Goal: Transaction & Acquisition: Purchase product/service

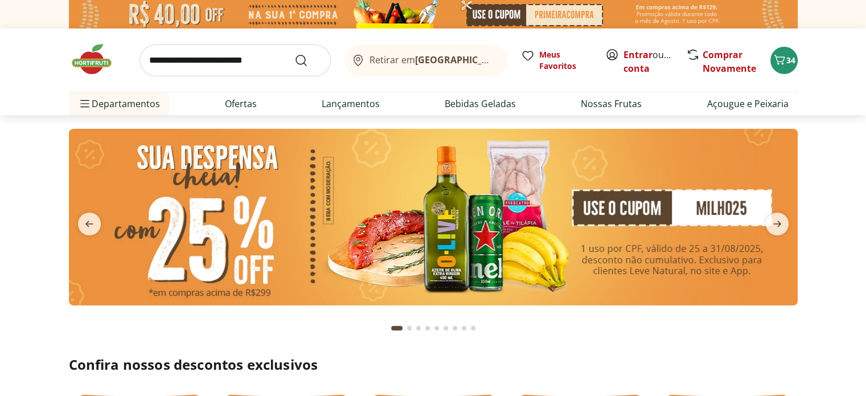
click at [676, 256] on img at bounding box center [433, 217] width 729 height 177
click at [790, 57] on span "34" at bounding box center [790, 60] width 9 height 11
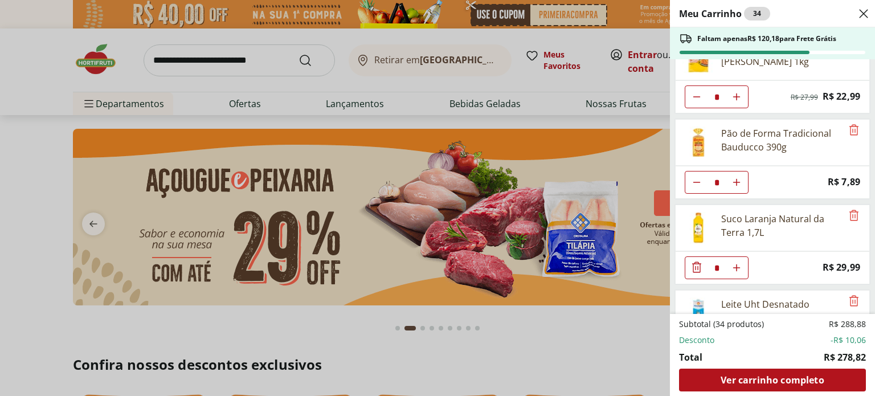
scroll to position [1444, 0]
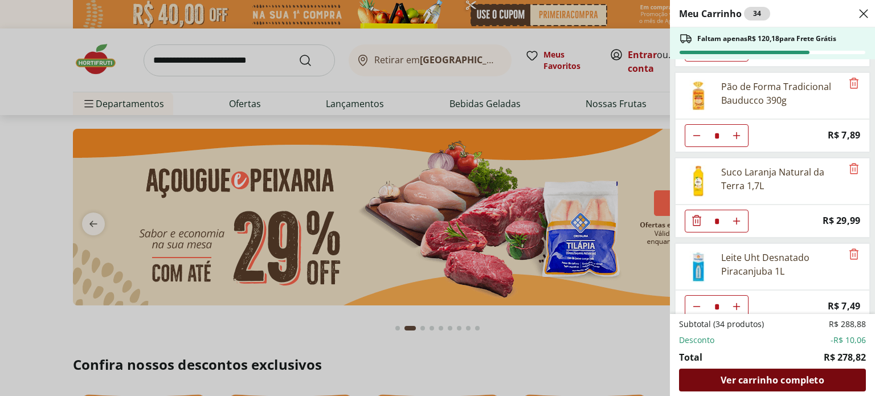
click at [786, 379] on span "Ver carrinho completo" at bounding box center [771, 379] width 103 height 9
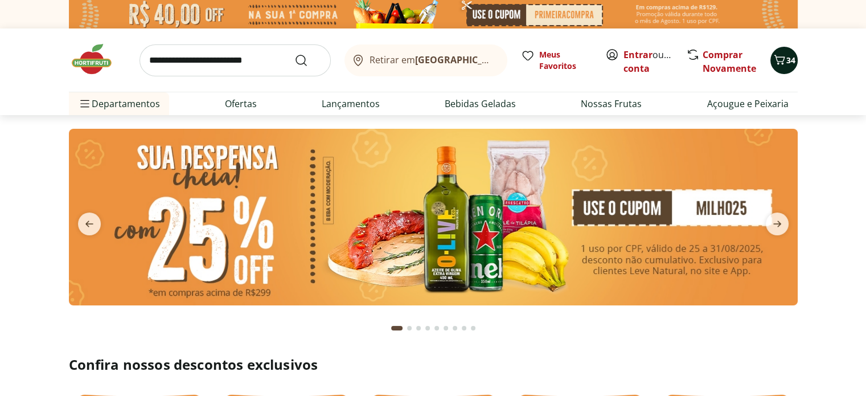
click at [784, 55] on icon "Carrinho" at bounding box center [780, 60] width 14 height 14
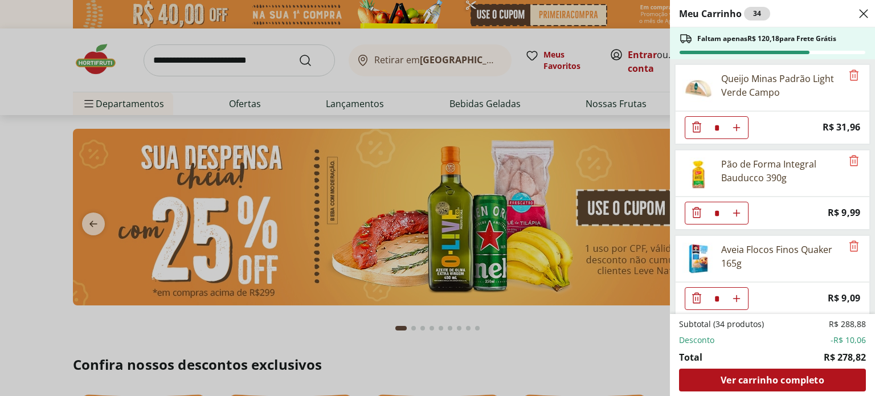
click at [859, 10] on use "Close" at bounding box center [863, 14] width 14 height 14
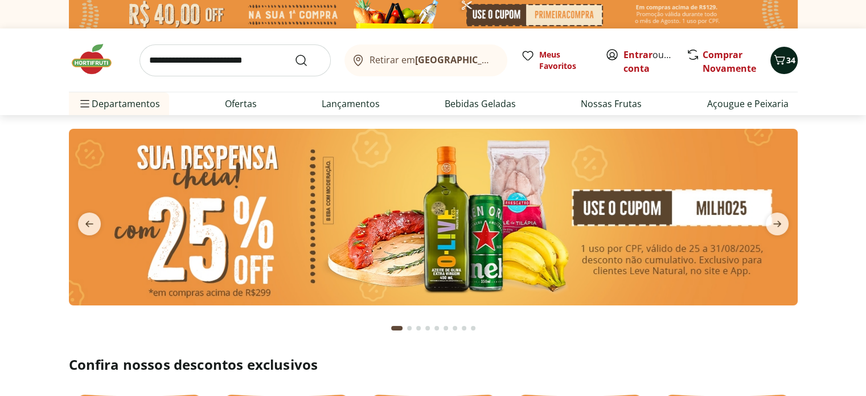
click at [780, 58] on icon "Carrinho" at bounding box center [780, 60] width 14 height 14
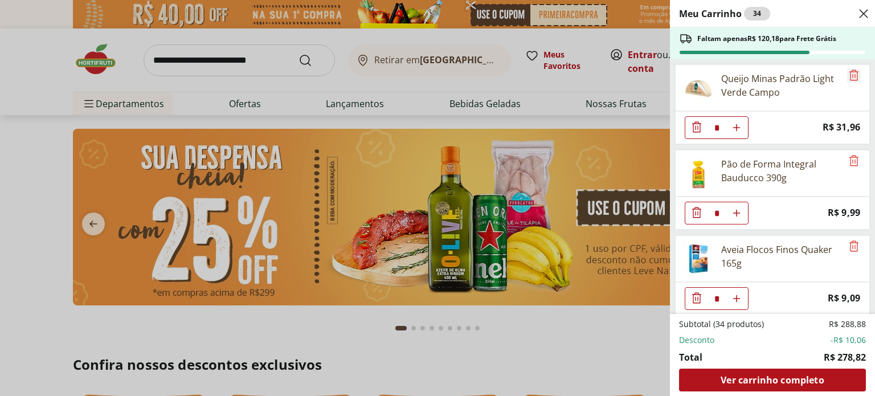
click at [851, 74] on icon "Remove" at bounding box center [854, 75] width 14 height 14
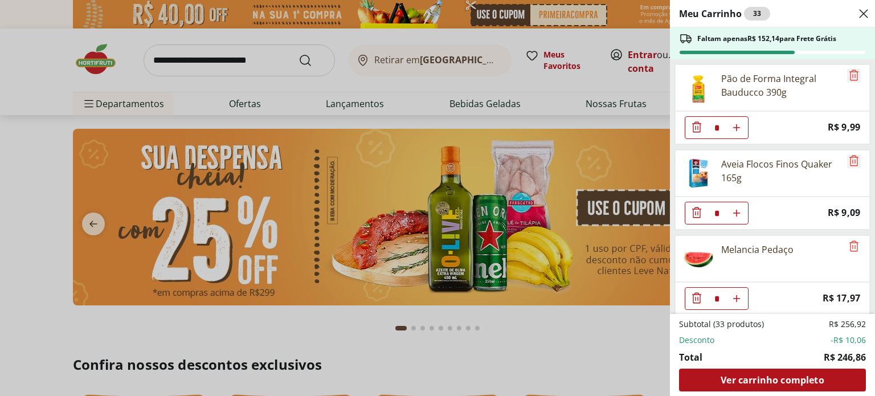
click at [851, 75] on icon "Remove" at bounding box center [854, 75] width 14 height 14
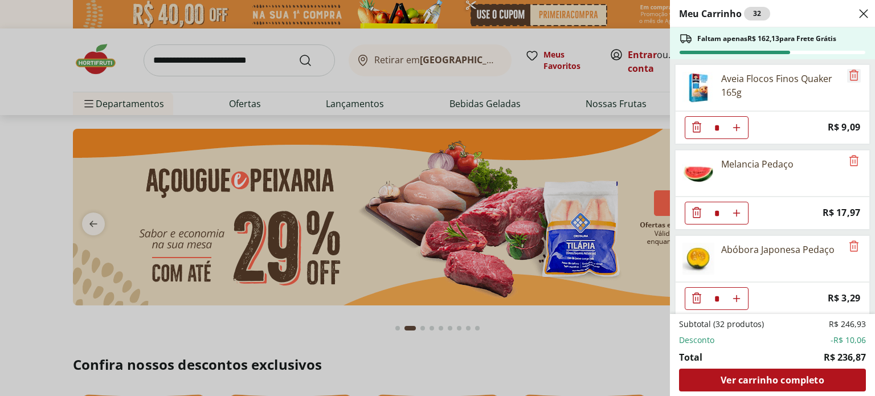
click at [851, 75] on icon "Remove" at bounding box center [854, 75] width 14 height 14
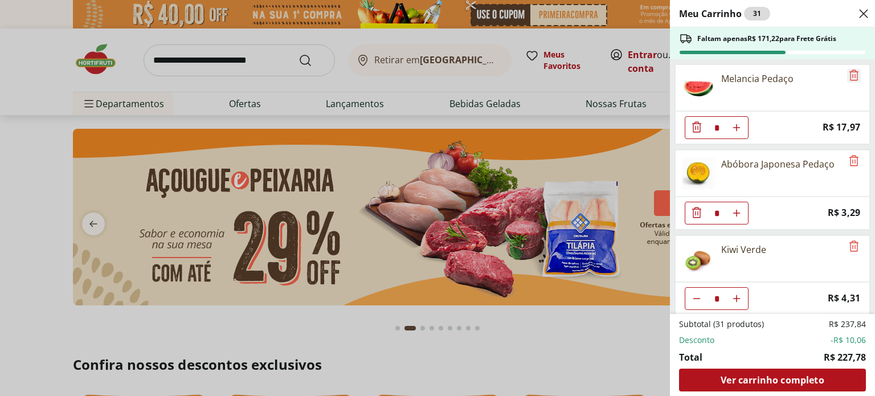
click at [851, 75] on icon "Remove" at bounding box center [854, 75] width 14 height 14
click at [851, 154] on icon "Remove" at bounding box center [854, 161] width 14 height 14
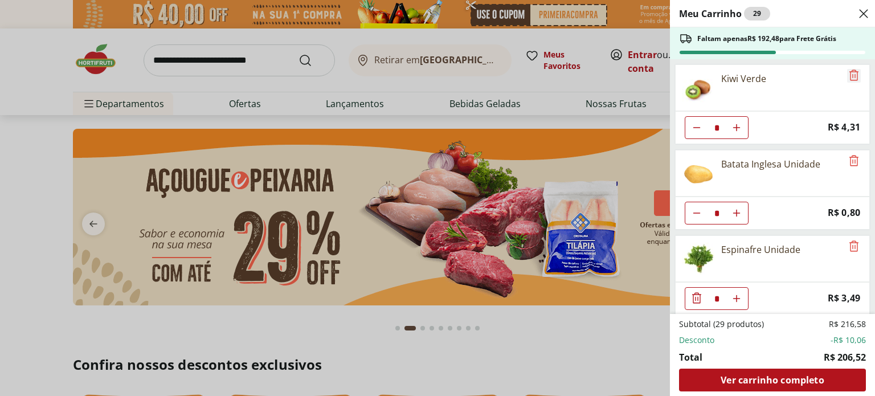
click at [851, 75] on icon "Remove" at bounding box center [854, 75] width 14 height 14
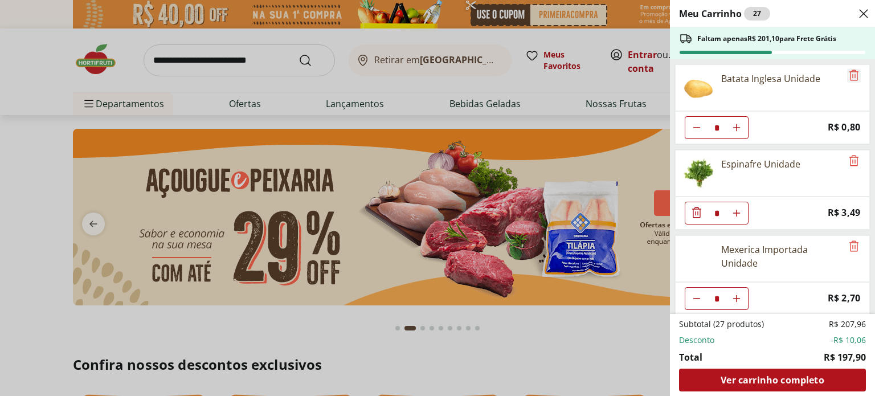
click at [851, 75] on icon "Remove" at bounding box center [854, 75] width 14 height 14
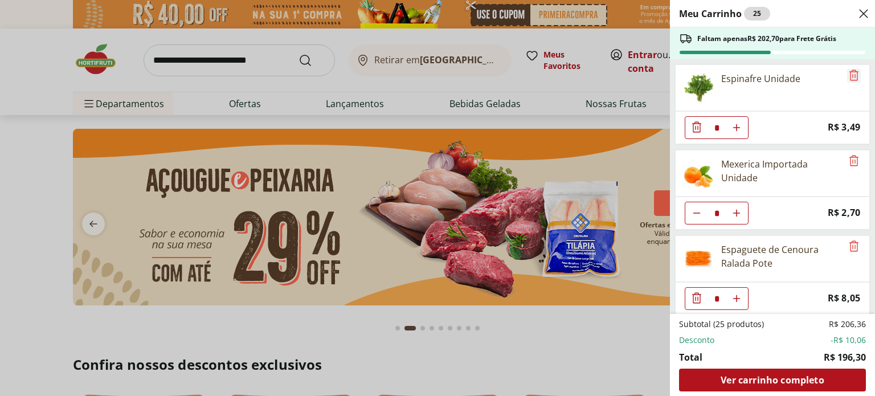
click at [851, 75] on icon "Remove" at bounding box center [854, 75] width 14 height 14
click at [851, 154] on icon "Remove" at bounding box center [854, 161] width 14 height 14
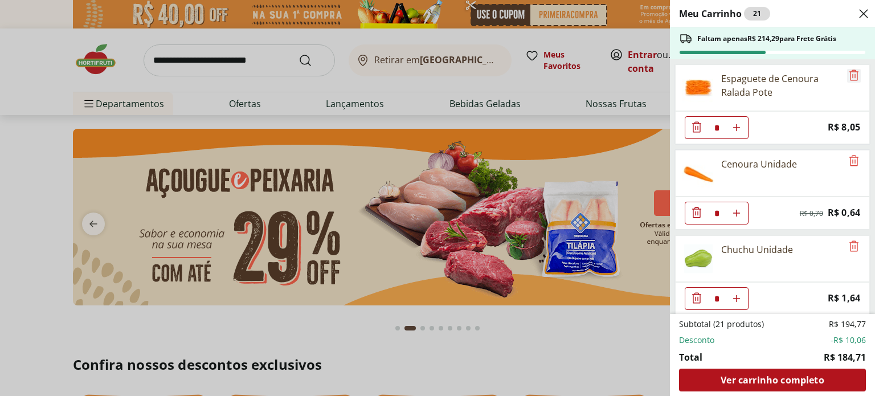
click at [851, 75] on icon "Remove" at bounding box center [854, 75] width 14 height 14
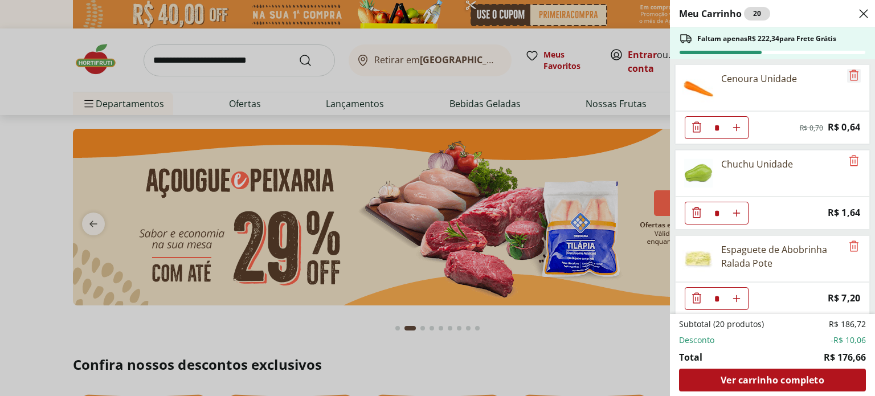
click at [851, 75] on icon "Remove" at bounding box center [854, 75] width 14 height 14
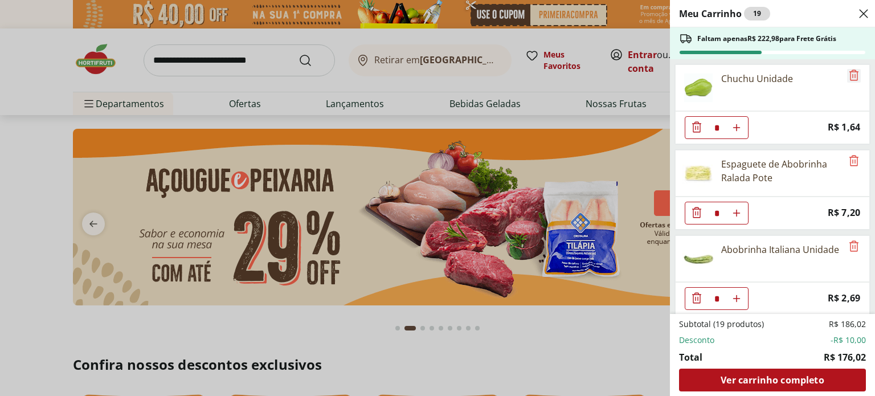
click at [851, 75] on icon "Remove" at bounding box center [854, 75] width 14 height 14
click at [851, 154] on icon "Remove" at bounding box center [854, 161] width 14 height 14
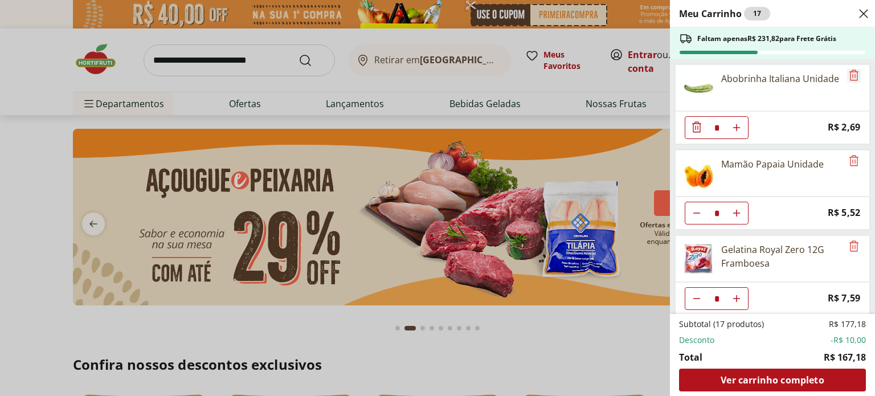
click at [851, 75] on icon "Remove" at bounding box center [854, 75] width 14 height 14
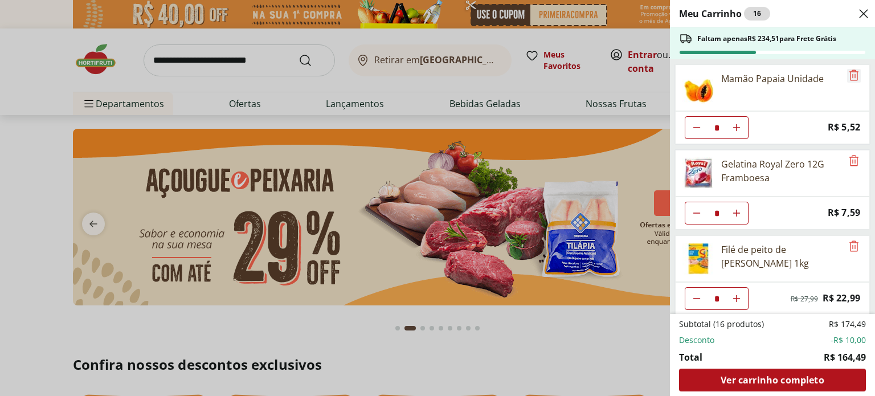
click at [851, 75] on icon "Remove" at bounding box center [854, 75] width 14 height 14
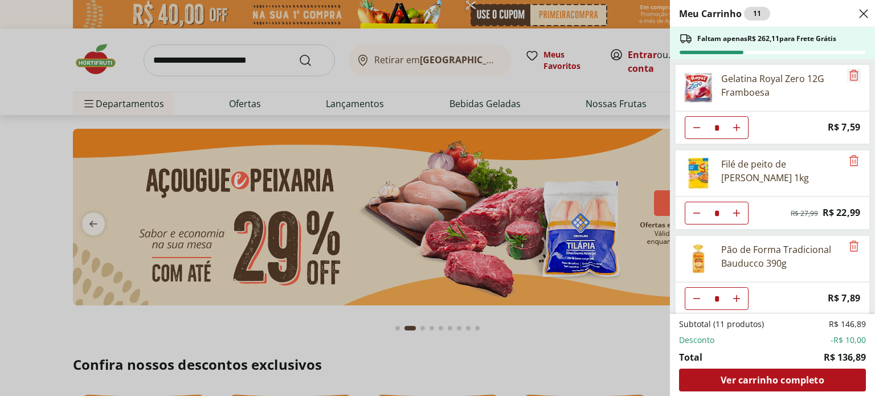
click at [851, 75] on icon "Remove" at bounding box center [854, 75] width 14 height 14
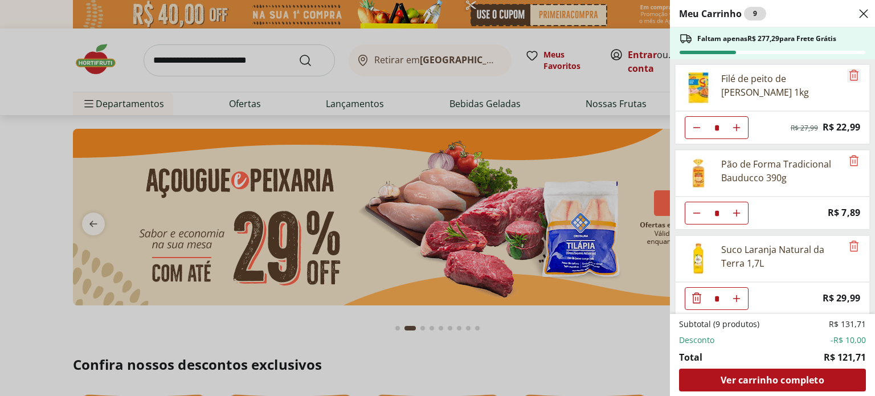
click at [851, 75] on icon "Remove" at bounding box center [854, 75] width 14 height 14
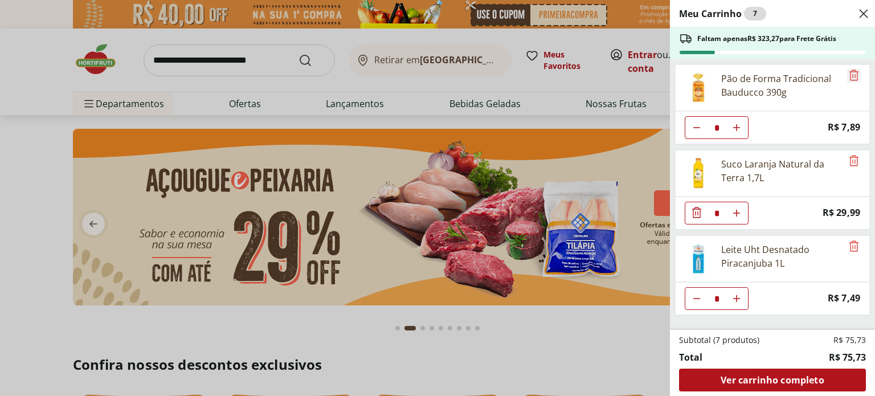
click at [851, 75] on icon "Remove" at bounding box center [854, 75] width 14 height 14
click at [851, 154] on icon "Remove" at bounding box center [854, 161] width 14 height 14
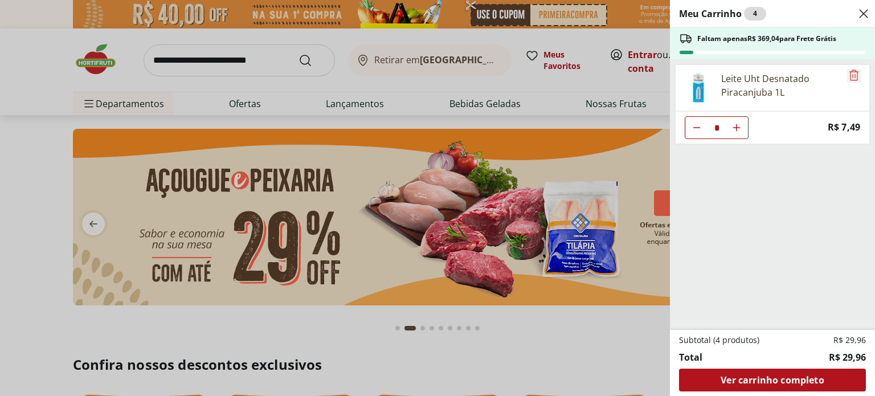
click at [851, 75] on icon "Remove" at bounding box center [854, 75] width 14 height 14
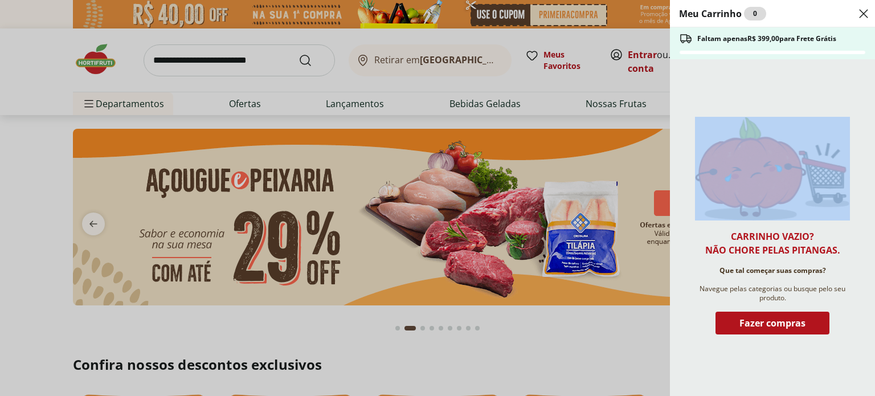
click at [851, 75] on div "Carrinho vazio? Não chore pelas pitangas. Que tal começar suas compras? Navegue…" at bounding box center [772, 227] width 205 height 337
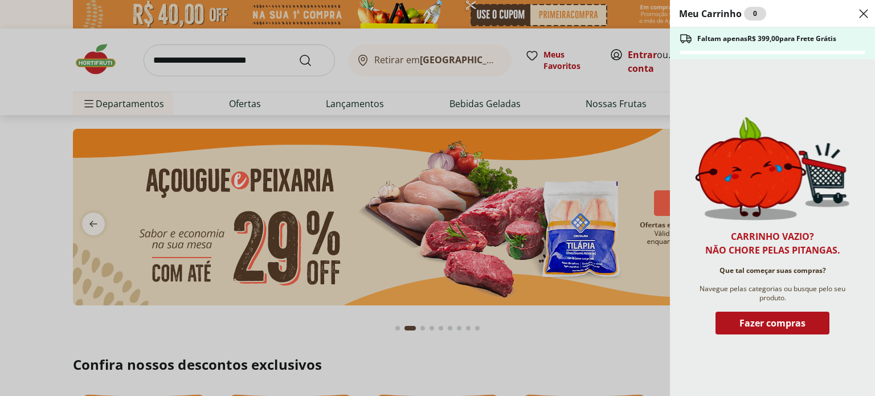
click at [581, 114] on div "Meu Carrinho 0 Faltam apenas R$ 399,00 para Frete Grátis Carrinho vazio? Não ch…" at bounding box center [437, 198] width 875 height 396
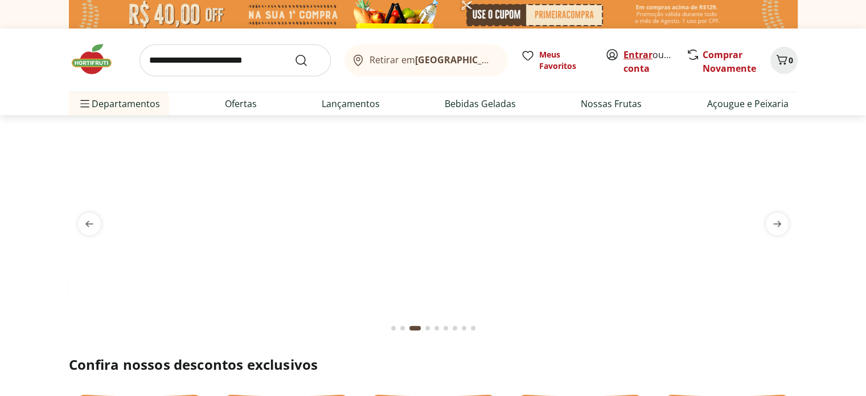
click at [650, 52] on link "Entrar" at bounding box center [638, 54] width 29 height 13
click at [389, 129] on img at bounding box center [433, 129] width 729 height 0
select select "**********"
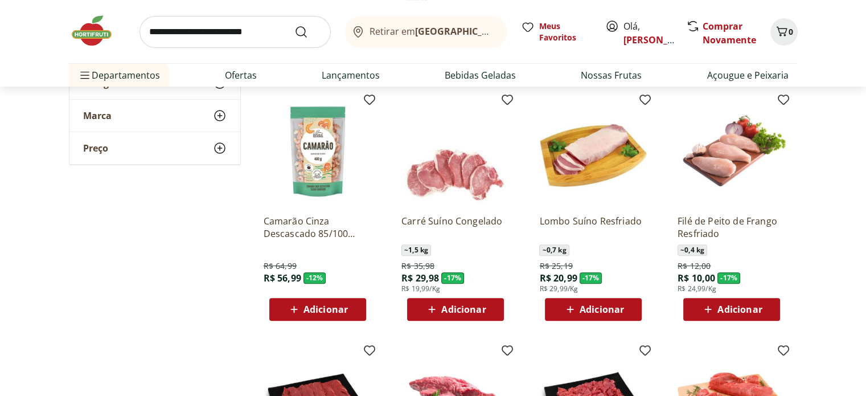
scroll to position [399, 0]
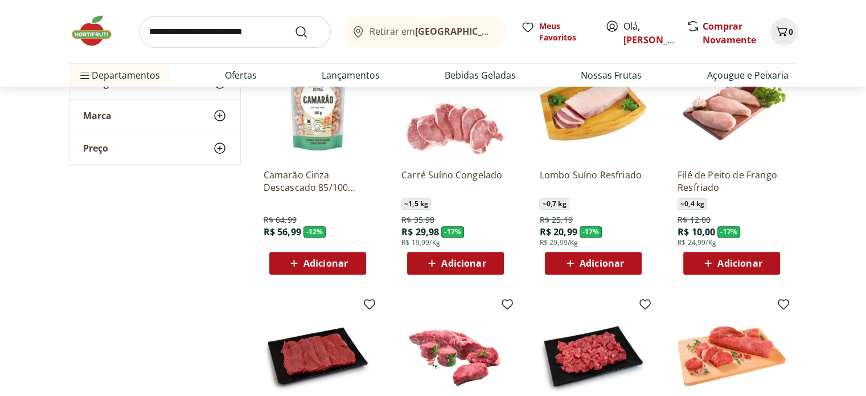
click at [736, 263] on span "Adicionar" at bounding box center [739, 263] width 44 height 9
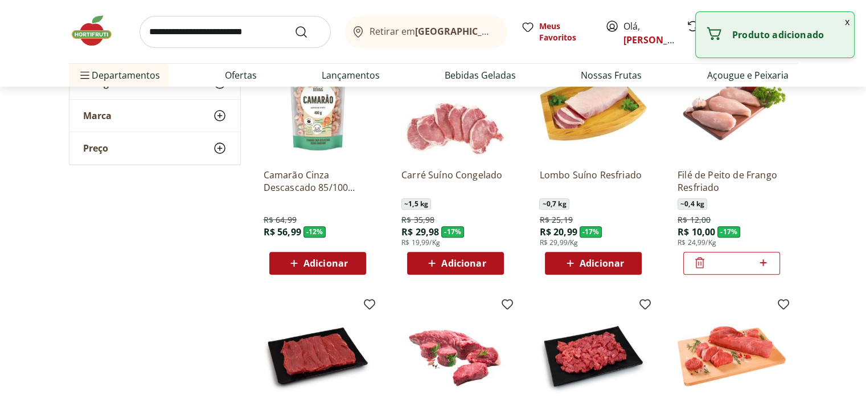
click at [695, 263] on icon at bounding box center [700, 263] width 14 height 14
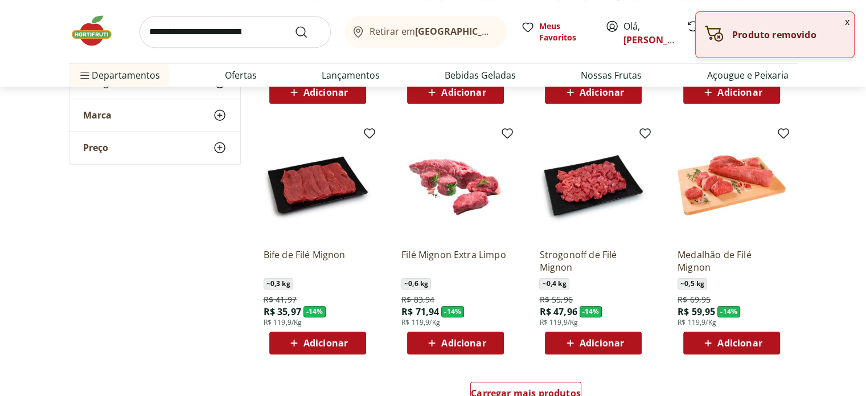
scroll to position [683, 0]
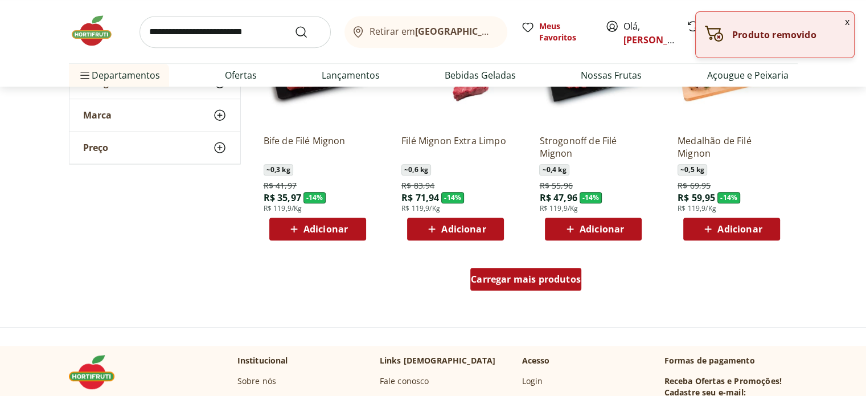
click at [560, 281] on span "Carregar mais produtos" at bounding box center [526, 278] width 110 height 9
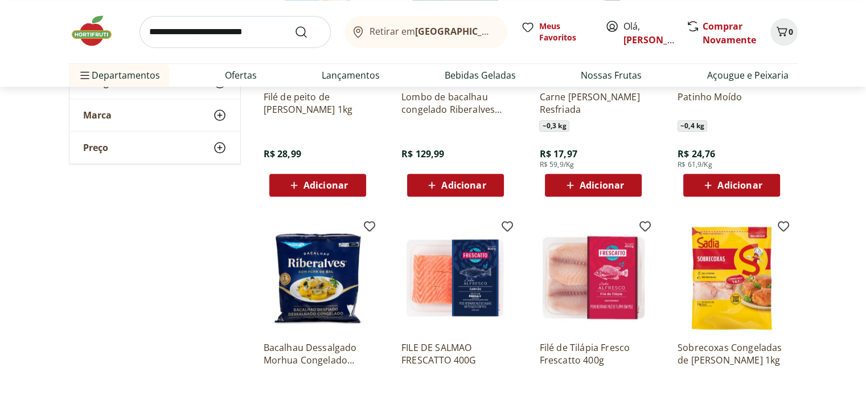
scroll to position [1367, 0]
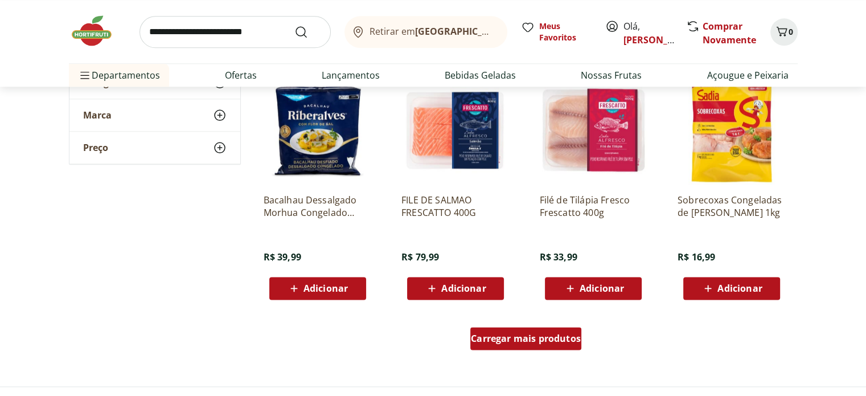
click at [559, 329] on div "Carregar mais produtos" at bounding box center [525, 338] width 111 height 23
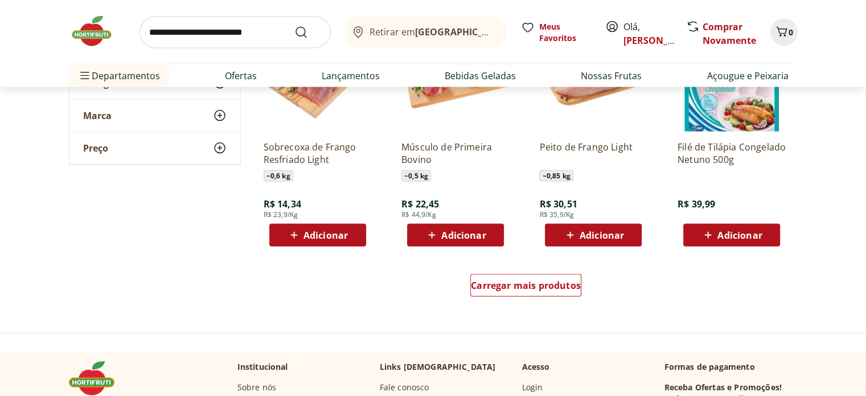
scroll to position [2164, 0]
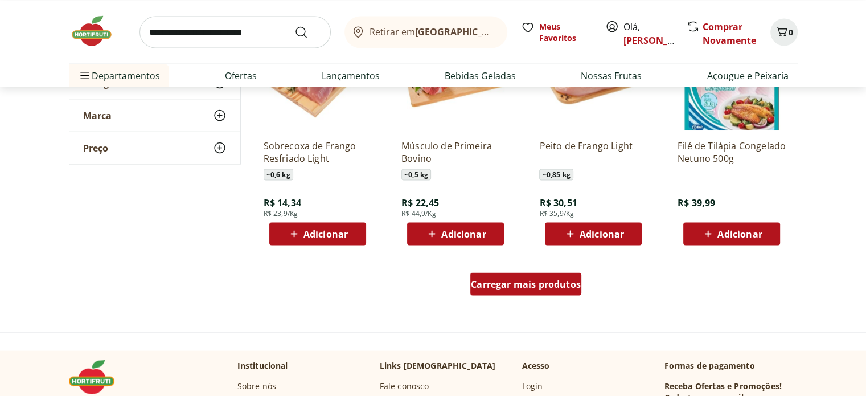
click at [559, 286] on span "Carregar mais produtos" at bounding box center [526, 283] width 110 height 9
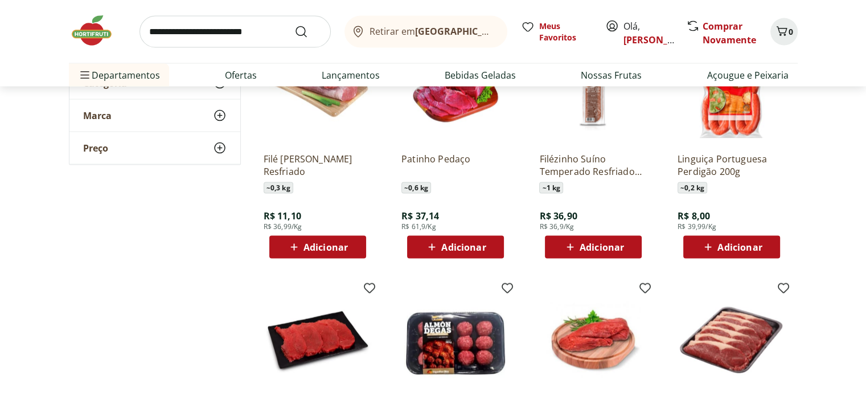
scroll to position [2107, 0]
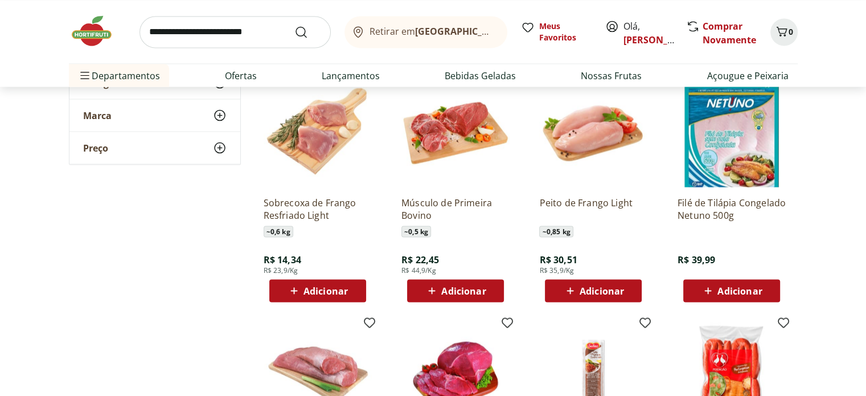
click at [608, 281] on div "Adicionar" at bounding box center [593, 290] width 79 height 20
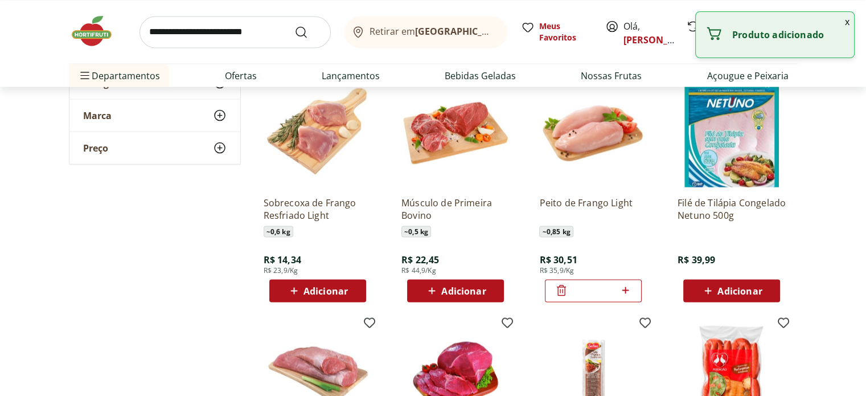
click at [564, 292] on icon at bounding box center [562, 290] width 14 height 14
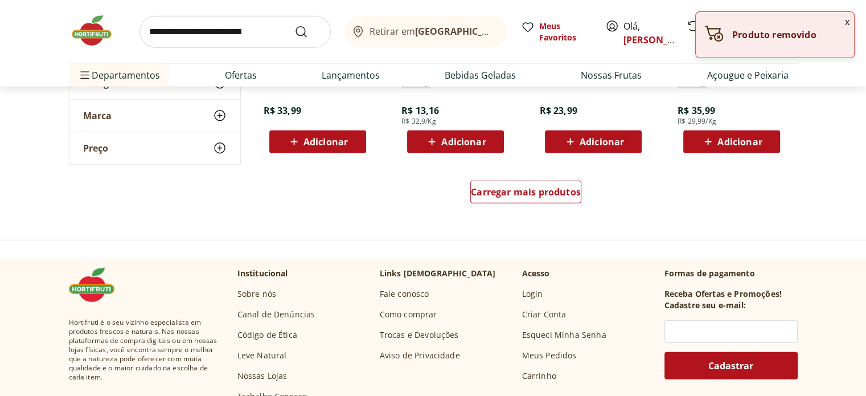
scroll to position [3018, 0]
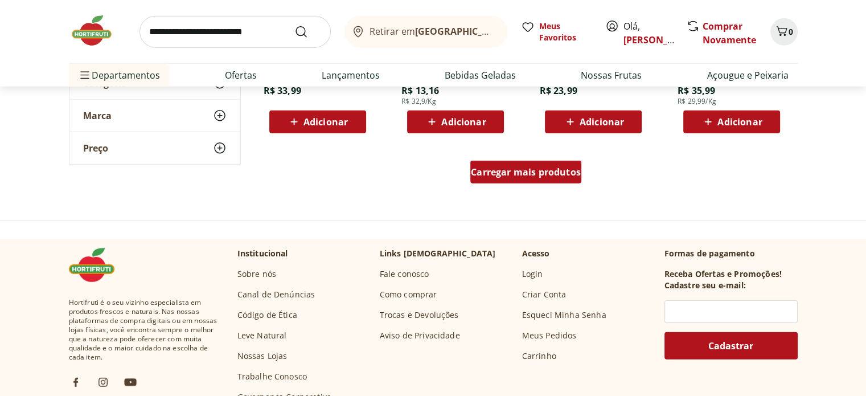
click at [560, 181] on div "Carregar mais produtos" at bounding box center [525, 172] width 111 height 23
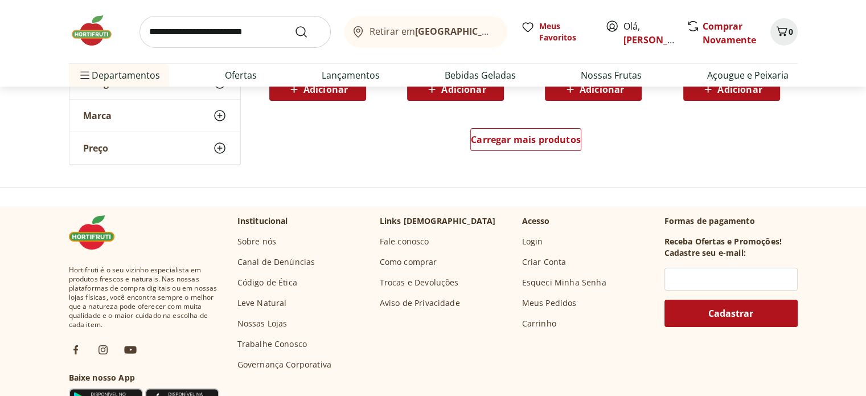
scroll to position [3815, 0]
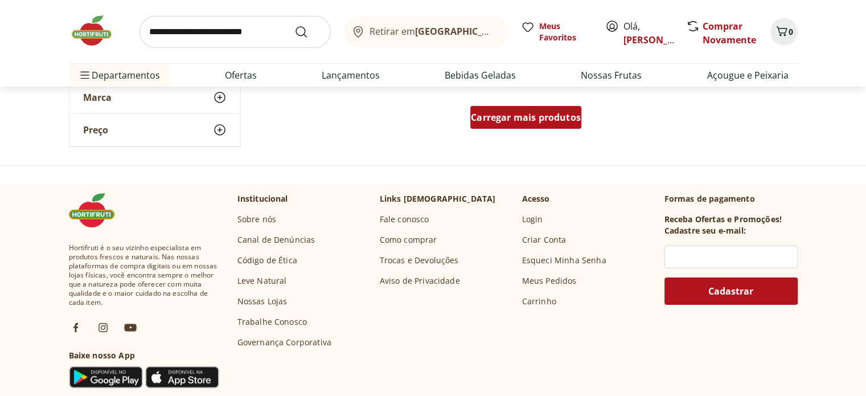
click at [572, 118] on span "Carregar mais produtos" at bounding box center [526, 117] width 110 height 9
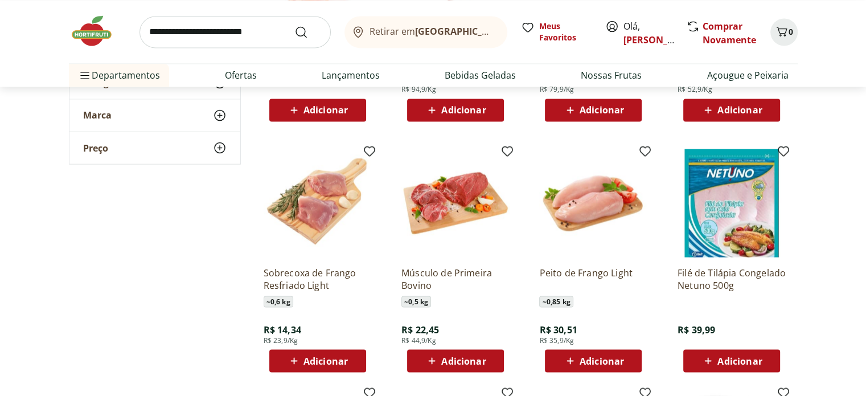
scroll to position [2107, 0]
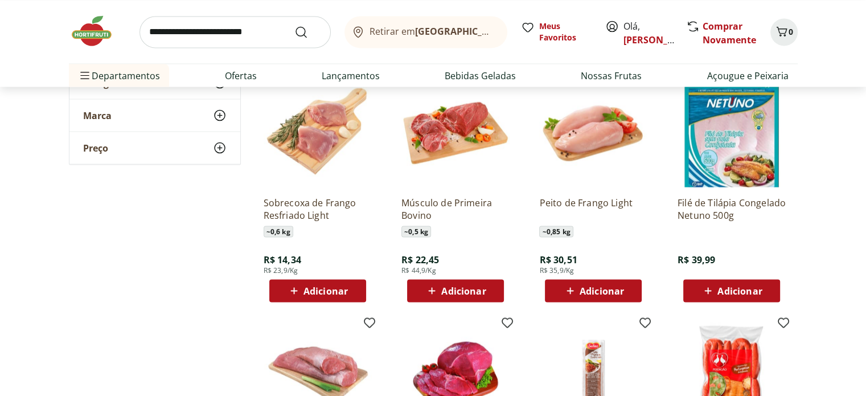
click at [601, 291] on span "Adicionar" at bounding box center [602, 290] width 44 height 9
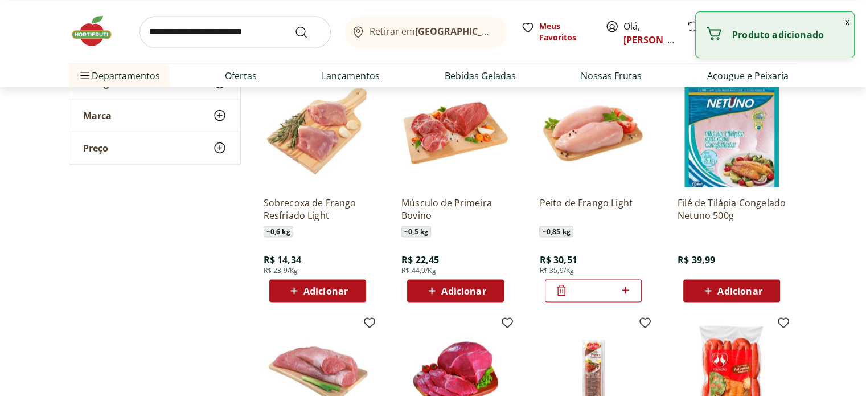
click at [560, 292] on icon at bounding box center [561, 290] width 9 height 11
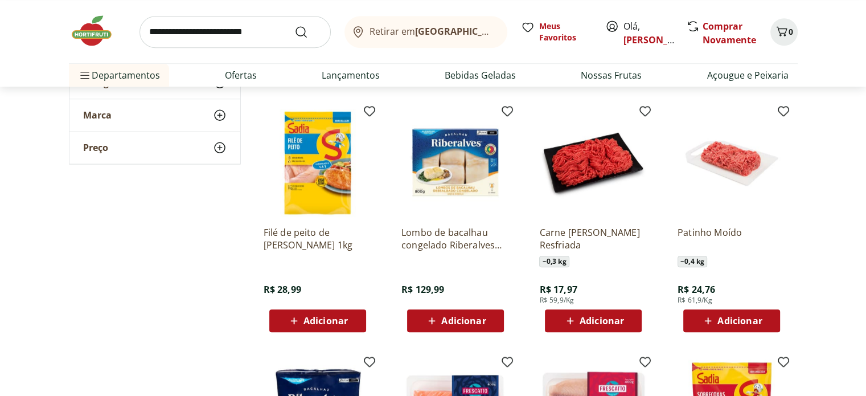
scroll to position [1082, 0]
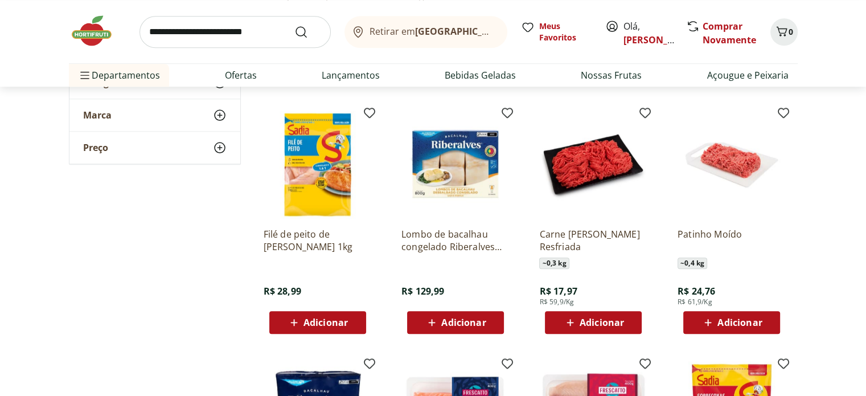
click at [707, 316] on icon at bounding box center [708, 322] width 14 height 14
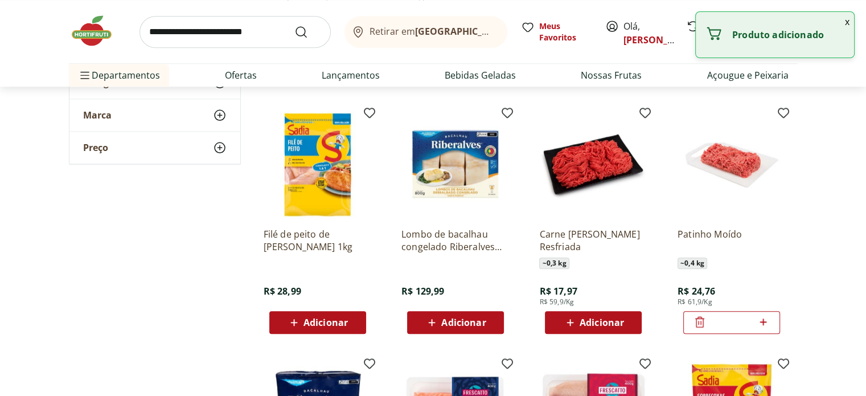
click at [770, 323] on div "*" at bounding box center [731, 322] width 97 height 23
click at [764, 323] on icon at bounding box center [763, 322] width 14 height 14
click at [765, 322] on icon at bounding box center [763, 322] width 14 height 14
click at [764, 322] on icon at bounding box center [763, 321] width 7 height 7
type input "*"
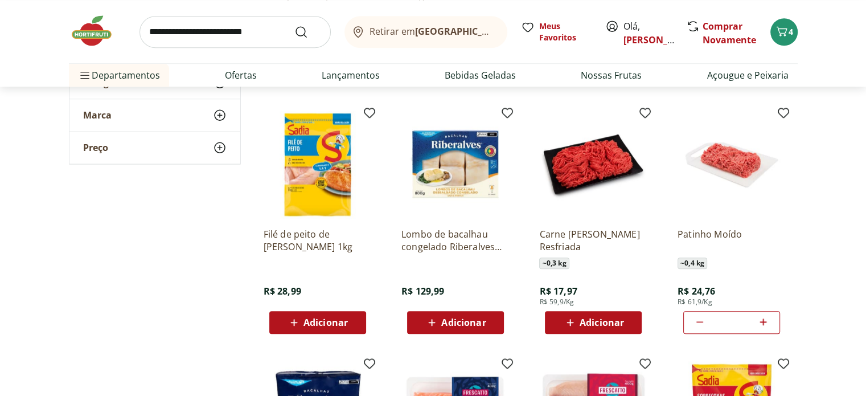
click at [325, 318] on span "Adicionar" at bounding box center [326, 322] width 44 height 9
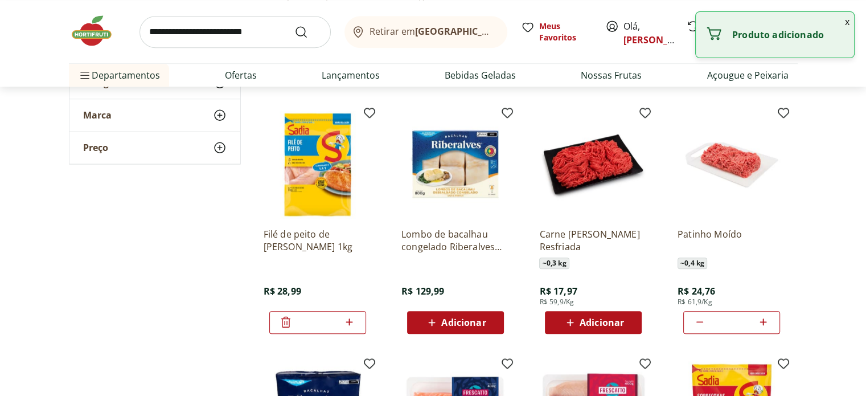
click at [353, 323] on icon at bounding box center [349, 322] width 14 height 14
type input "*"
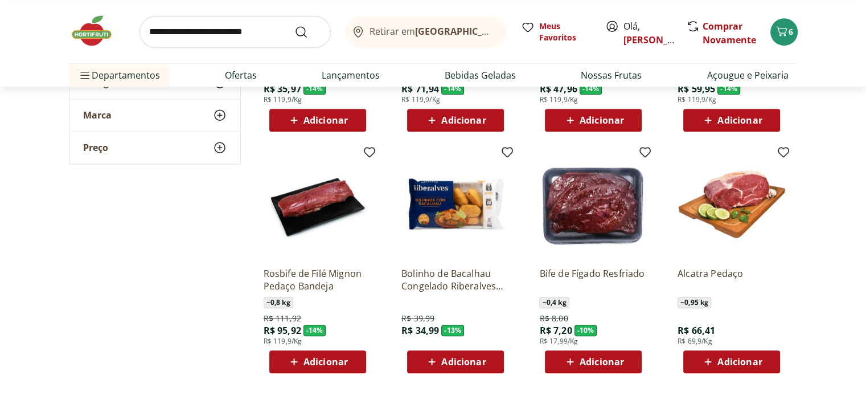
scroll to position [740, 0]
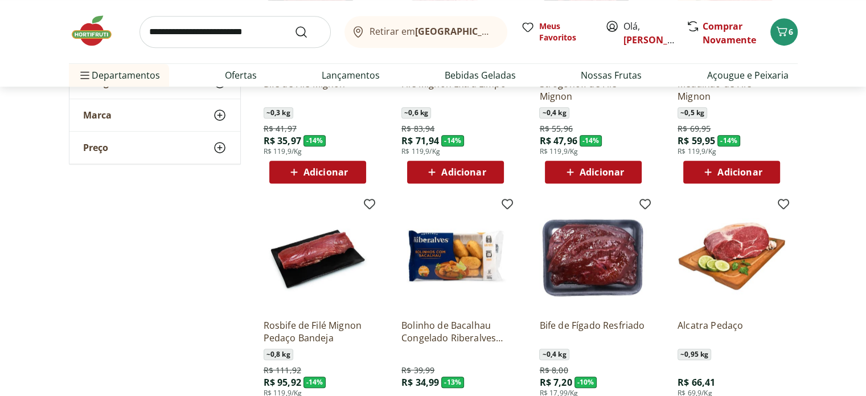
click at [253, 36] on input "search" at bounding box center [235, 32] width 191 height 32
type input "*****"
click at [294, 25] on button "Submit Search" at bounding box center [307, 32] width 27 height 14
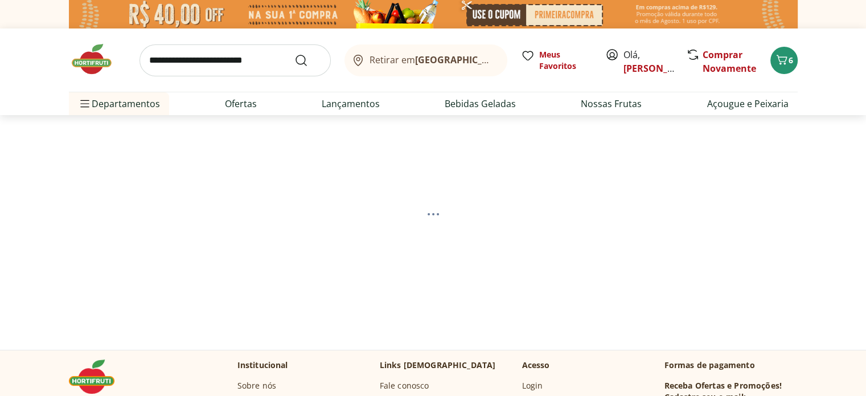
select select "**********"
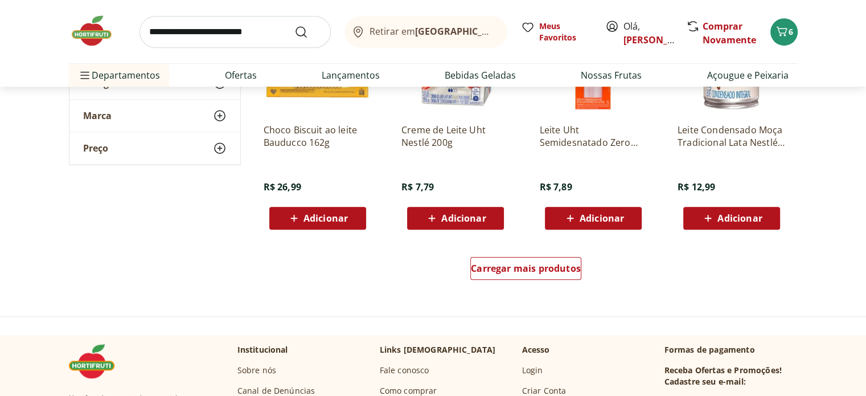
scroll to position [740, 0]
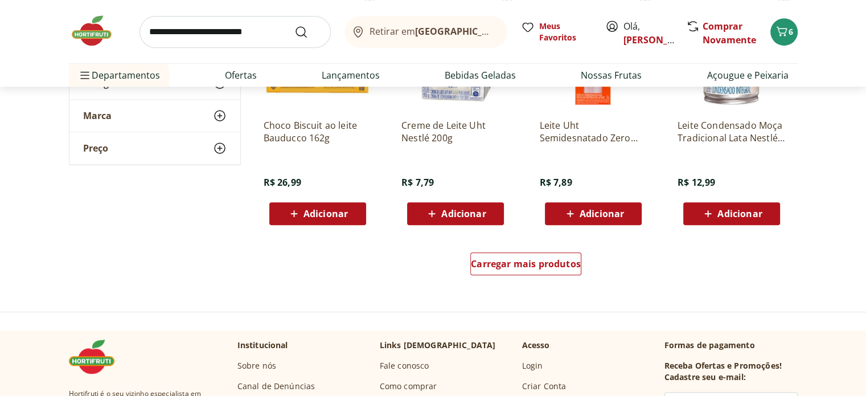
click at [215, 37] on input "search" at bounding box center [235, 32] width 191 height 32
type input "**********"
click at [294, 25] on button "Submit Search" at bounding box center [307, 32] width 27 height 14
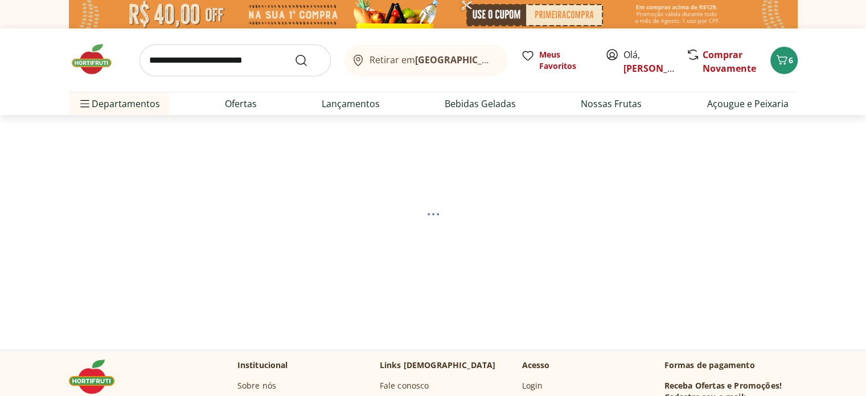
select select "**********"
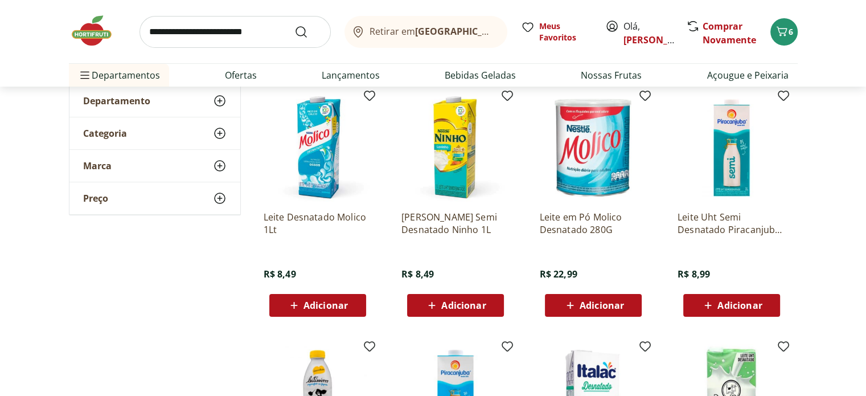
scroll to position [114, 0]
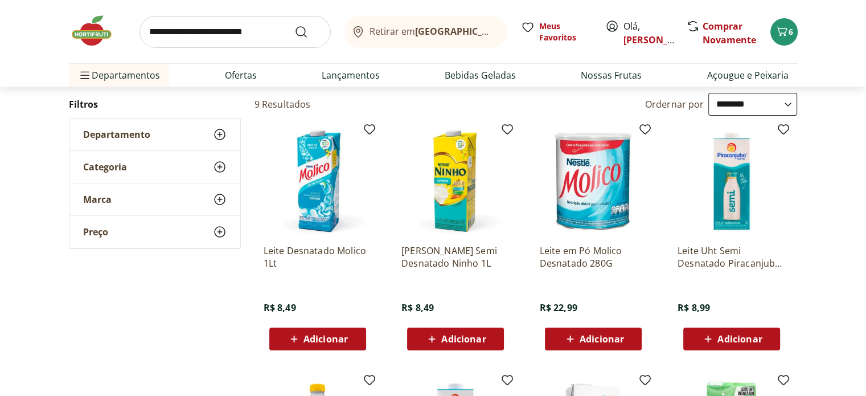
click at [303, 337] on span "Adicionar" at bounding box center [317, 339] width 61 height 14
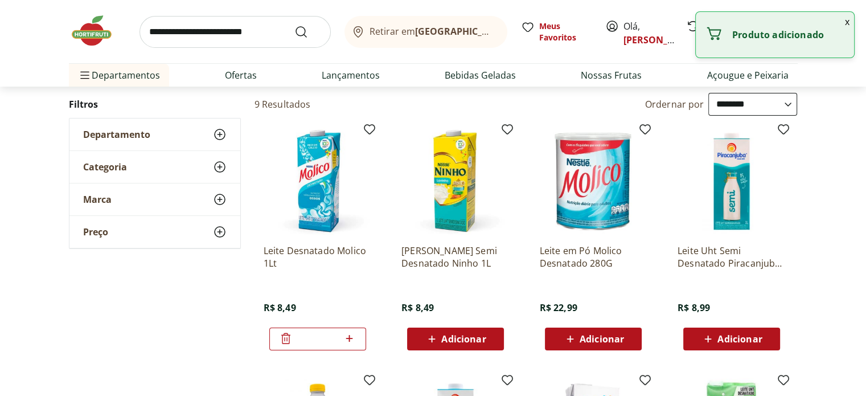
click at [350, 339] on icon at bounding box center [349, 338] width 7 height 7
click at [350, 339] on icon at bounding box center [349, 338] width 14 height 14
click at [351, 337] on icon at bounding box center [349, 338] width 14 height 14
type input "*"
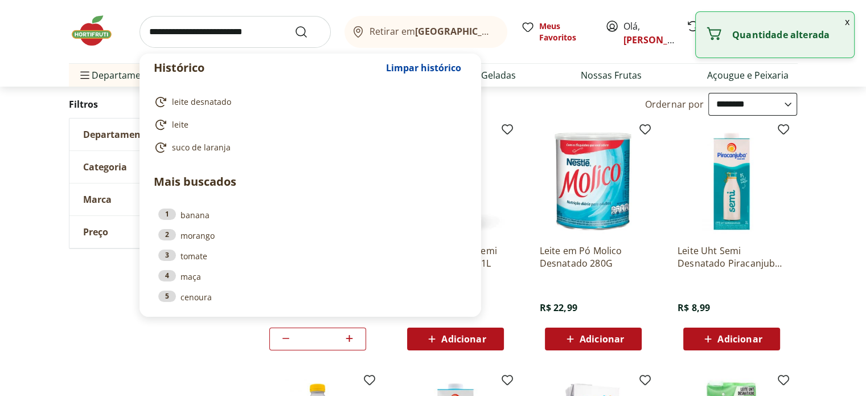
click at [219, 18] on input "search" at bounding box center [235, 32] width 191 height 32
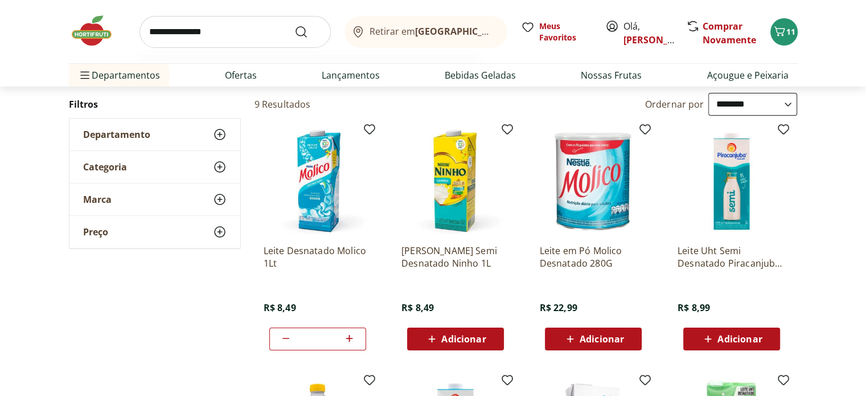
type input "**********"
click at [294, 25] on button "Submit Search" at bounding box center [307, 32] width 27 height 14
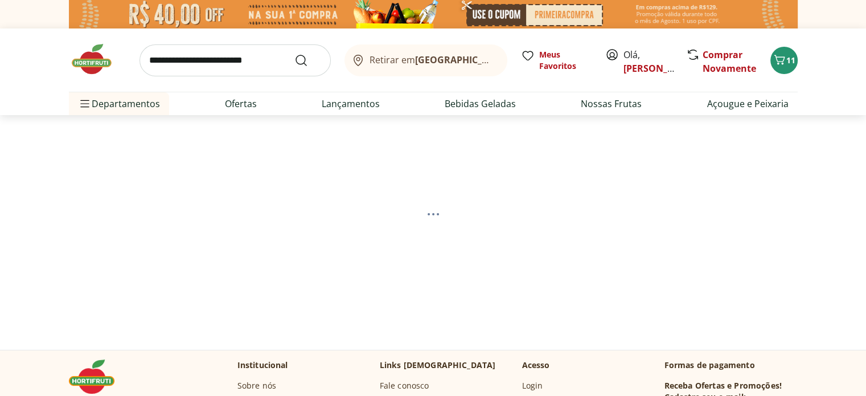
select select "**********"
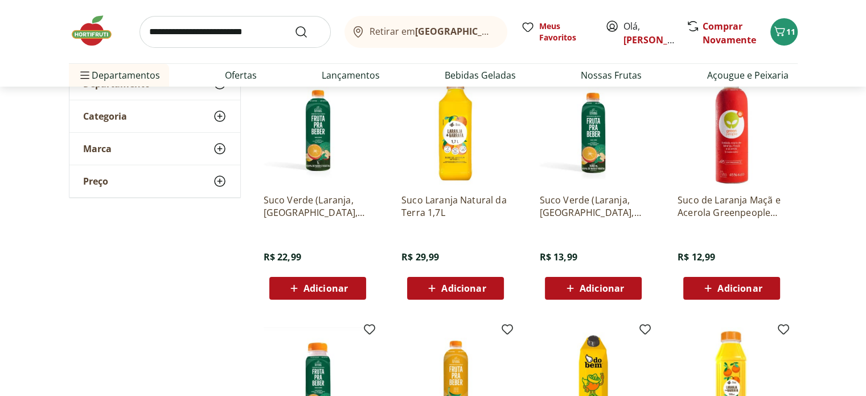
scroll to position [171, 0]
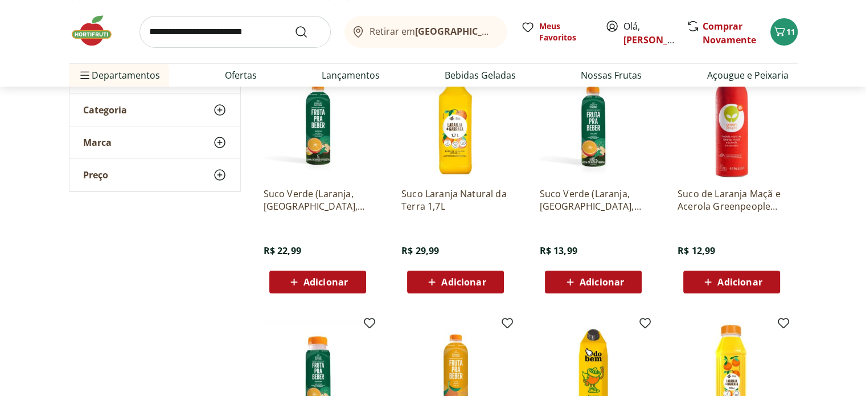
click at [464, 283] on span "Adicionar" at bounding box center [463, 281] width 44 height 9
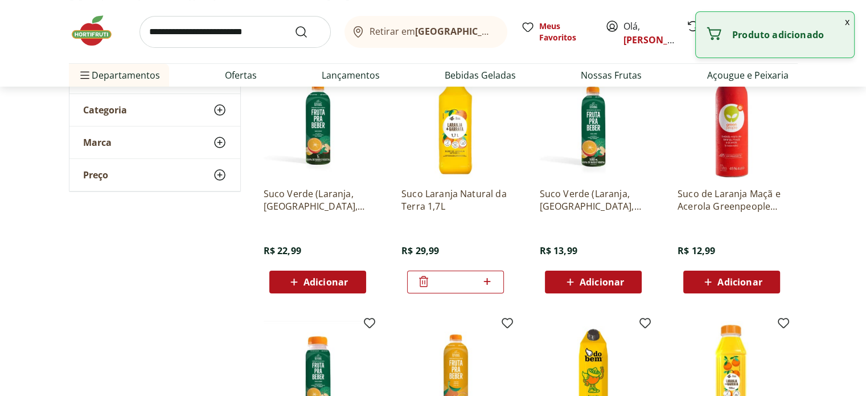
click at [489, 281] on icon at bounding box center [487, 281] width 7 height 7
type input "*"
click at [237, 39] on input "search" at bounding box center [235, 32] width 191 height 32
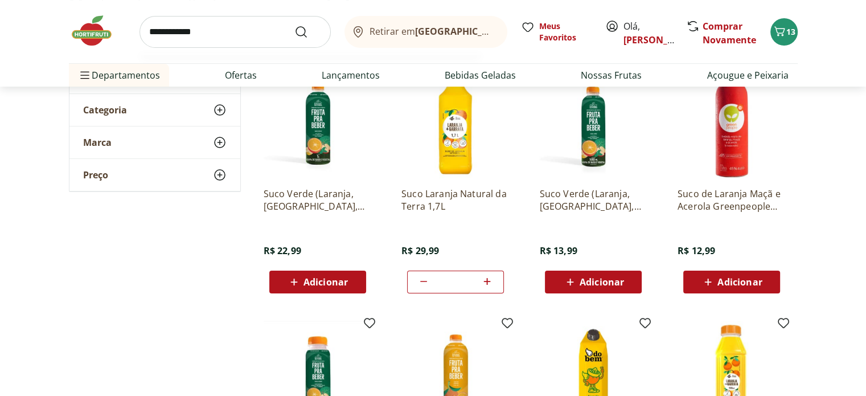
type input "**********"
click at [294, 25] on button "Submit Search" at bounding box center [307, 32] width 27 height 14
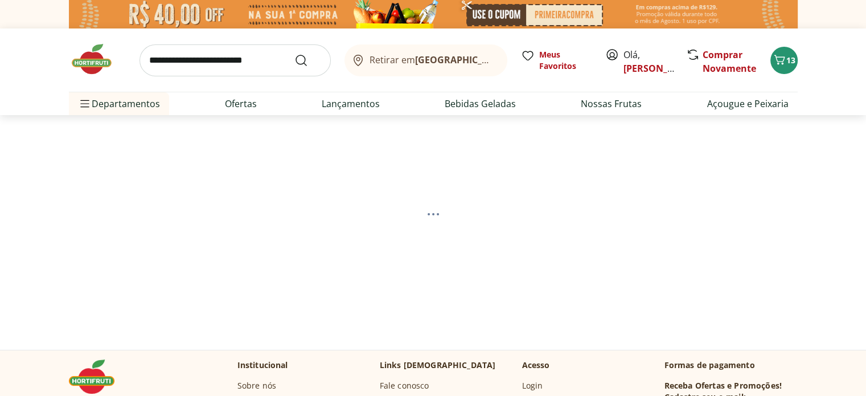
select select "**********"
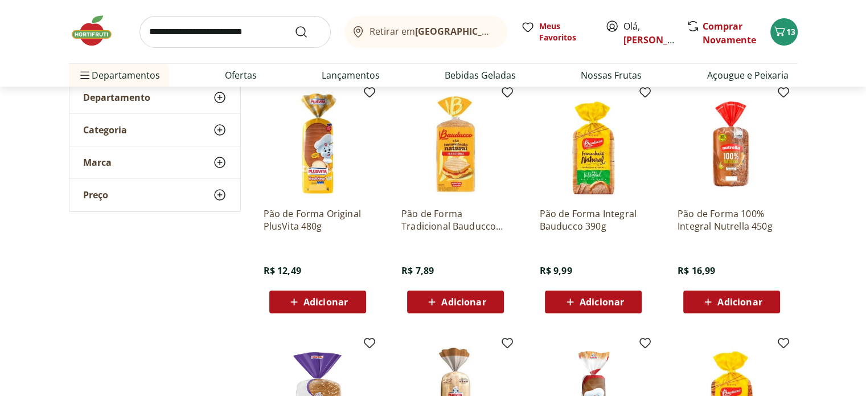
scroll to position [171, 0]
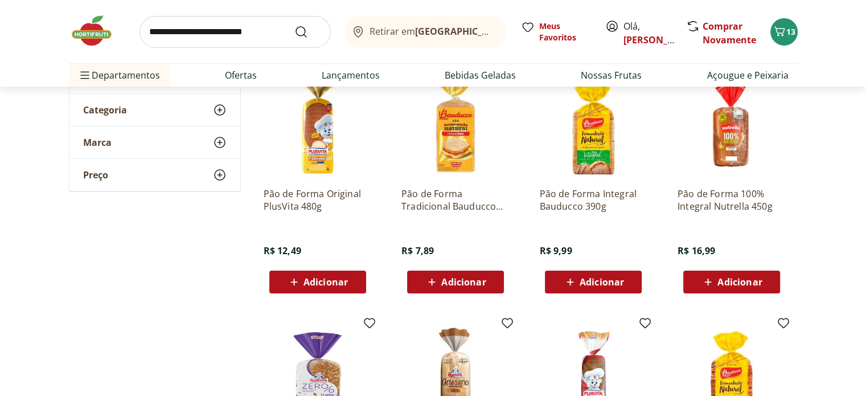
click at [609, 281] on span "Adicionar" at bounding box center [602, 281] width 44 height 9
click at [478, 278] on span "Adicionar" at bounding box center [463, 281] width 44 height 9
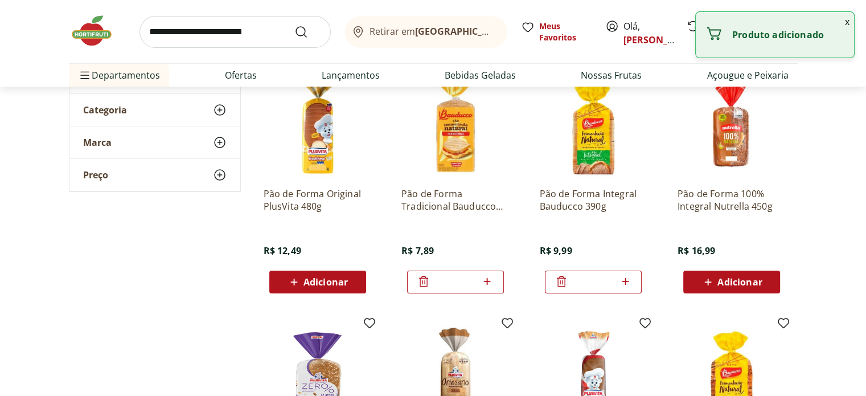
click at [491, 281] on icon at bounding box center [487, 281] width 14 height 14
type input "*"
click at [625, 281] on icon at bounding box center [625, 281] width 14 height 14
type input "*"
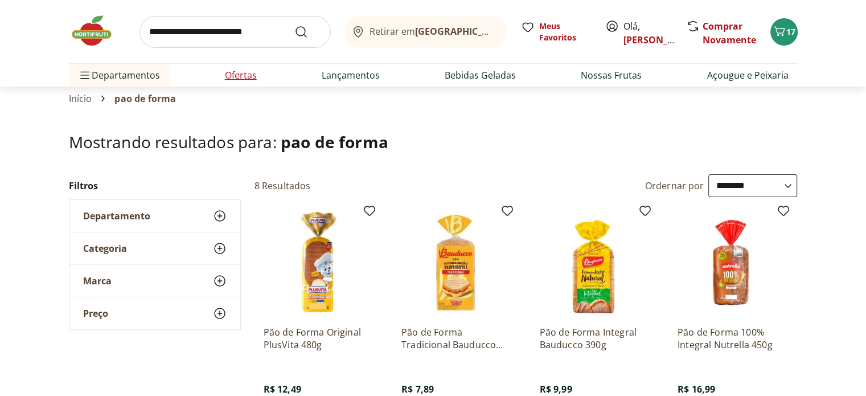
scroll to position [0, 0]
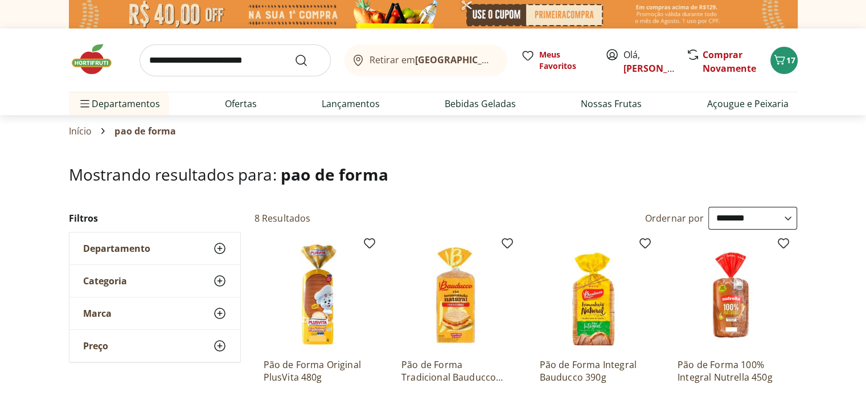
click at [229, 66] on input "search" at bounding box center [235, 60] width 191 height 32
type input "********"
click at [294, 54] on button "Submit Search" at bounding box center [307, 61] width 27 height 14
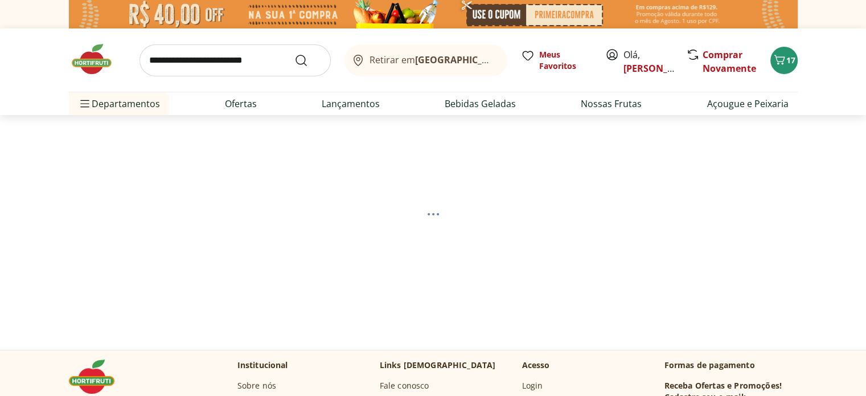
select select "**********"
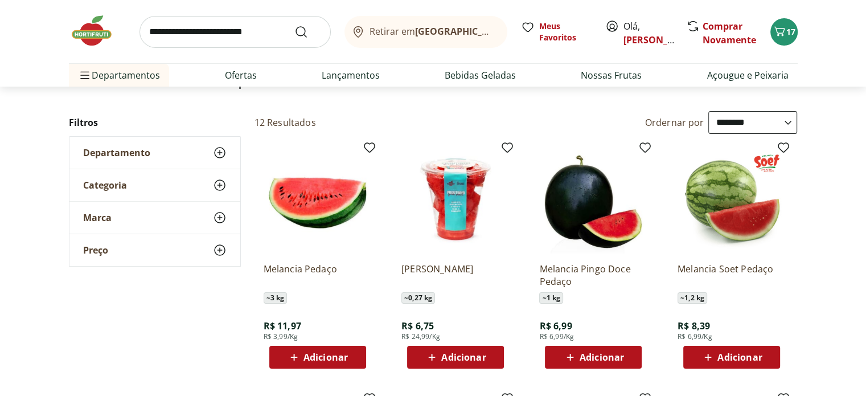
scroll to position [171, 0]
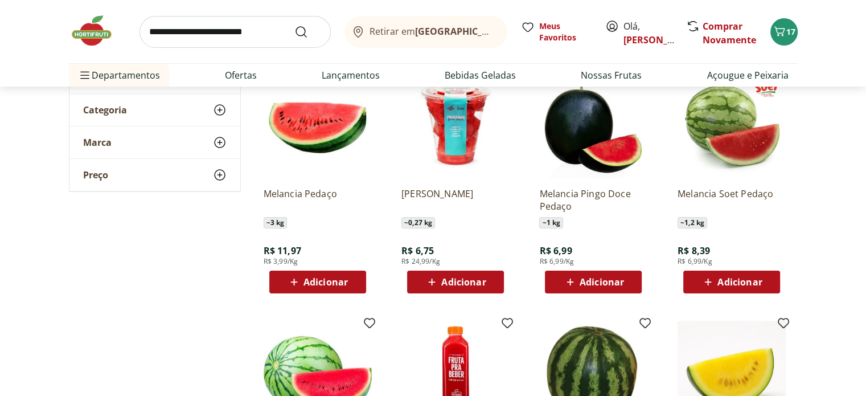
click at [339, 282] on span "Adicionar" at bounding box center [326, 281] width 44 height 9
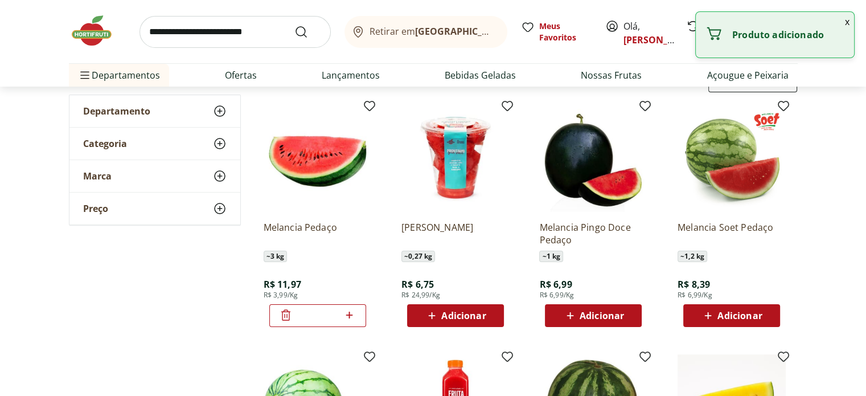
scroll to position [114, 0]
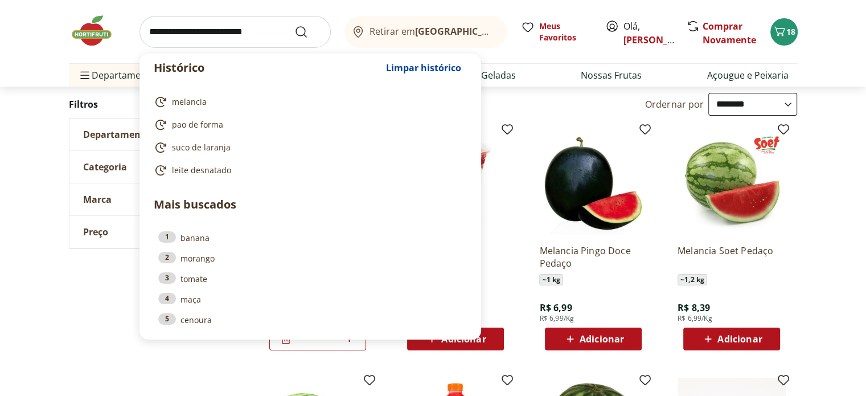
click at [252, 33] on input "search" at bounding box center [235, 32] width 191 height 32
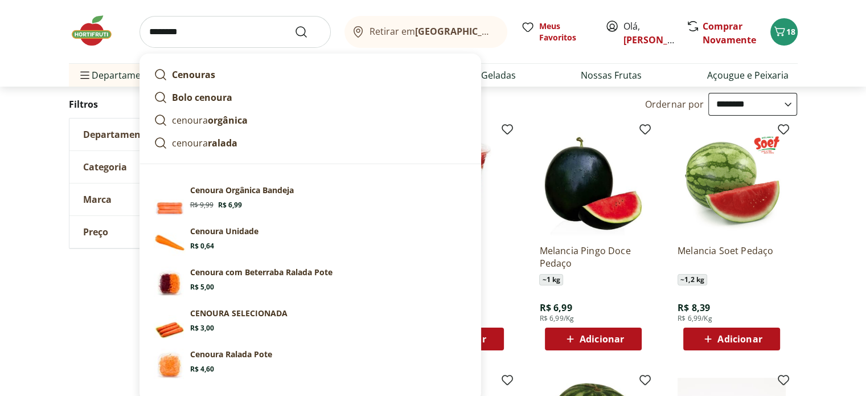
type input "*******"
click at [294, 25] on button "Submit Search" at bounding box center [307, 32] width 27 height 14
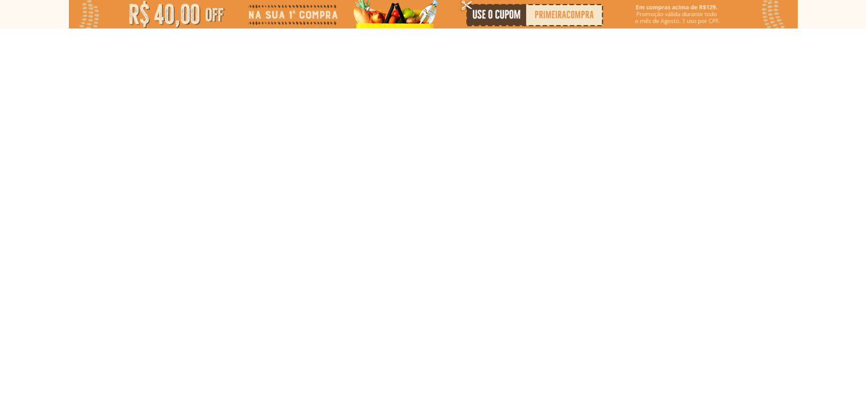
select select "**********"
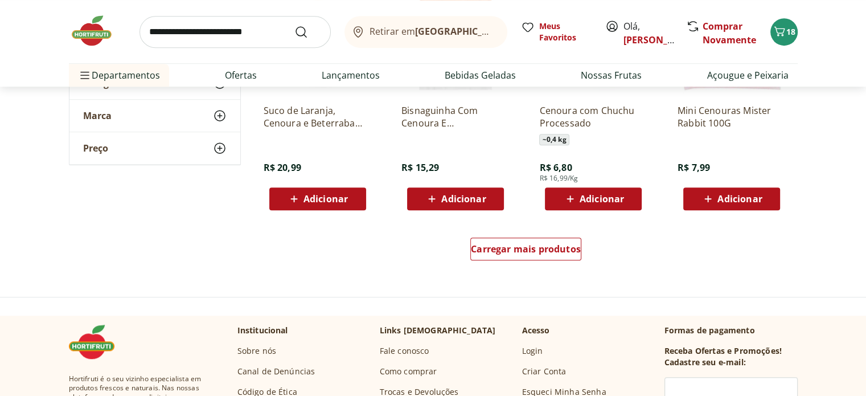
scroll to position [797, 0]
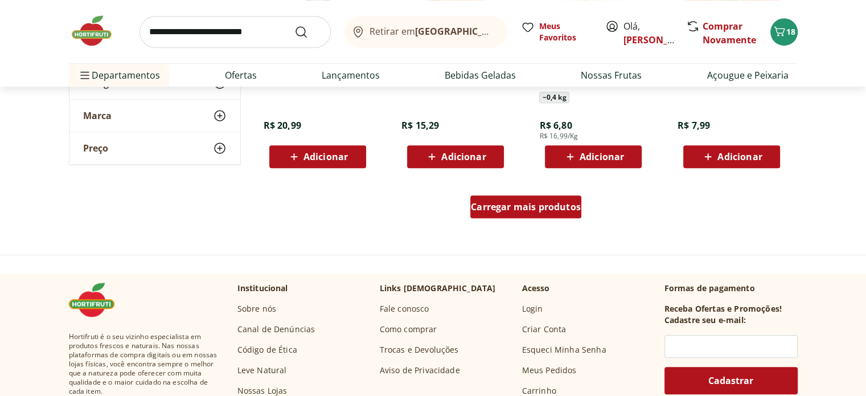
click at [567, 207] on span "Carregar mais produtos" at bounding box center [526, 206] width 110 height 9
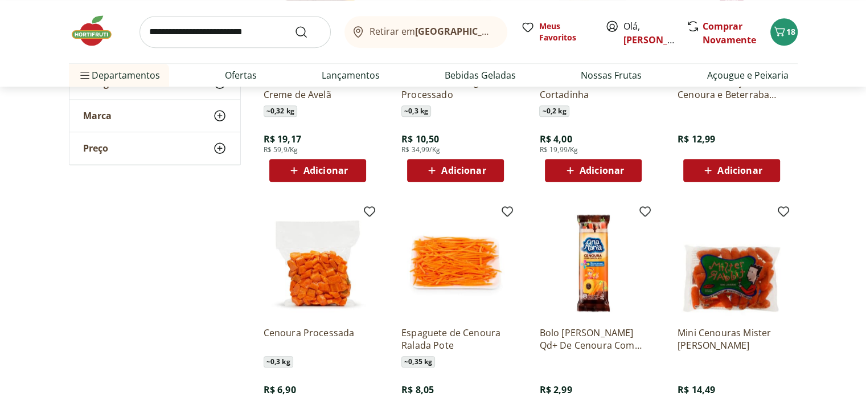
scroll to position [1139, 0]
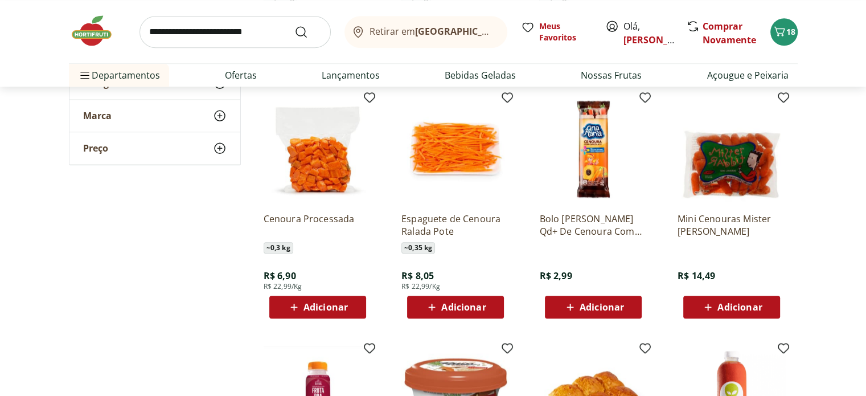
click at [477, 305] on span "Adicionar" at bounding box center [463, 306] width 44 height 9
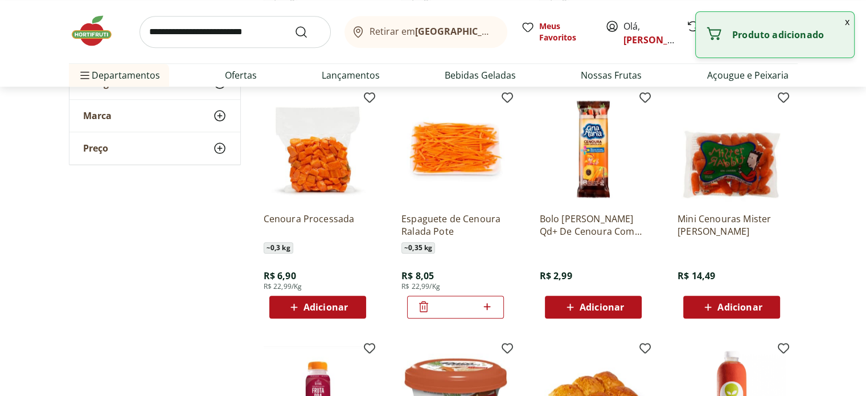
click at [494, 307] on icon at bounding box center [487, 307] width 14 height 14
type input "*"
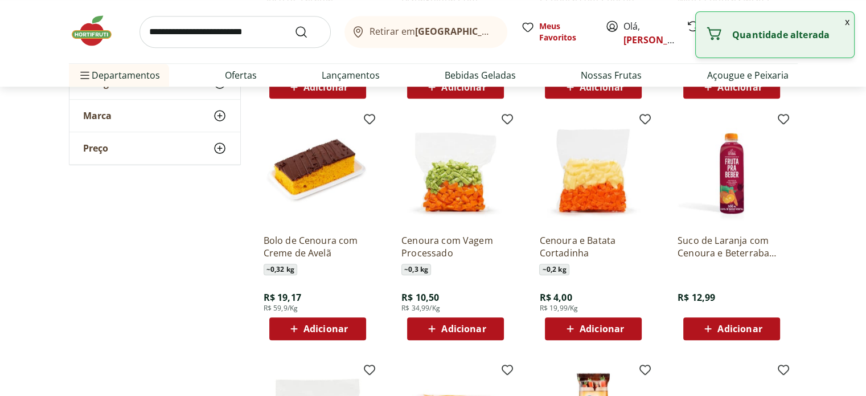
scroll to position [626, 0]
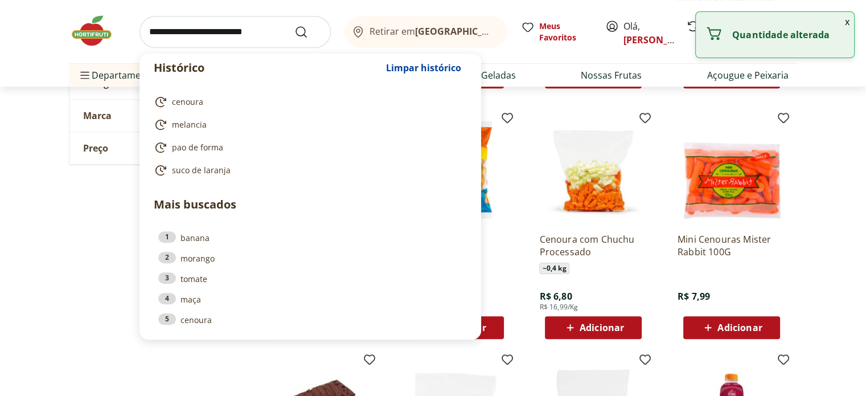
click at [236, 35] on input "search" at bounding box center [235, 32] width 191 height 32
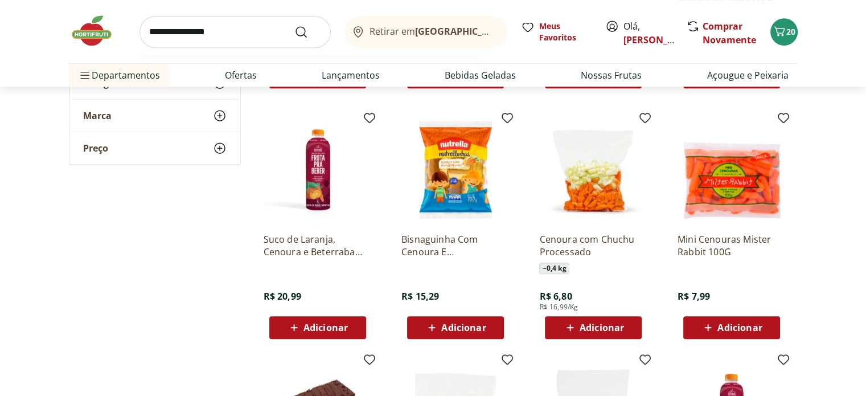
type input "**********"
click at [294, 25] on button "Submit Search" at bounding box center [307, 32] width 27 height 14
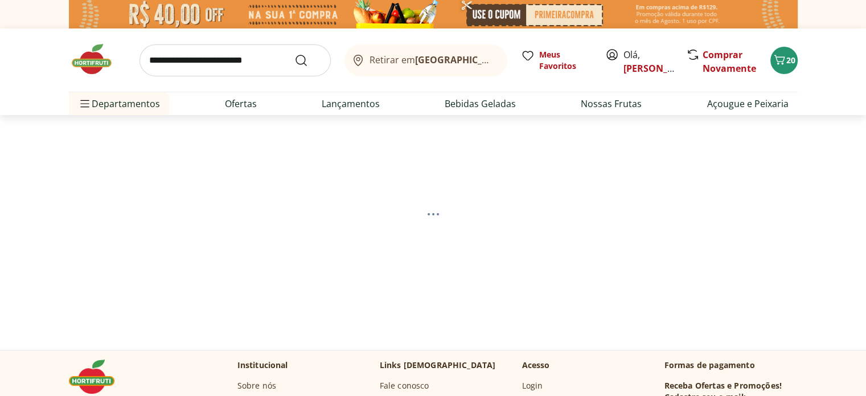
select select "**********"
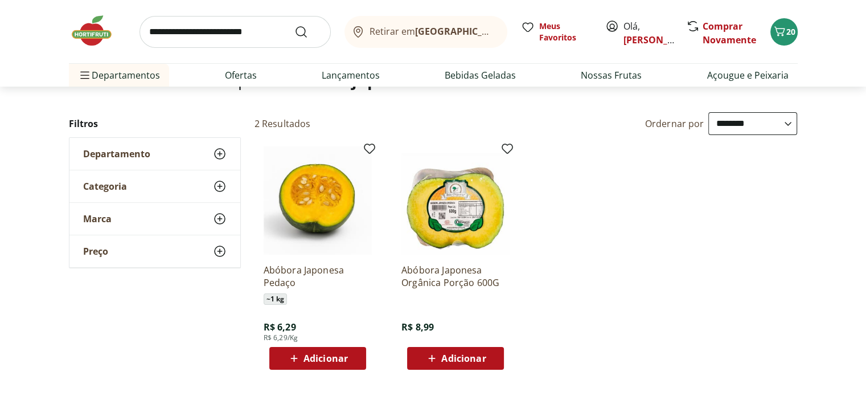
scroll to position [114, 0]
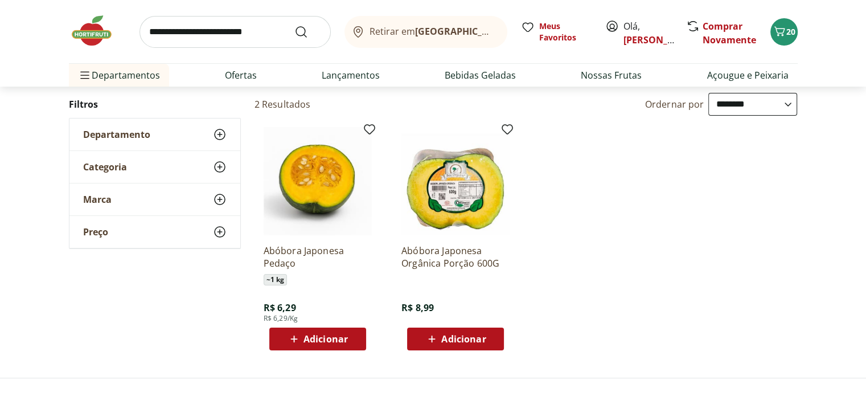
click at [344, 339] on span "Adicionar" at bounding box center [326, 338] width 44 height 9
click at [349, 338] on icon at bounding box center [349, 338] width 7 height 7
type input "*"
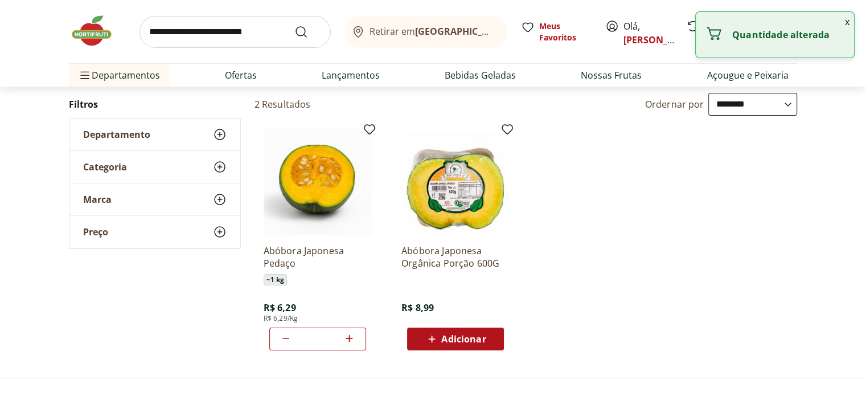
click at [248, 35] on input "search" at bounding box center [235, 32] width 191 height 32
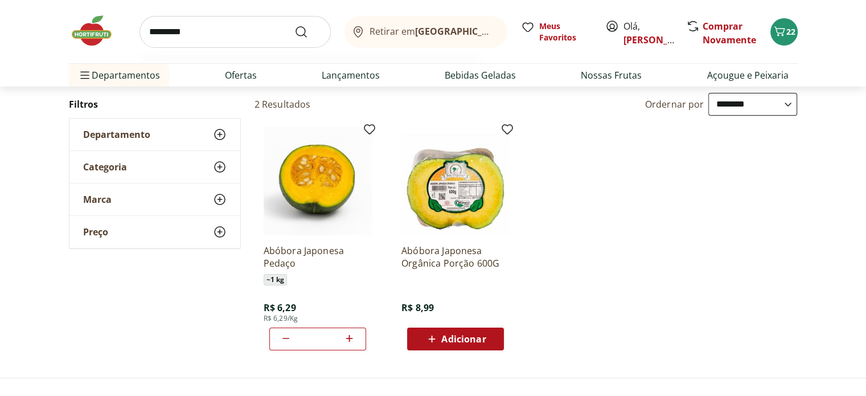
type input "*********"
click at [294, 25] on button "Submit Search" at bounding box center [307, 32] width 27 height 14
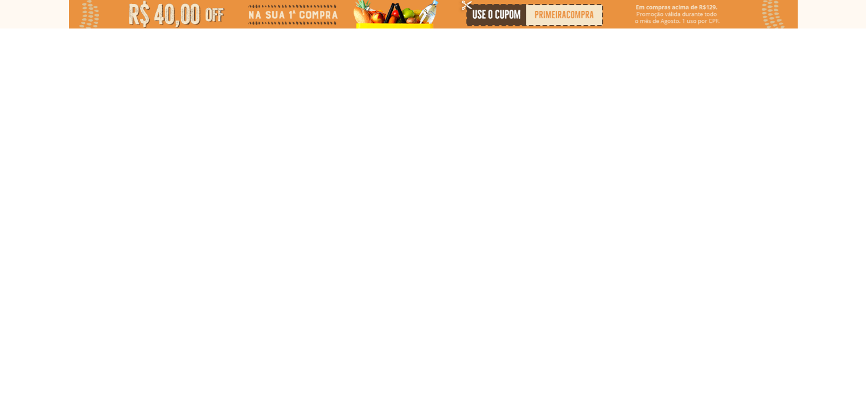
select select "**********"
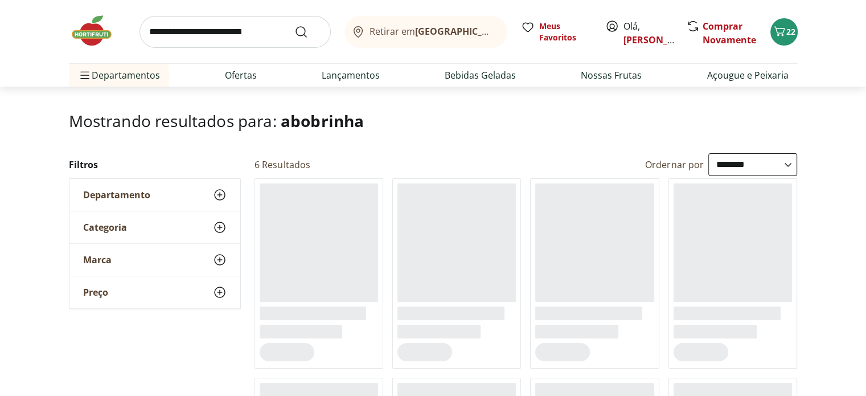
scroll to position [171, 0]
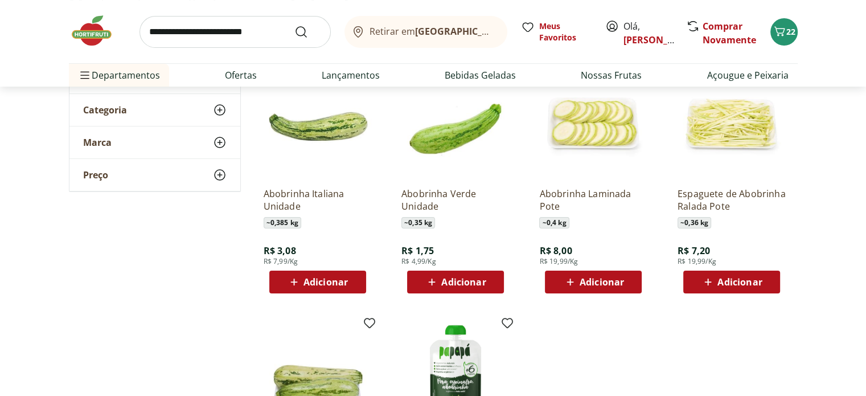
click at [343, 283] on span "Adicionar" at bounding box center [326, 281] width 44 height 9
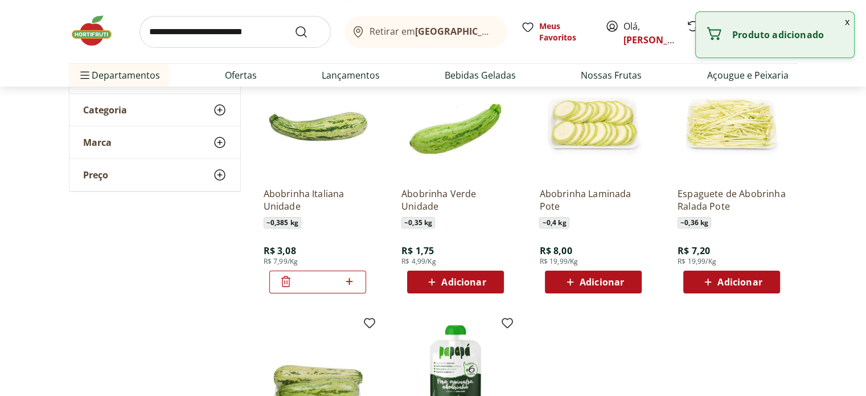
click at [193, 31] on input "search" at bounding box center [235, 32] width 191 height 32
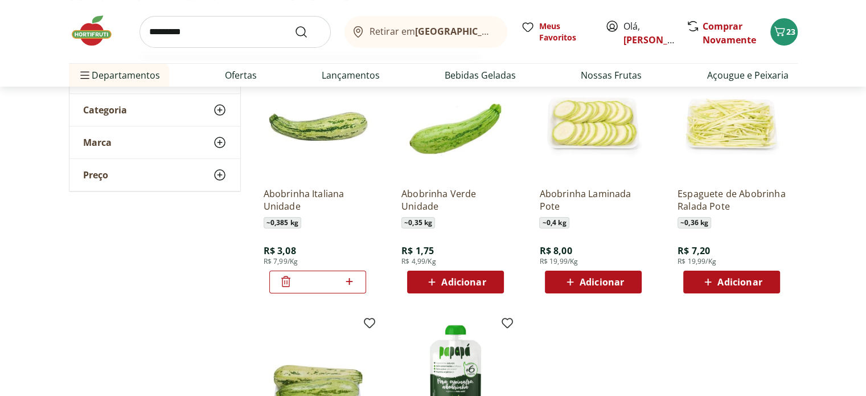
type input "*********"
click at [294, 25] on button "Submit Search" at bounding box center [307, 32] width 27 height 14
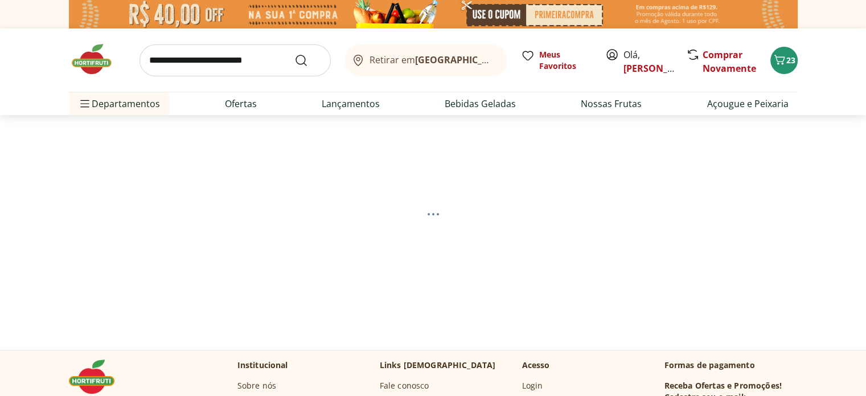
select select "**********"
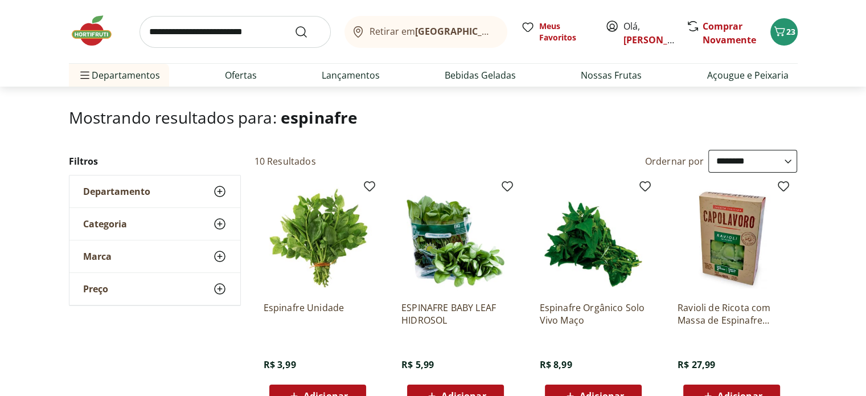
scroll to position [114, 0]
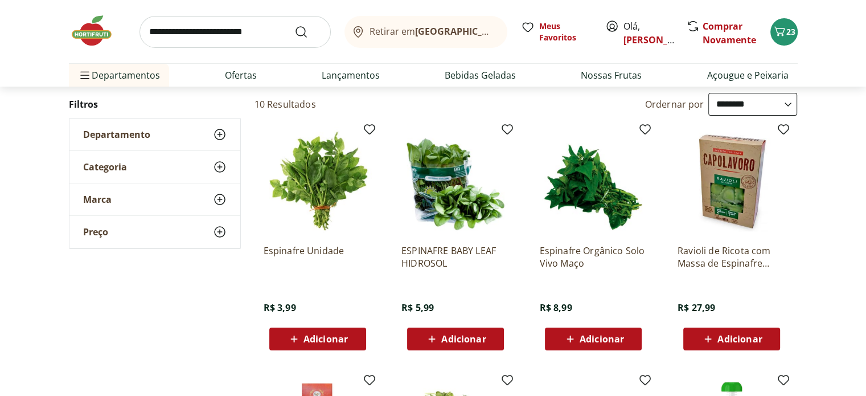
click at [310, 348] on button "Adicionar" at bounding box center [317, 338] width 97 height 23
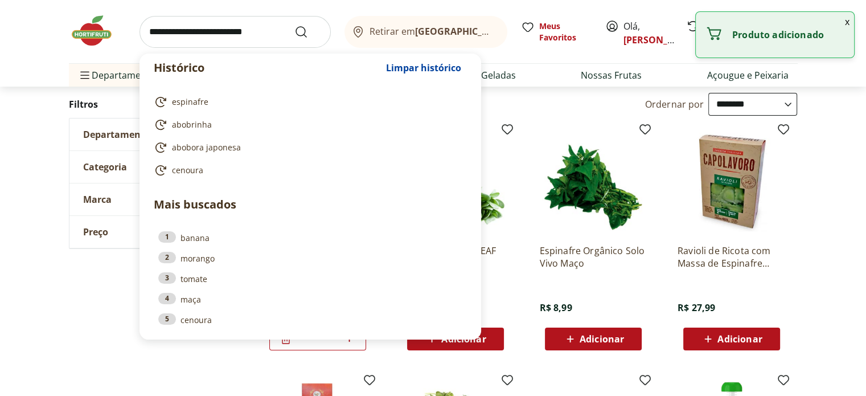
click at [212, 25] on input "search" at bounding box center [235, 32] width 191 height 32
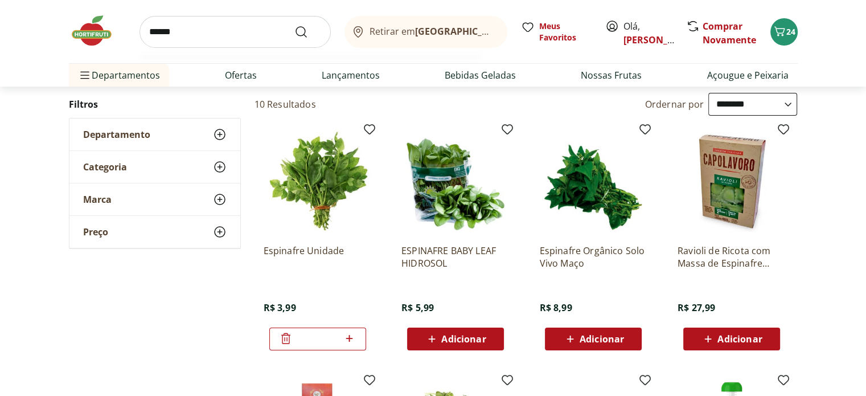
type input "******"
click at [294, 25] on button "Submit Search" at bounding box center [307, 32] width 27 height 14
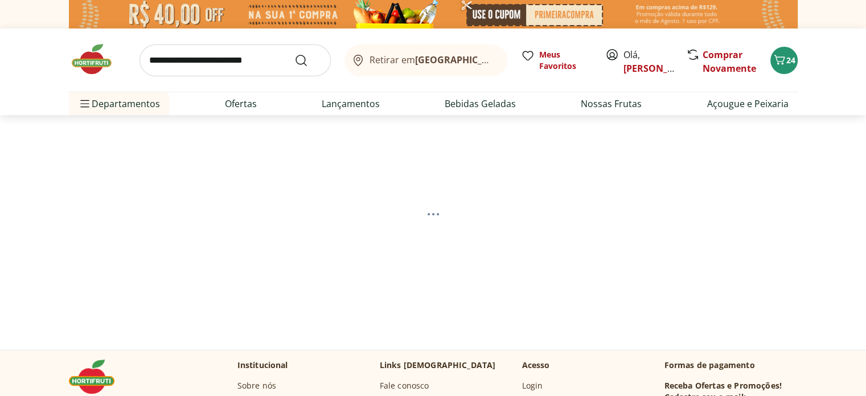
select select "**********"
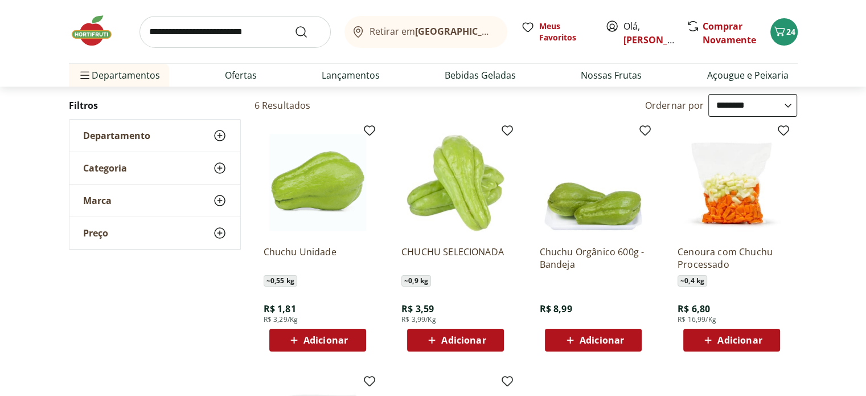
scroll to position [114, 0]
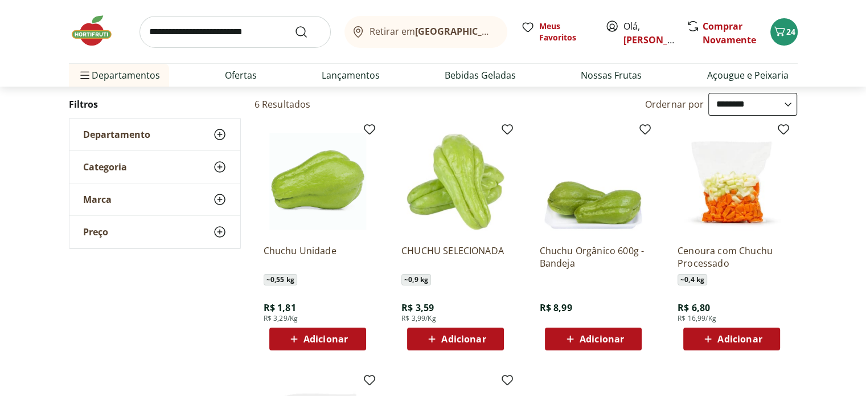
click at [323, 334] on span "Adicionar" at bounding box center [326, 338] width 44 height 9
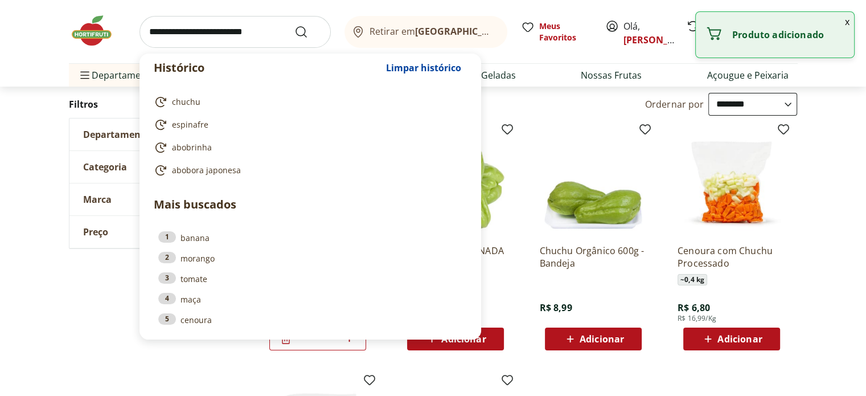
click at [253, 32] on input "search" at bounding box center [235, 32] width 191 height 32
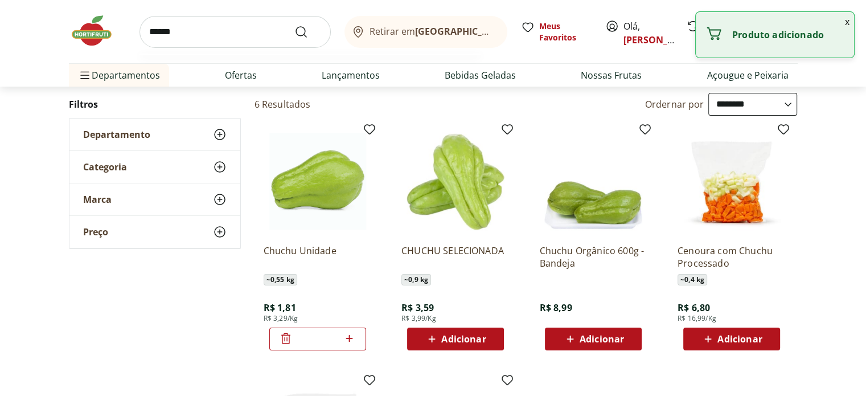
type input "******"
click at [294, 25] on button "Submit Search" at bounding box center [307, 32] width 27 height 14
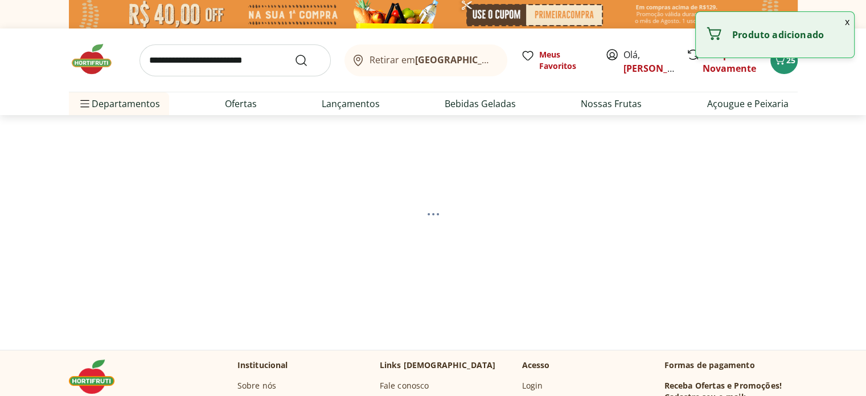
select select "**********"
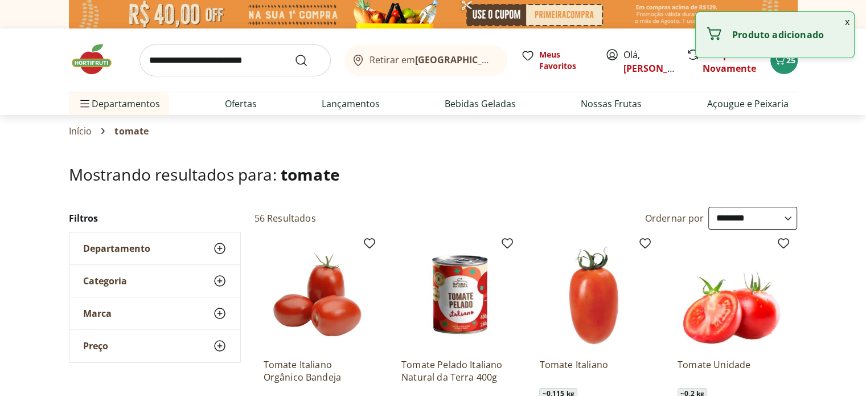
scroll to position [114, 0]
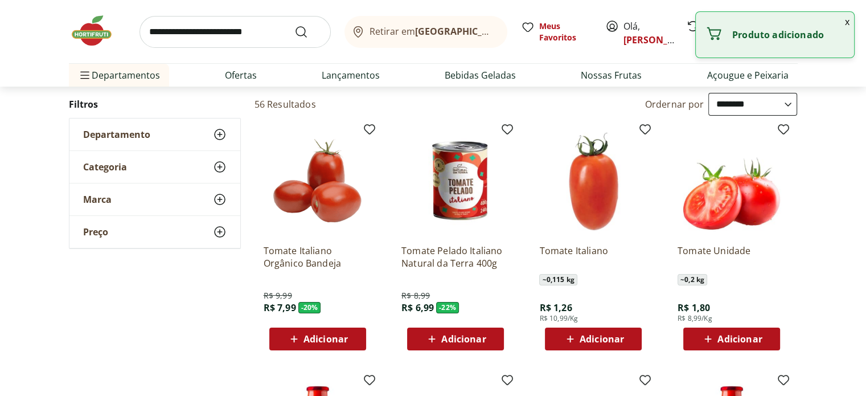
click at [330, 337] on span "Adicionar" at bounding box center [326, 338] width 44 height 9
click at [276, 336] on div "*" at bounding box center [317, 338] width 97 height 23
click at [582, 335] on span "Adicionar" at bounding box center [602, 338] width 44 height 9
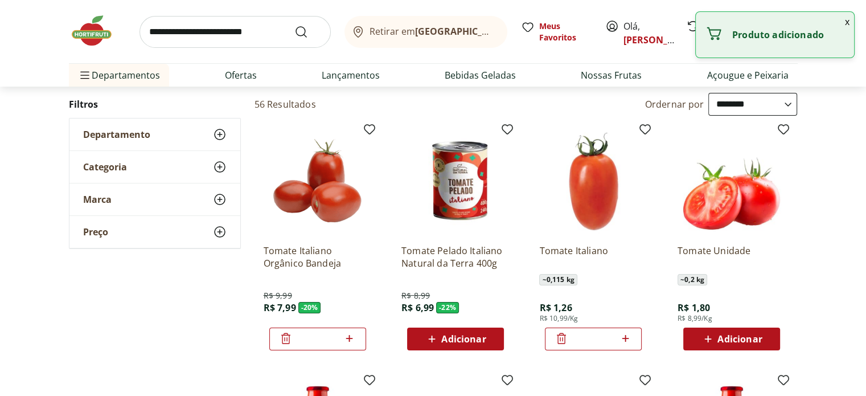
click at [290, 340] on icon at bounding box center [286, 338] width 14 height 14
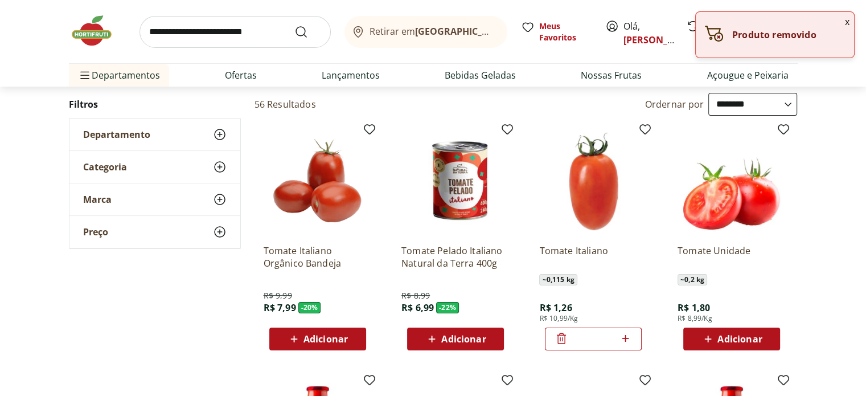
click at [626, 339] on icon at bounding box center [625, 338] width 7 height 7
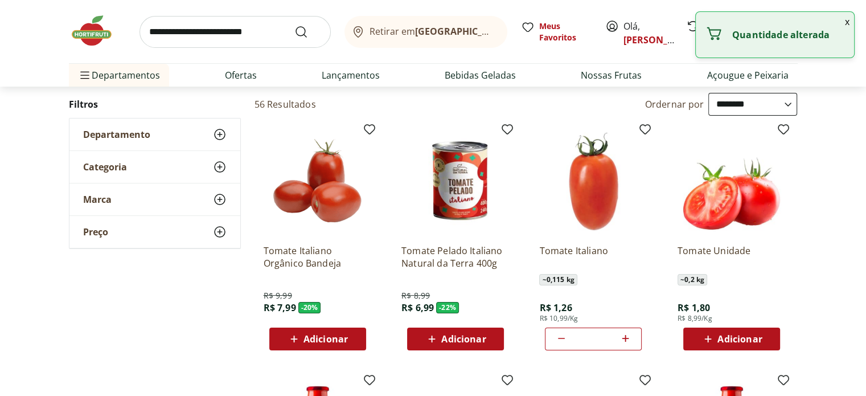
click at [626, 339] on icon at bounding box center [625, 338] width 7 height 7
click at [625, 339] on icon at bounding box center [625, 338] width 7 height 7
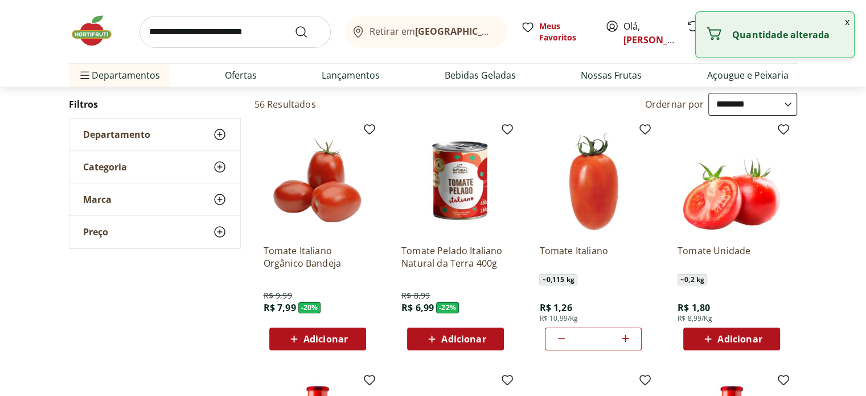
click at [621, 334] on icon at bounding box center [625, 338] width 14 height 14
type input "*"
click at [265, 29] on input "search" at bounding box center [235, 32] width 191 height 32
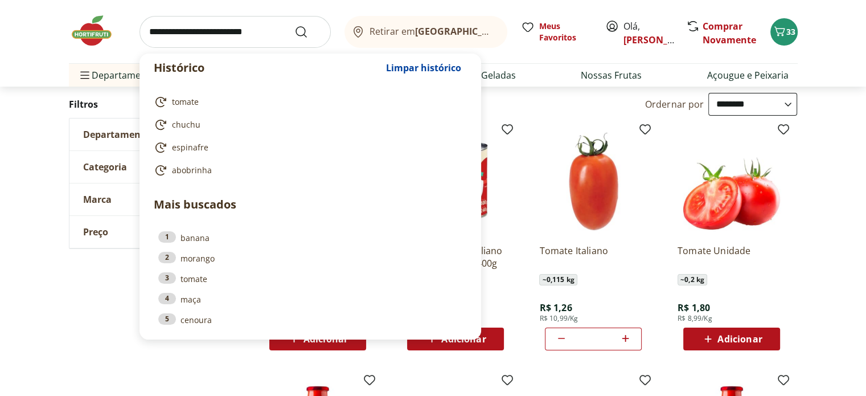
type input "*"
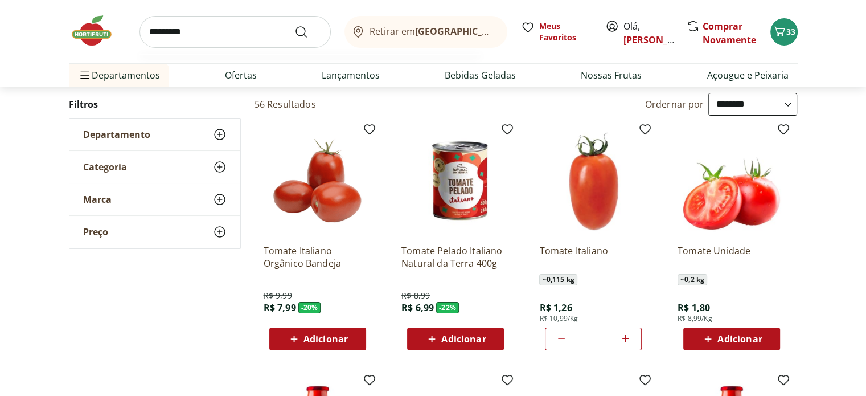
type input "*********"
click at [294, 25] on button "Submit Search" at bounding box center [307, 32] width 27 height 14
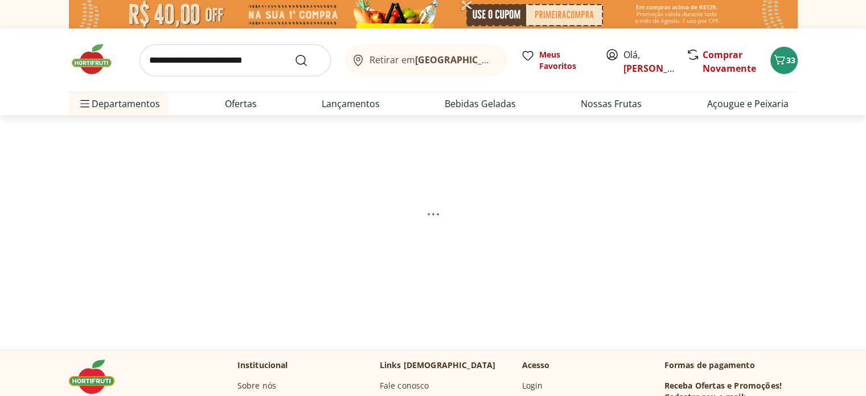
select select "**********"
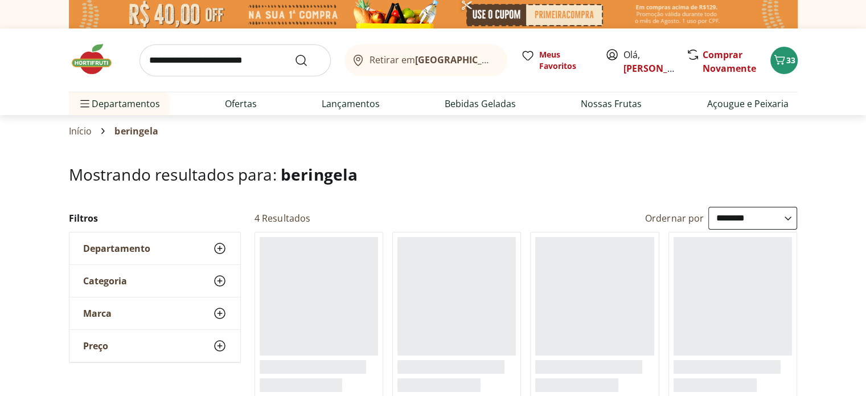
scroll to position [114, 0]
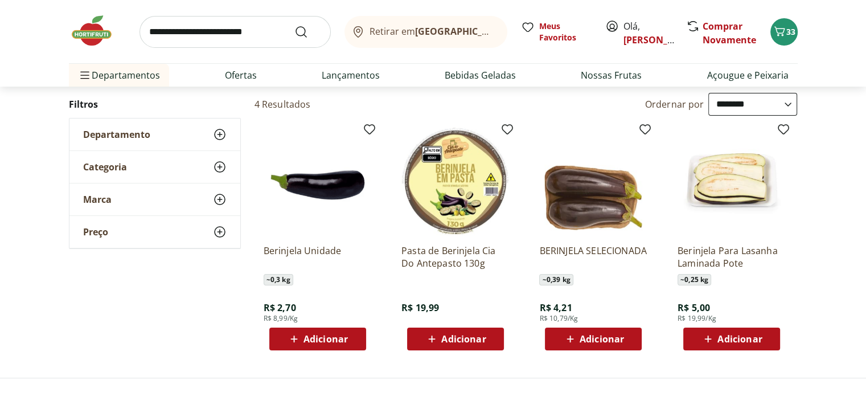
click at [325, 341] on span "Adicionar" at bounding box center [326, 338] width 44 height 9
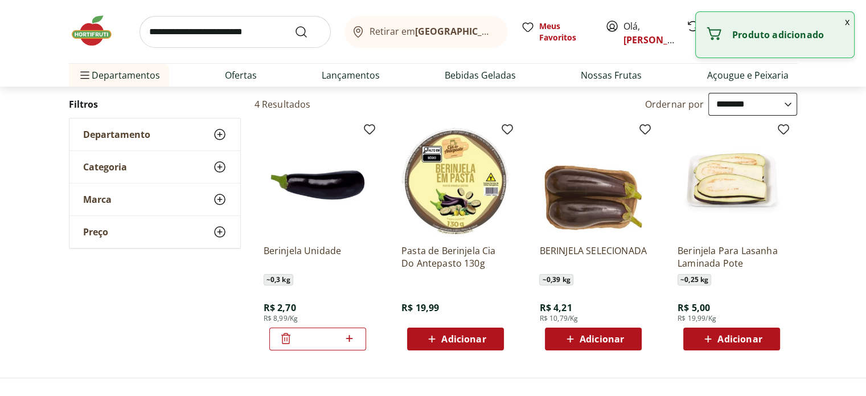
click at [254, 36] on input "search" at bounding box center [235, 32] width 191 height 32
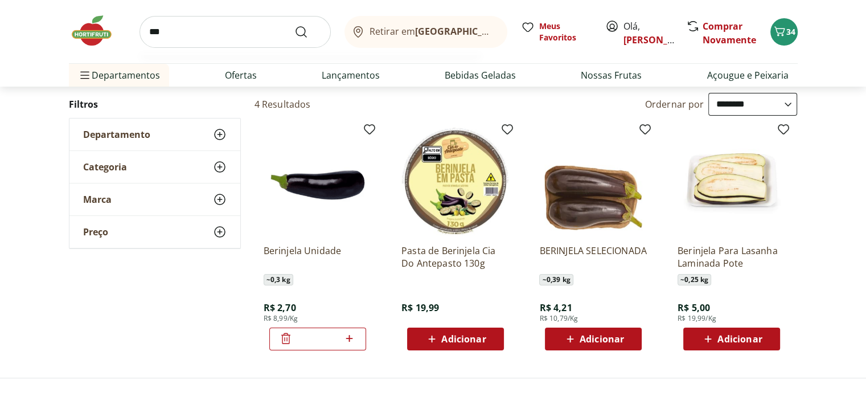
type input "***"
click at [294, 25] on button "Submit Search" at bounding box center [307, 32] width 27 height 14
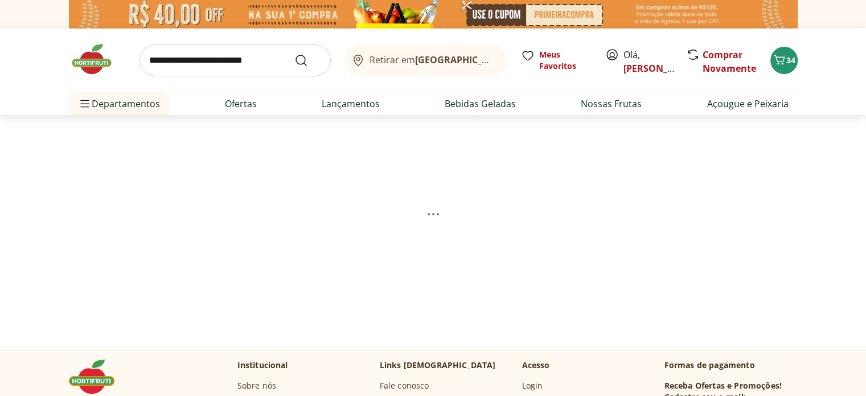
select select "**********"
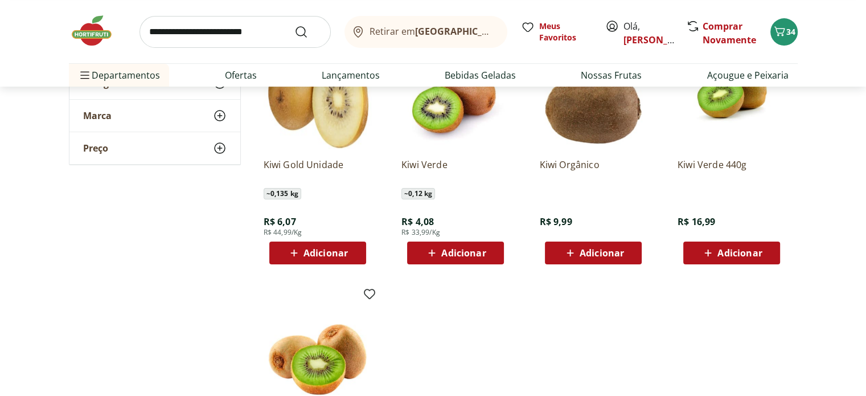
scroll to position [228, 0]
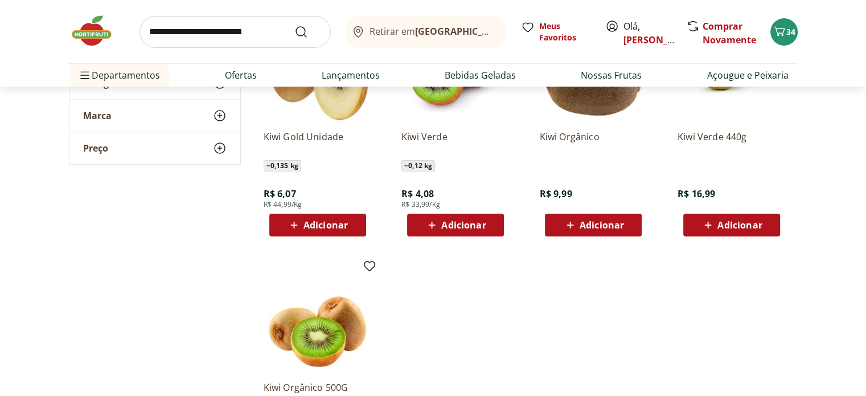
click at [450, 220] on span "Adicionar" at bounding box center [463, 224] width 44 height 9
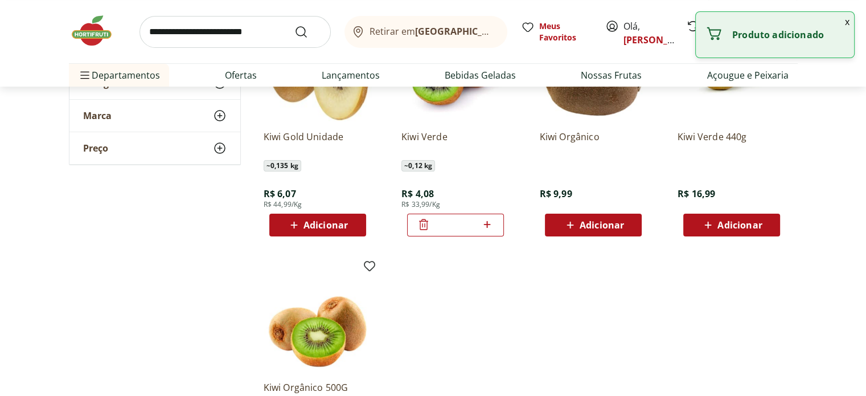
click at [490, 224] on icon at bounding box center [487, 225] width 14 height 14
type input "*"
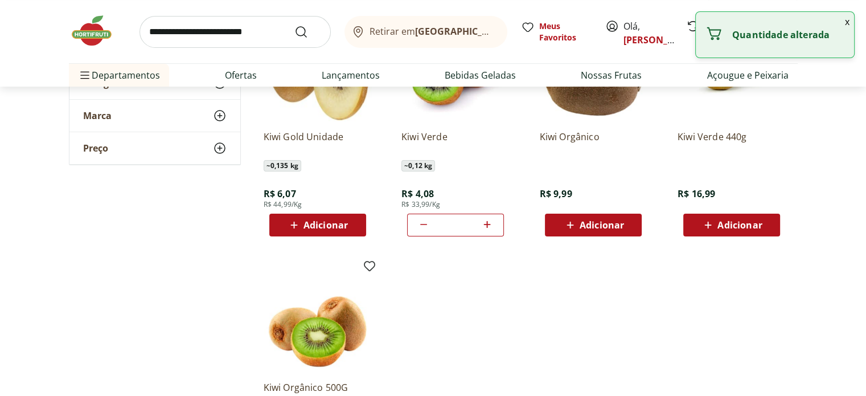
click at [212, 40] on input "search" at bounding box center [235, 32] width 191 height 32
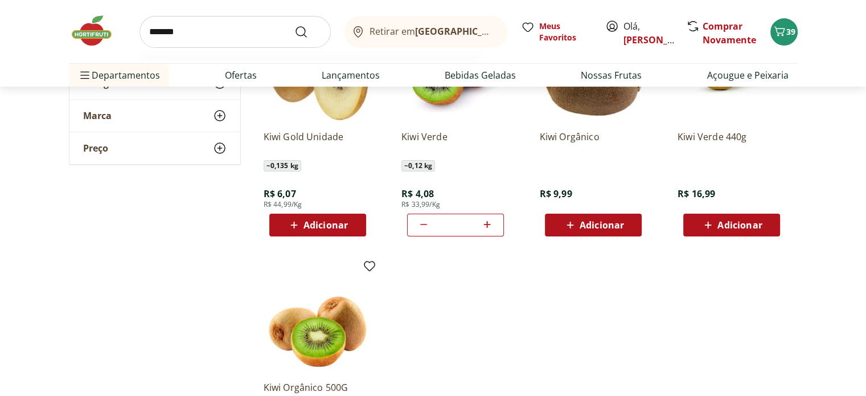
type input "*******"
click at [294, 25] on button "Submit Search" at bounding box center [307, 32] width 27 height 14
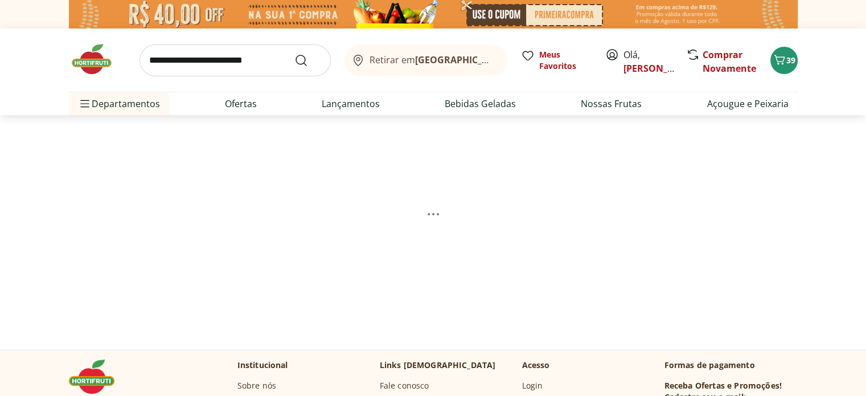
select select "**********"
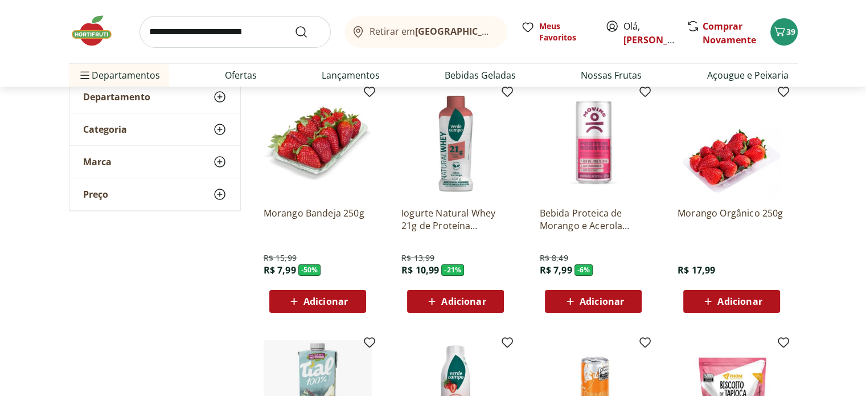
scroll to position [171, 0]
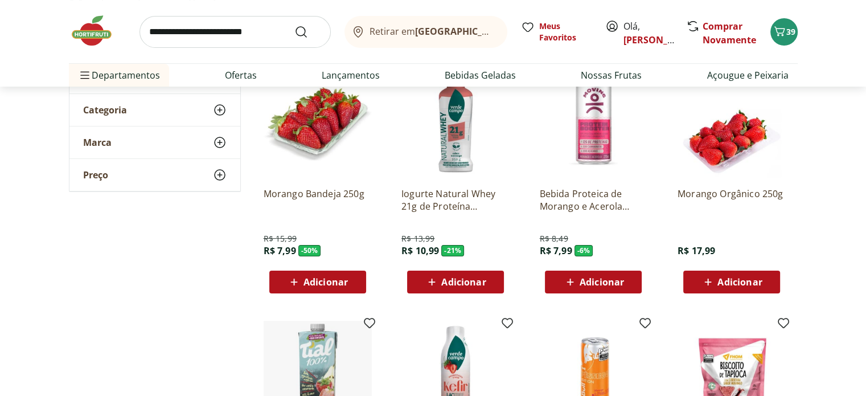
click at [350, 297] on div "Morango Bandeja 250g R$ 15,99 R$ 7,99 - 50 % Adicionar" at bounding box center [318, 181] width 126 height 241
click at [345, 282] on span "Adicionar" at bounding box center [326, 281] width 44 height 9
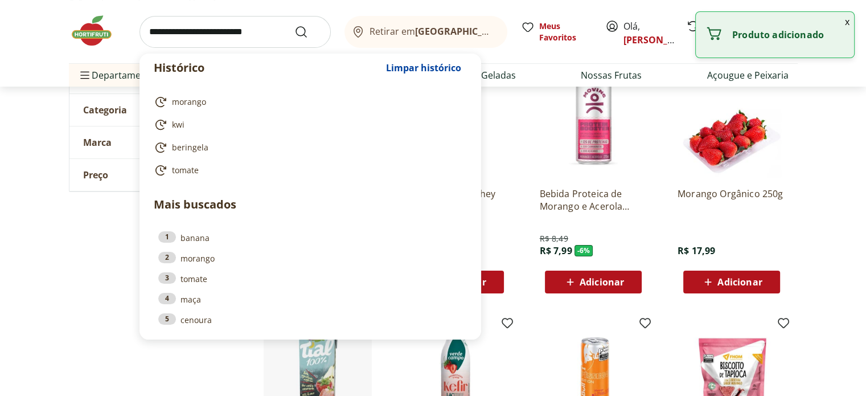
click at [255, 36] on input "search" at bounding box center [235, 32] width 191 height 32
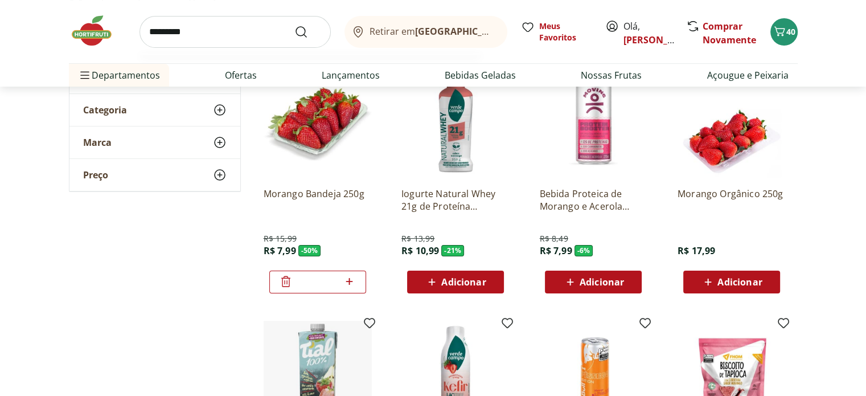
type input "*********"
click at [294, 25] on button "Submit Search" at bounding box center [307, 32] width 27 height 14
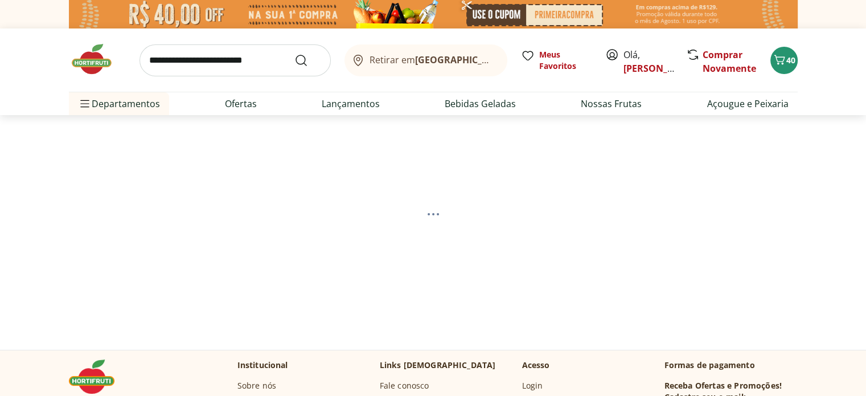
select select "**********"
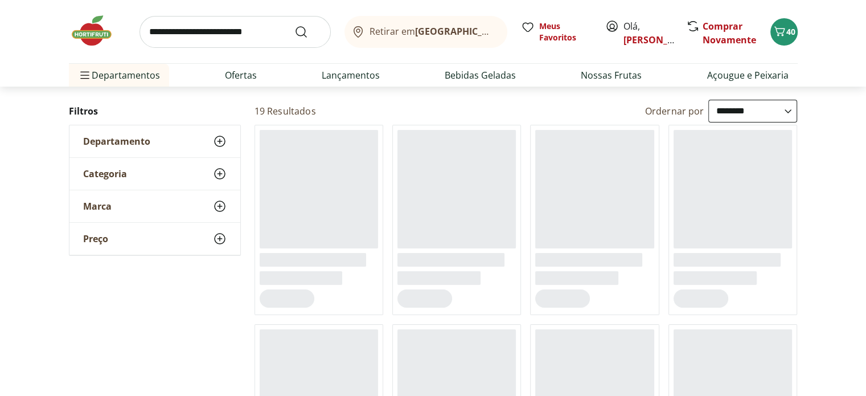
scroll to position [114, 0]
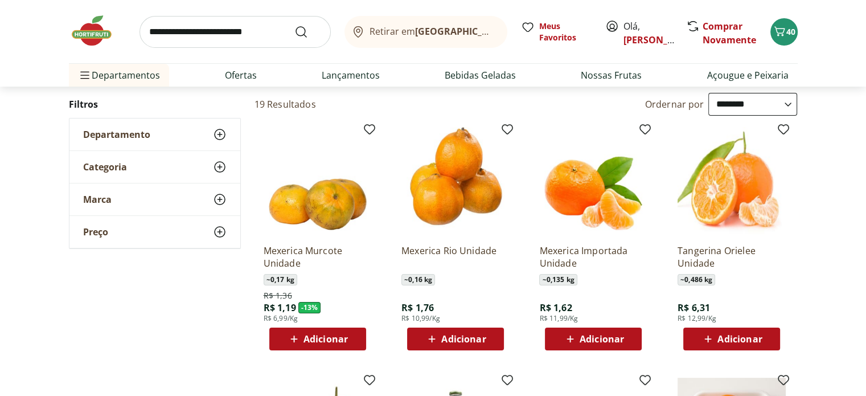
click at [613, 343] on span "Adicionar" at bounding box center [602, 338] width 44 height 9
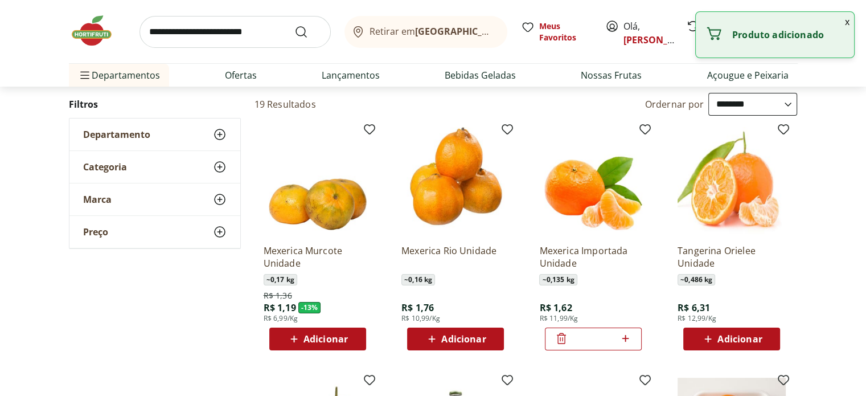
click at [630, 339] on icon at bounding box center [625, 338] width 14 height 14
type input "*"
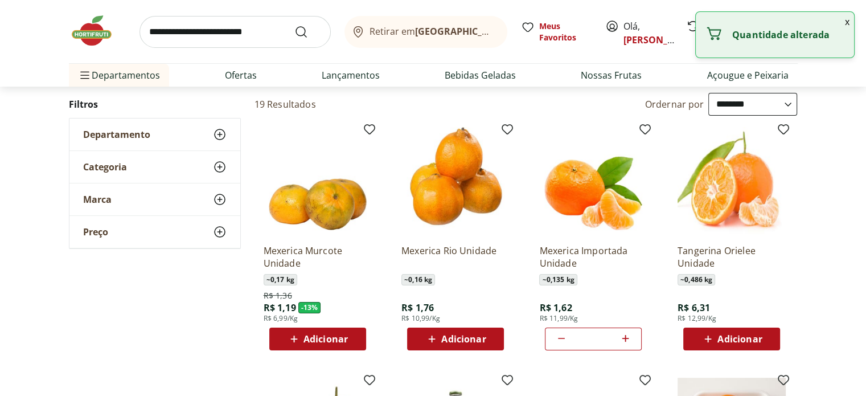
click at [212, 34] on input "search" at bounding box center [235, 32] width 191 height 32
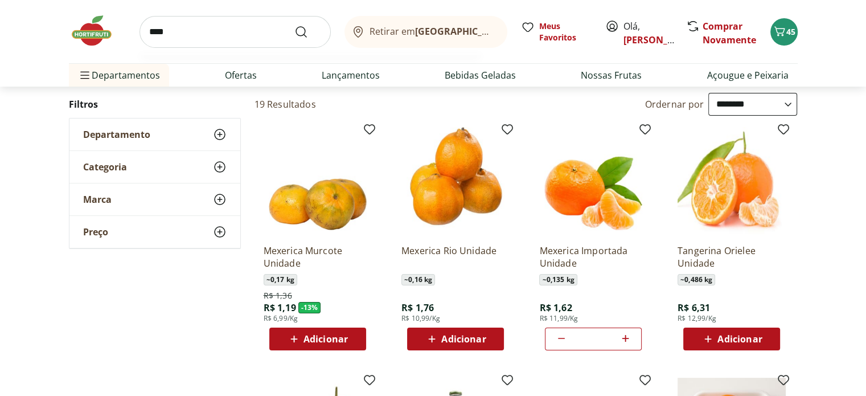
type input "****"
click at [294, 25] on button "Submit Search" at bounding box center [307, 32] width 27 height 14
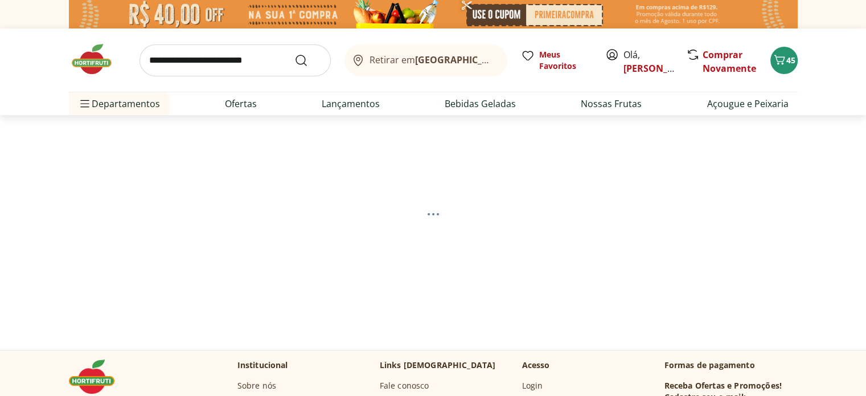
select select "**********"
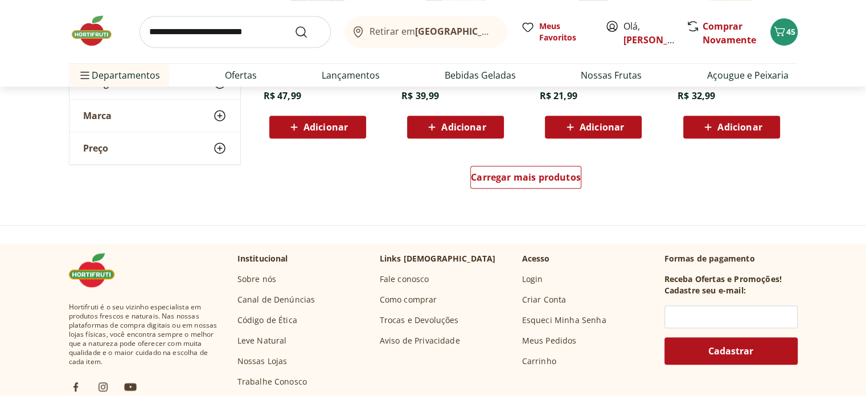
scroll to position [740, 0]
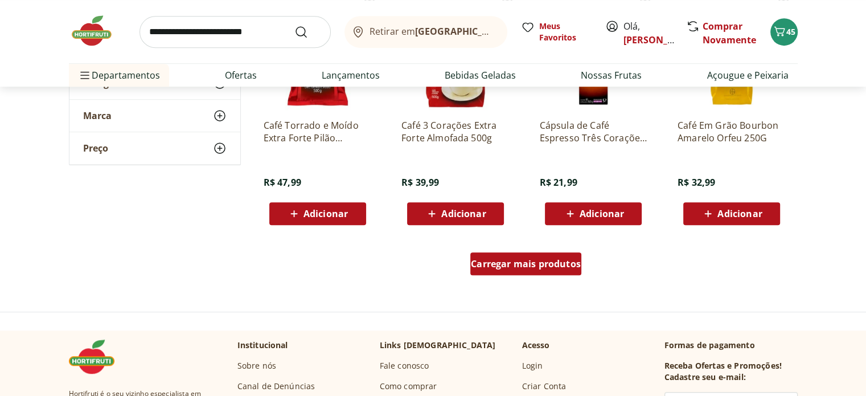
click at [528, 273] on div "Carregar mais produtos" at bounding box center [525, 263] width 111 height 23
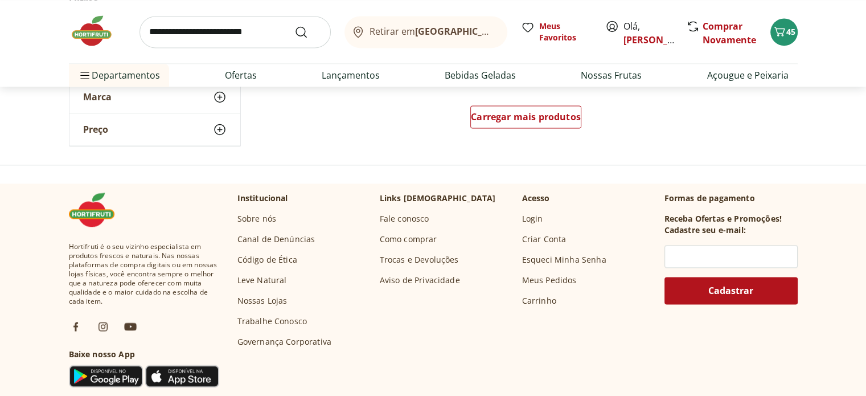
scroll to position [1651, 0]
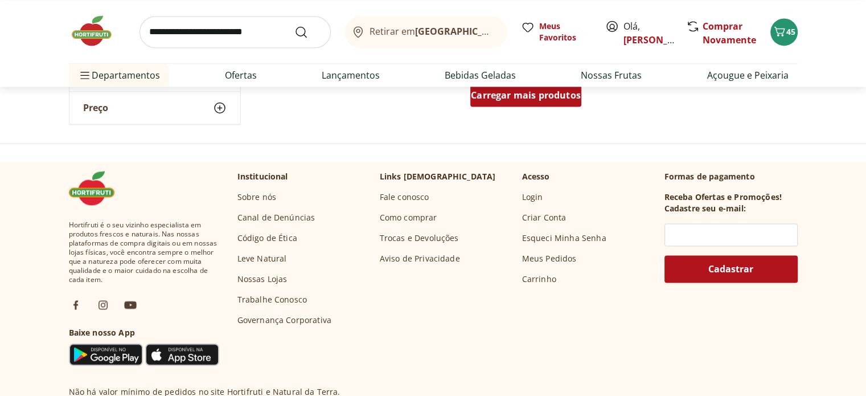
click at [560, 95] on span "Carregar mais produtos" at bounding box center [526, 95] width 110 height 9
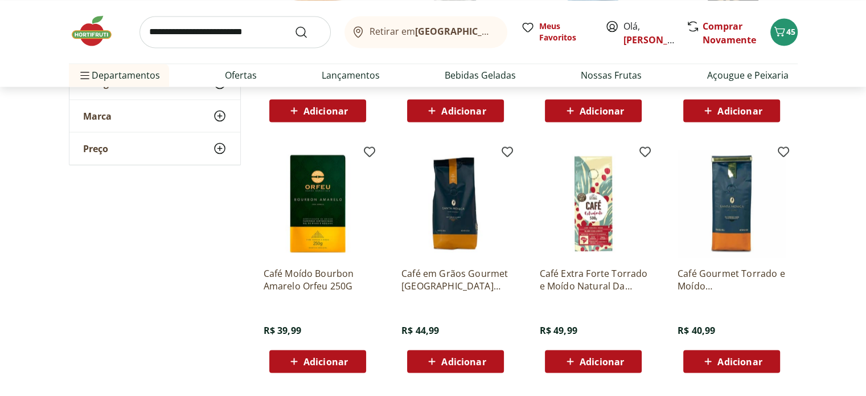
scroll to position [2164, 0]
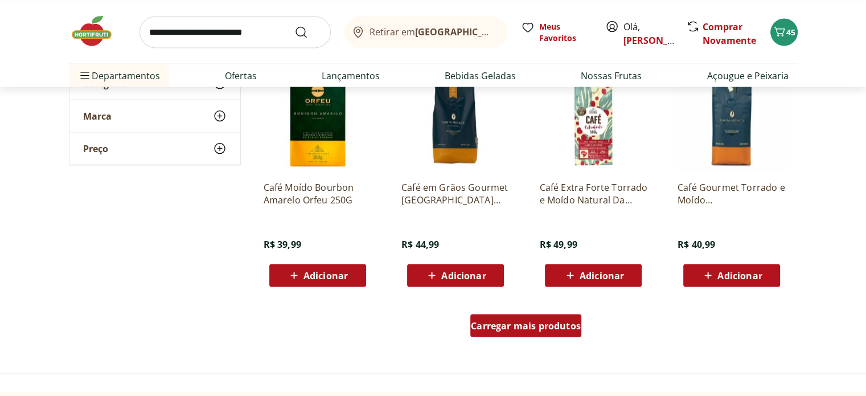
click at [563, 323] on span "Carregar mais produtos" at bounding box center [526, 325] width 110 height 9
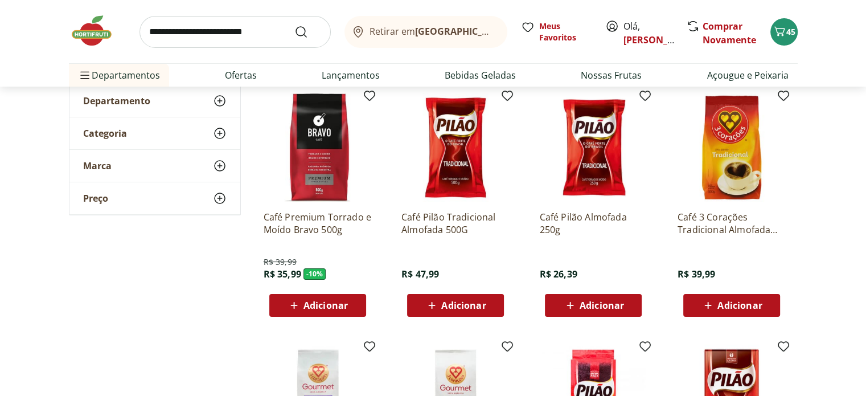
scroll to position [171, 0]
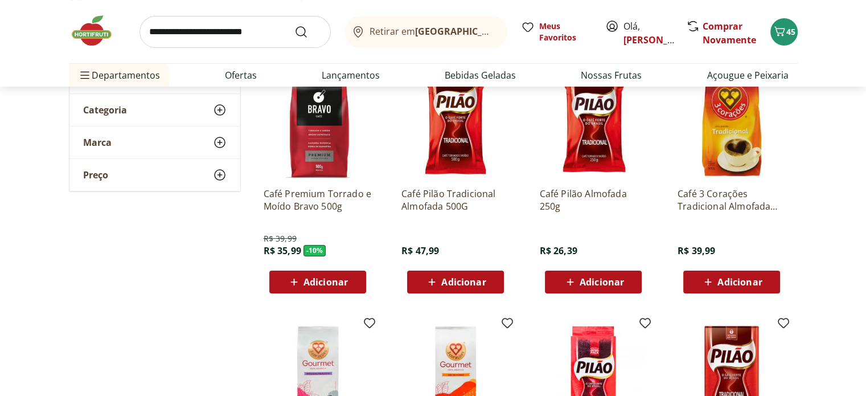
click at [754, 279] on span "Adicionar" at bounding box center [739, 281] width 44 height 9
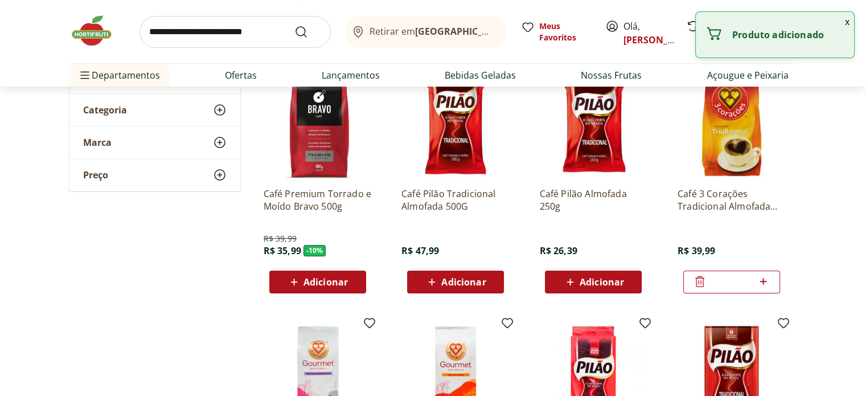
click at [188, 26] on input "search" at bounding box center [235, 32] width 191 height 32
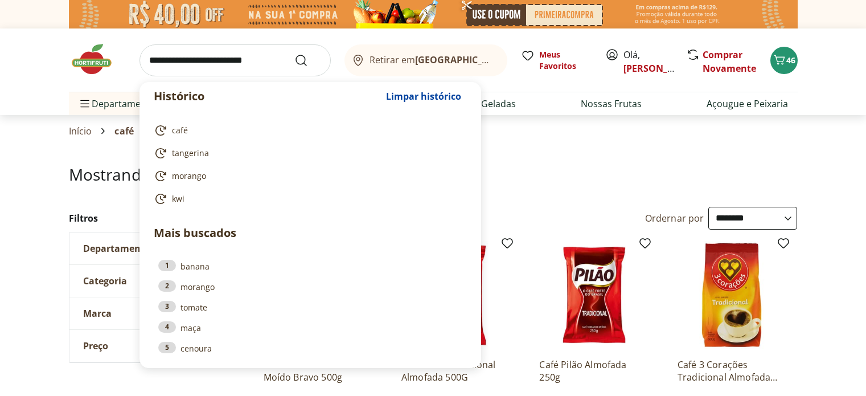
select select "**********"
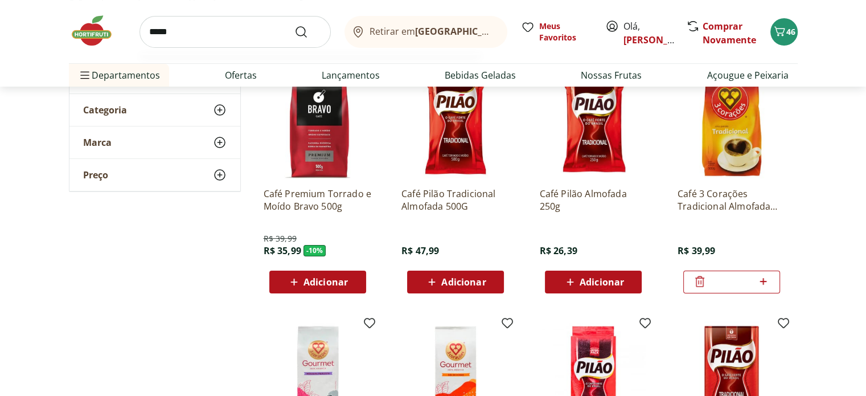
type input "*****"
click at [294, 25] on button "Submit Search" at bounding box center [307, 32] width 27 height 14
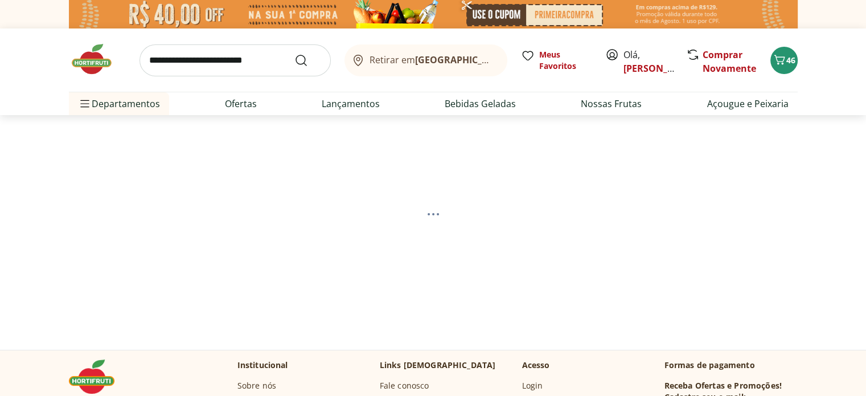
select select "**********"
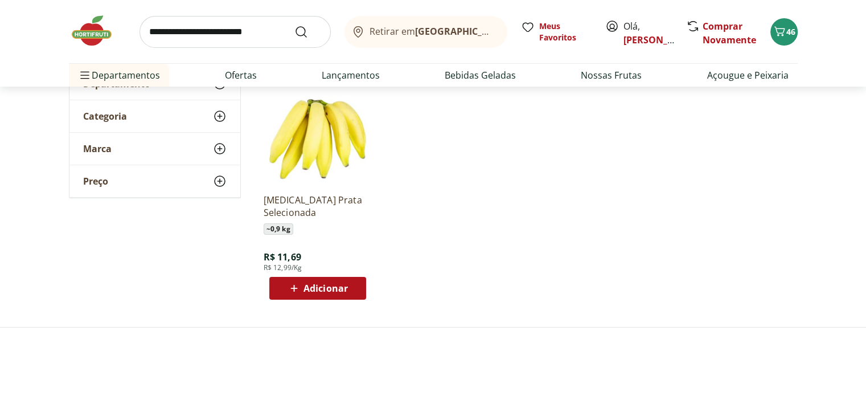
scroll to position [171, 0]
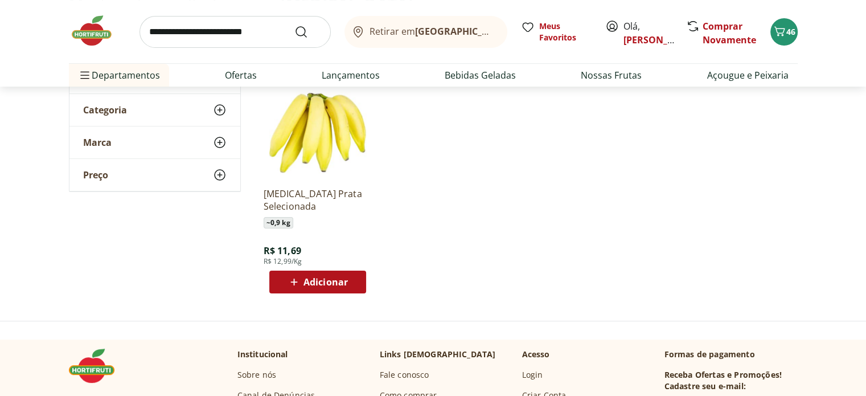
click at [342, 277] on span "Adicionar" at bounding box center [326, 281] width 44 height 9
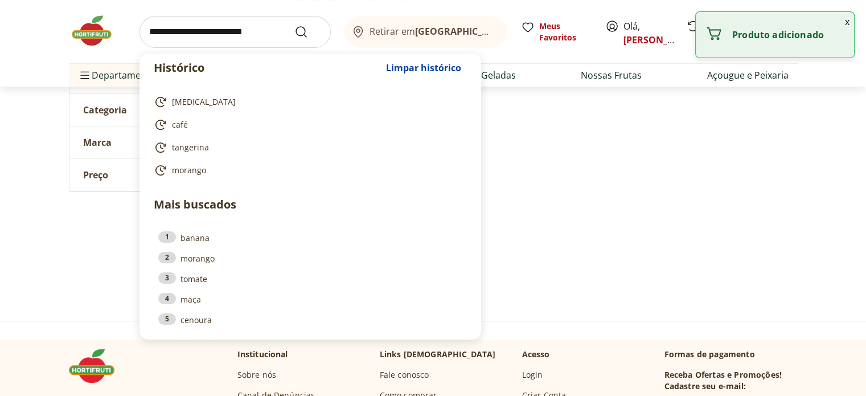
click at [223, 27] on input "search" at bounding box center [235, 32] width 191 height 32
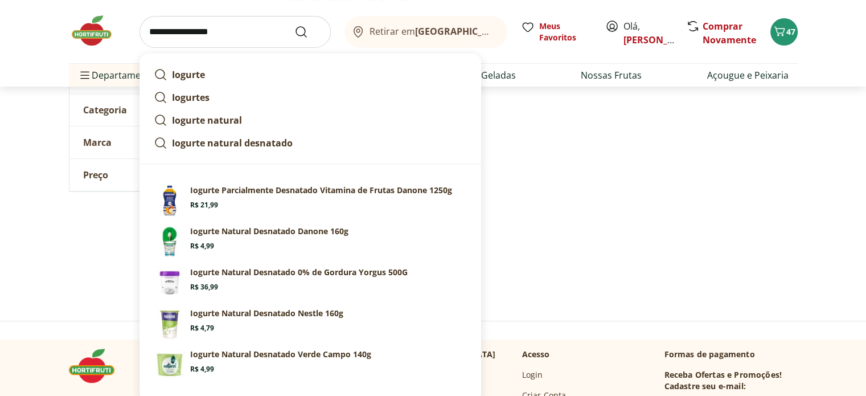
type input "**********"
click at [294, 25] on button "Submit Search" at bounding box center [307, 32] width 27 height 14
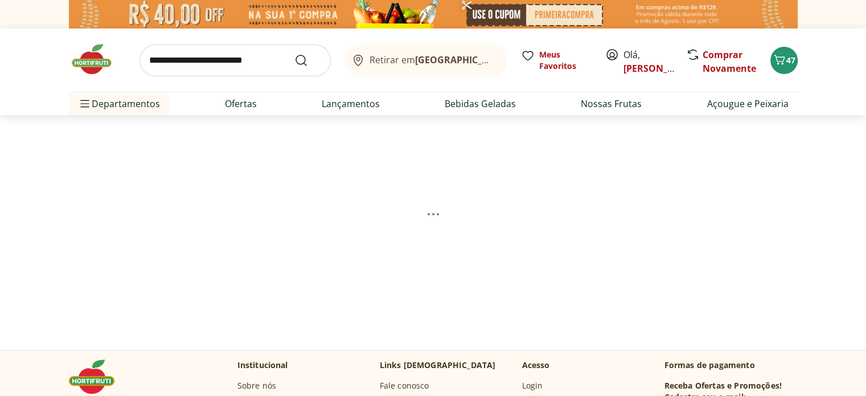
select select "**********"
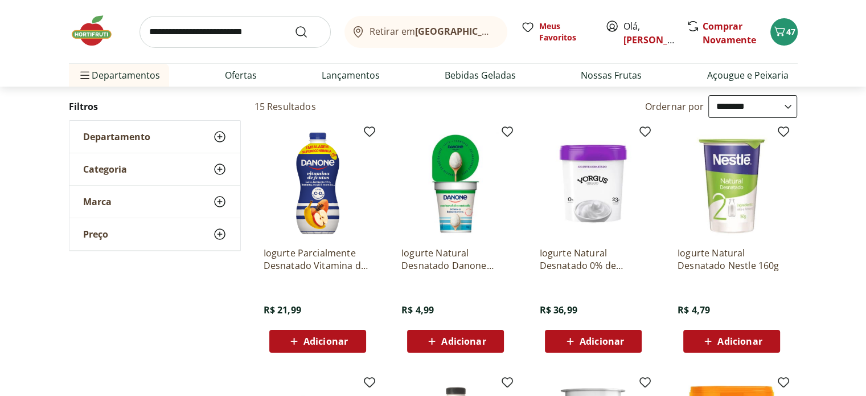
scroll to position [114, 0]
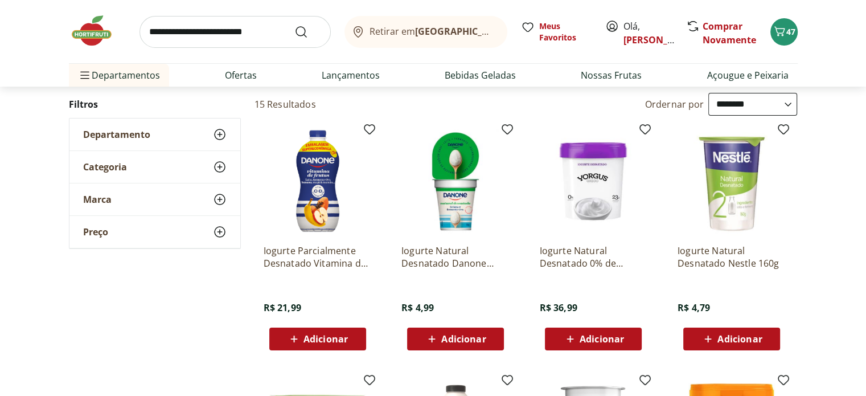
click at [470, 339] on span "Adicionar" at bounding box center [463, 338] width 44 height 9
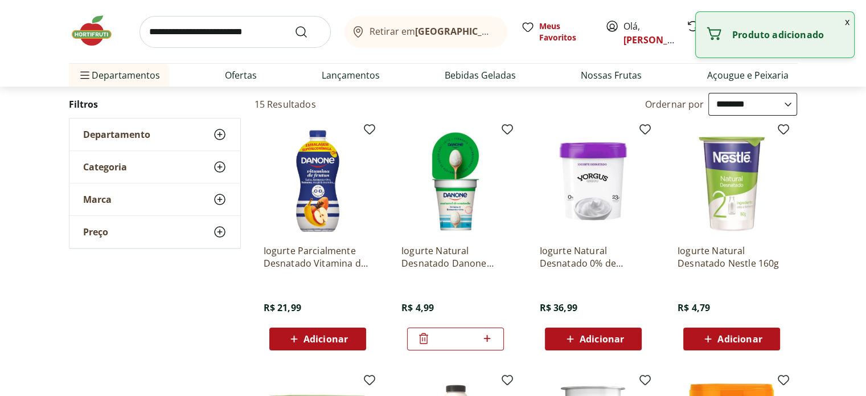
click at [492, 338] on icon at bounding box center [487, 338] width 14 height 14
click at [491, 338] on icon at bounding box center [487, 338] width 14 height 14
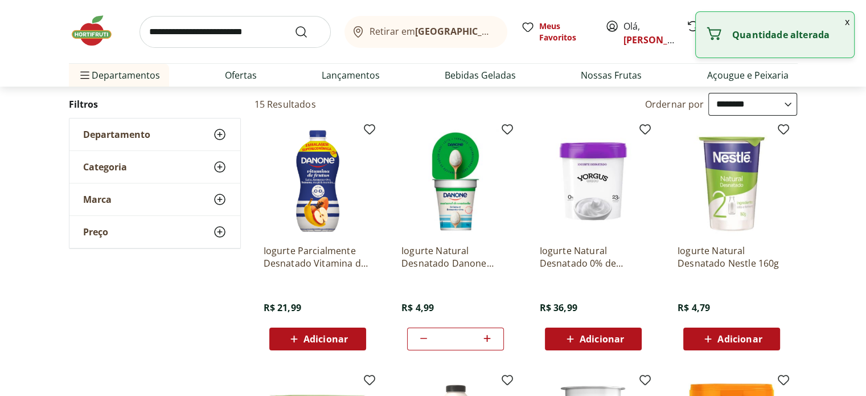
click at [491, 338] on icon at bounding box center [487, 338] width 14 height 14
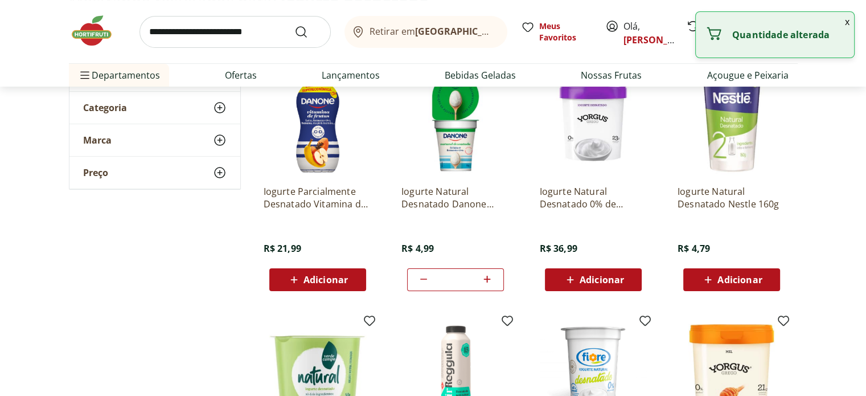
scroll to position [228, 0]
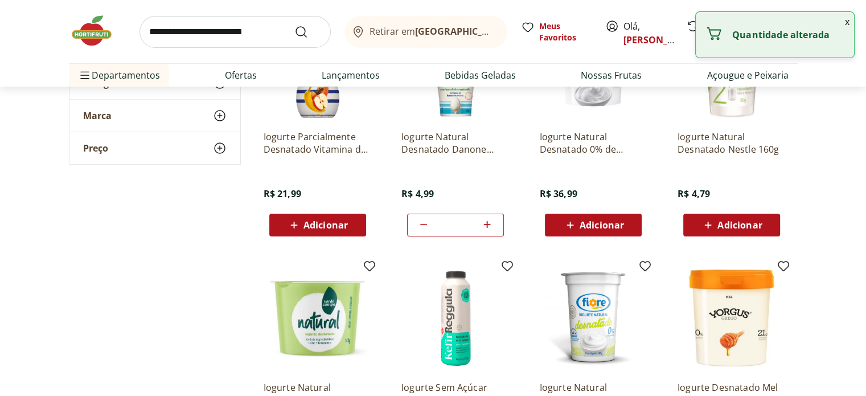
click at [419, 224] on icon at bounding box center [424, 225] width 14 height 14
type input "*"
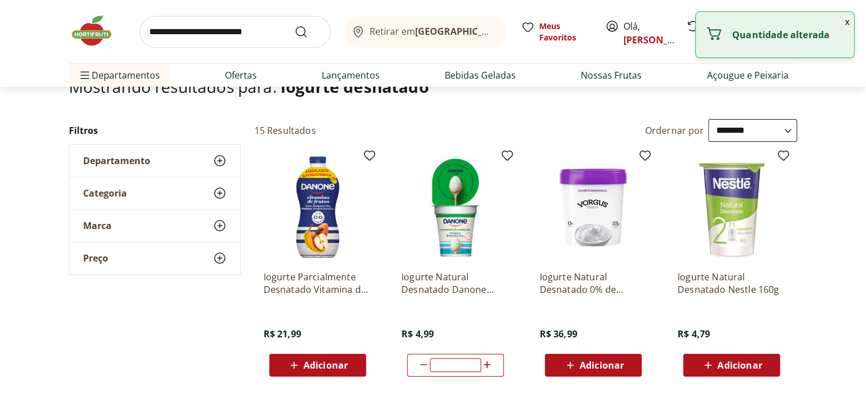
scroll to position [0, 0]
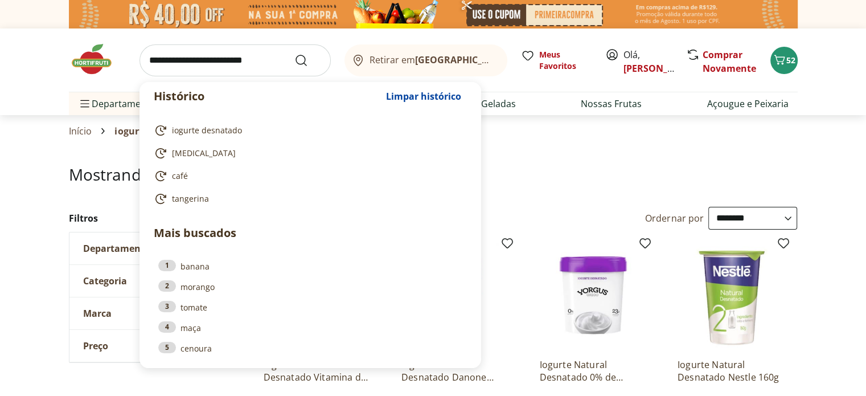
click at [253, 61] on input "search" at bounding box center [235, 60] width 191 height 32
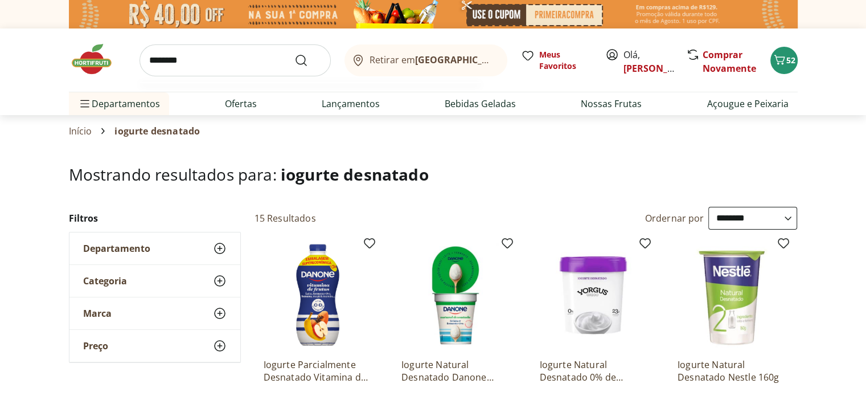
type input "********"
click at [294, 54] on button "Submit Search" at bounding box center [307, 61] width 27 height 14
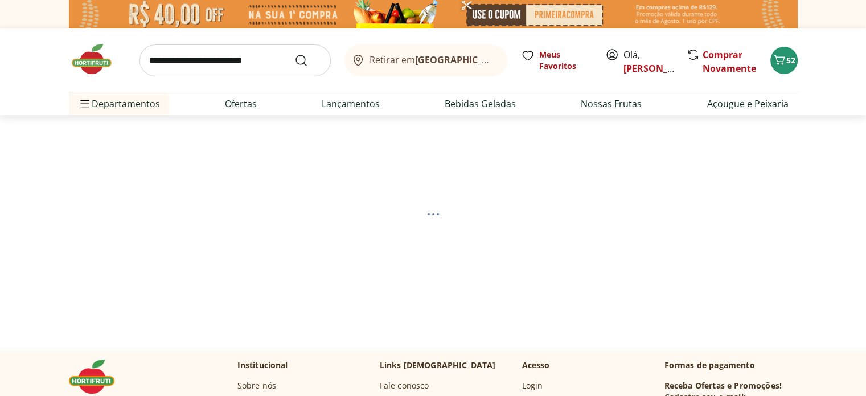
select select "**********"
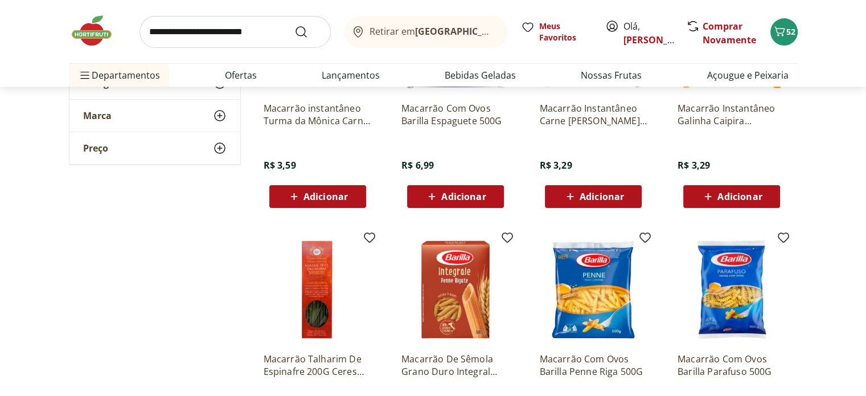
scroll to position [228, 0]
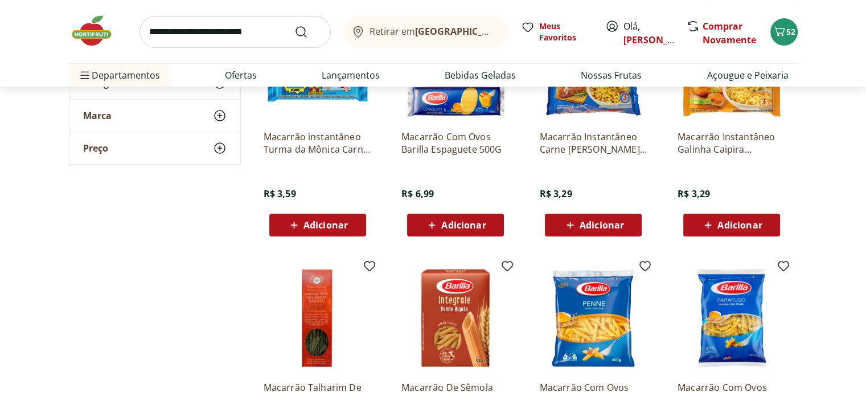
click at [458, 228] on span "Adicionar" at bounding box center [463, 224] width 44 height 9
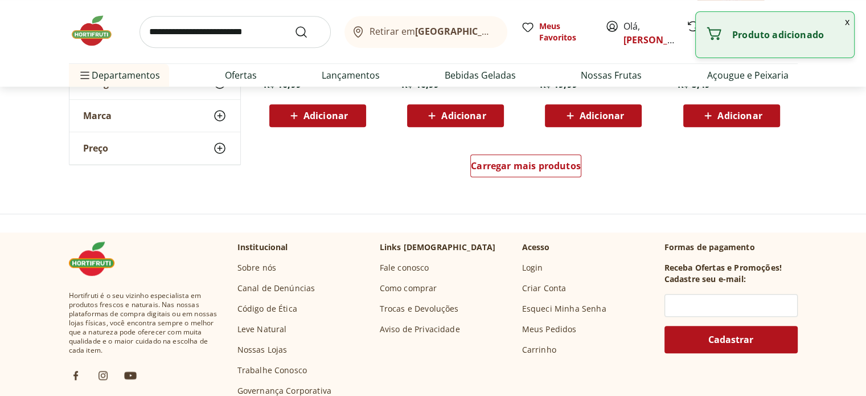
scroll to position [854, 0]
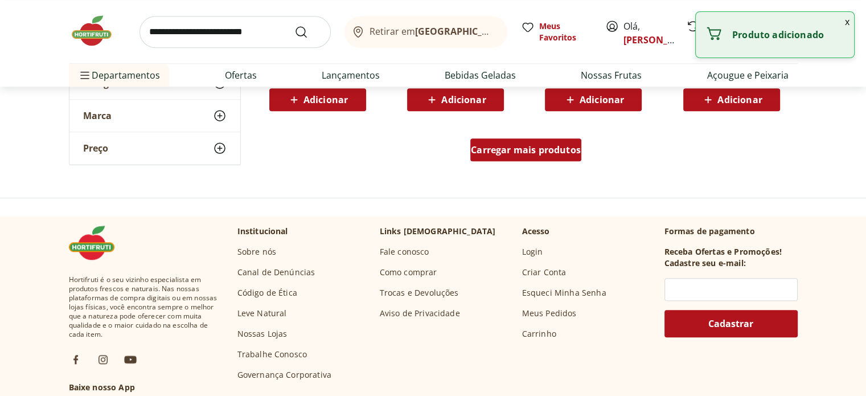
click at [508, 164] on link "Carregar mais produtos" at bounding box center [525, 151] width 111 height 27
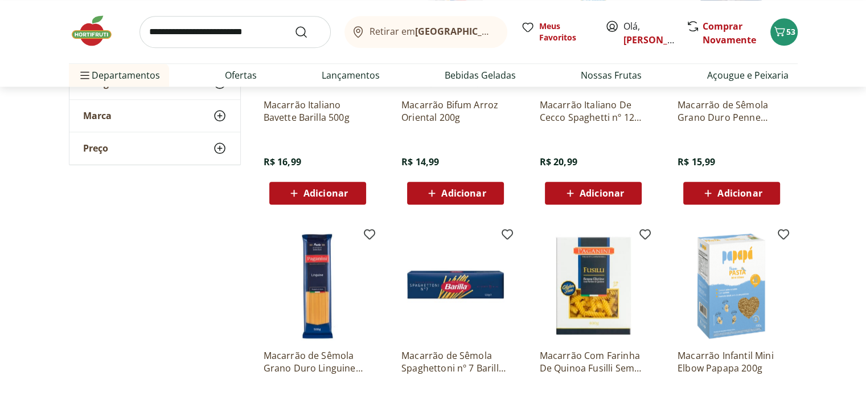
scroll to position [1537, 0]
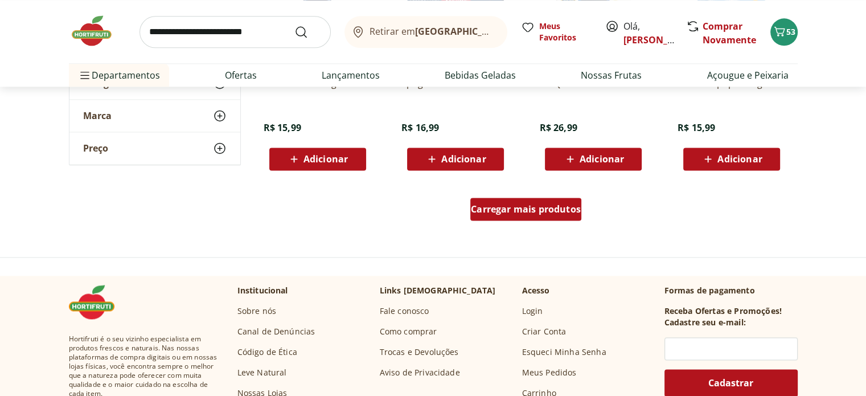
click at [539, 198] on div "Carregar mais produtos" at bounding box center [525, 209] width 111 height 23
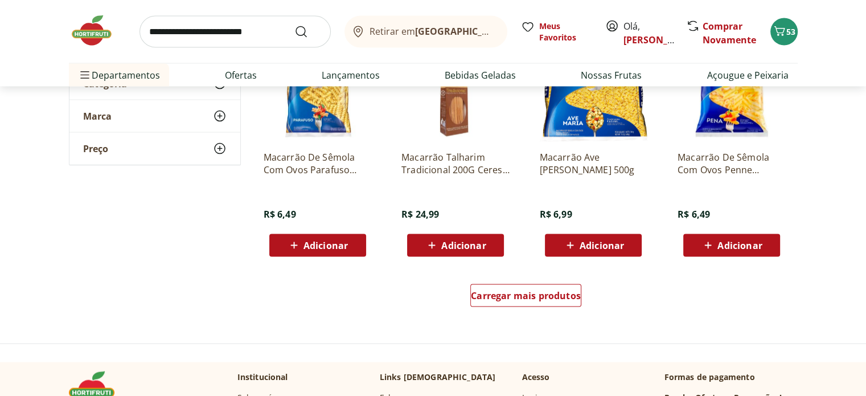
scroll to position [2278, 0]
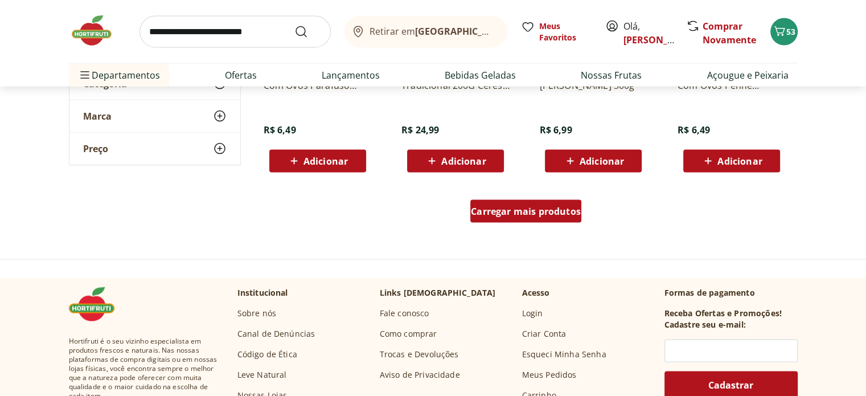
click at [523, 210] on span "Carregar mais produtos" at bounding box center [526, 211] width 110 height 9
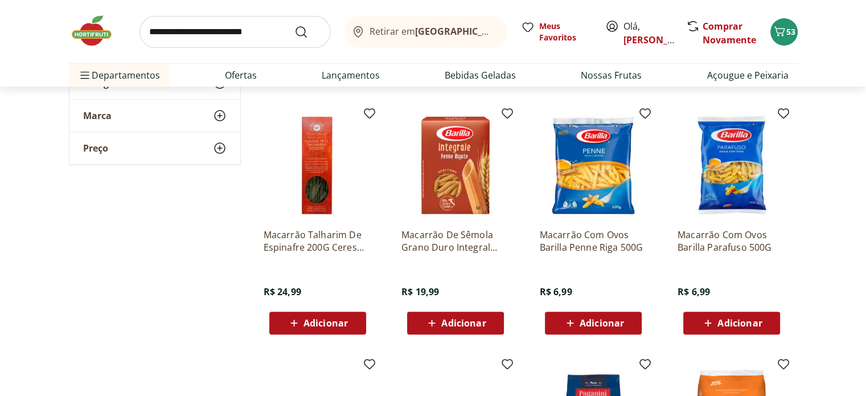
scroll to position [399, 0]
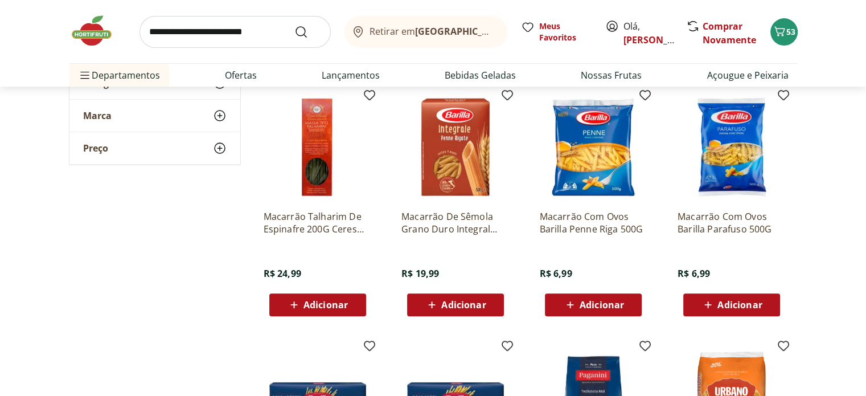
click at [443, 300] on span "Adicionar" at bounding box center [463, 304] width 44 height 9
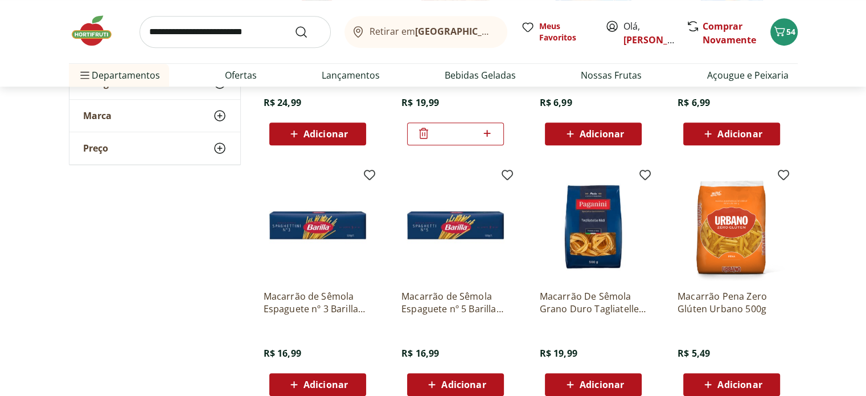
scroll to position [456, 0]
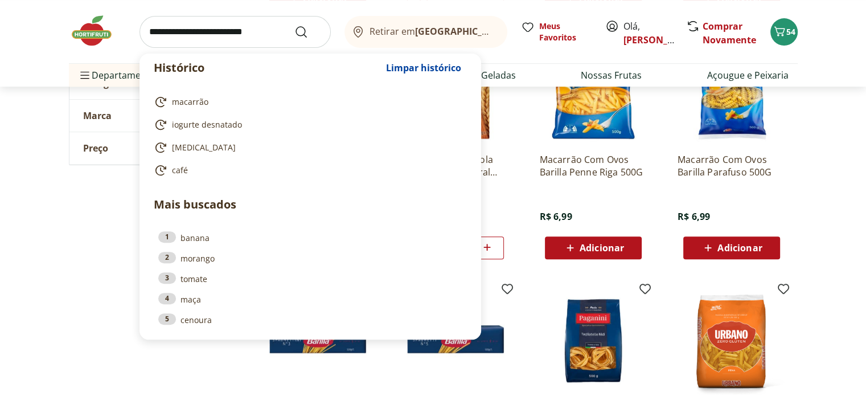
click at [244, 32] on input "search" at bounding box center [235, 32] width 191 height 32
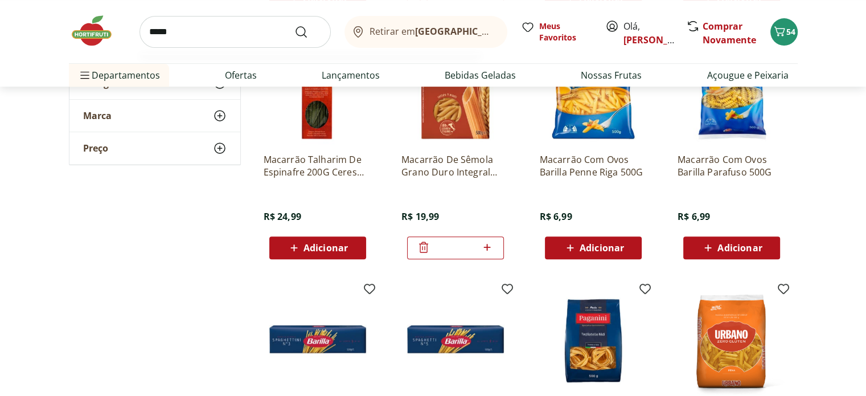
type input "*****"
click at [294, 25] on button "Submit Search" at bounding box center [307, 32] width 27 height 14
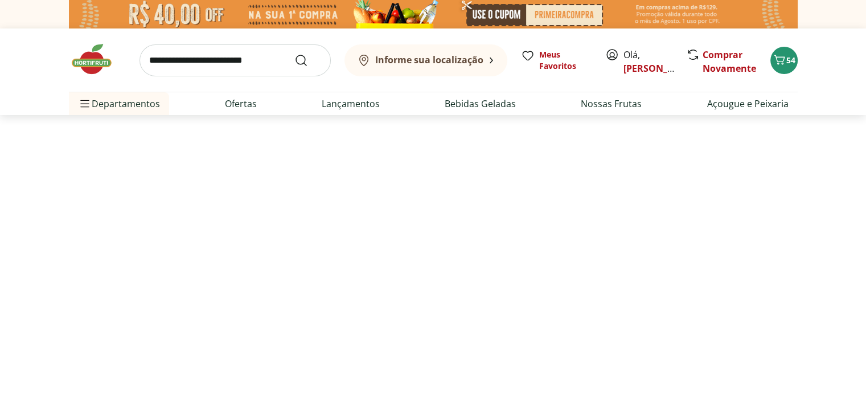
select select "**********"
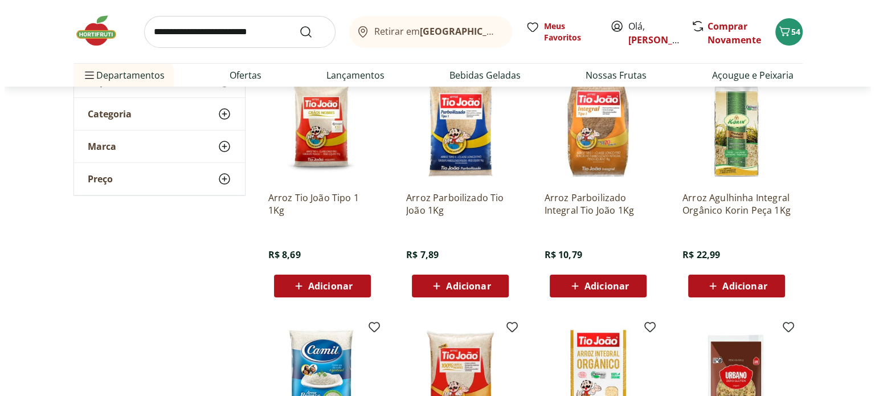
scroll to position [171, 0]
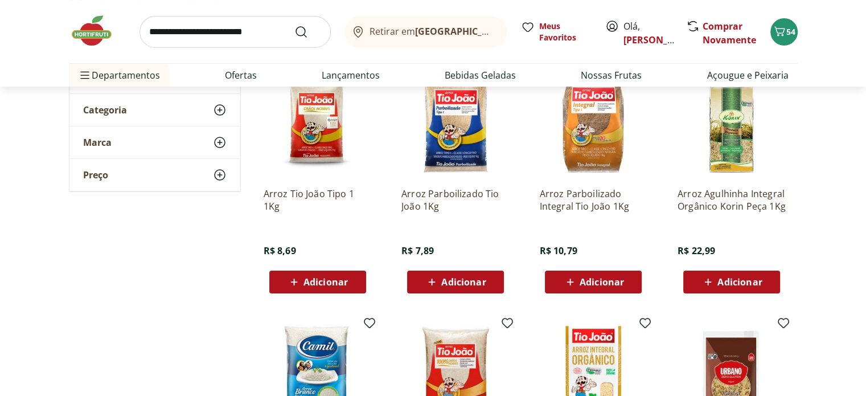
click at [326, 285] on span "Adicionar" at bounding box center [326, 281] width 44 height 9
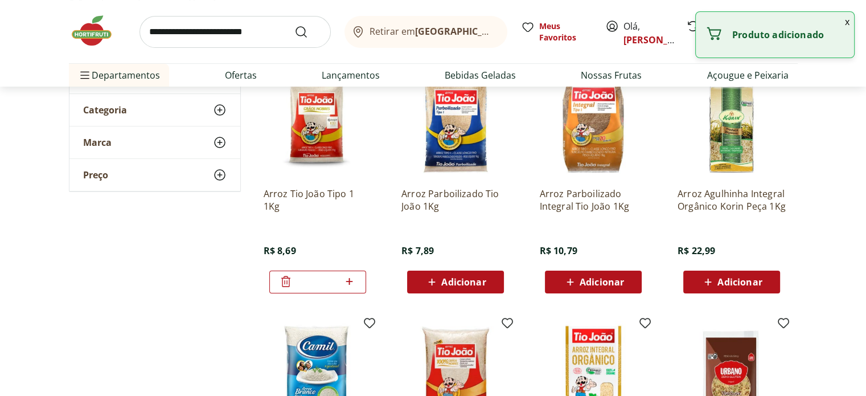
click at [253, 31] on input "search" at bounding box center [235, 32] width 191 height 32
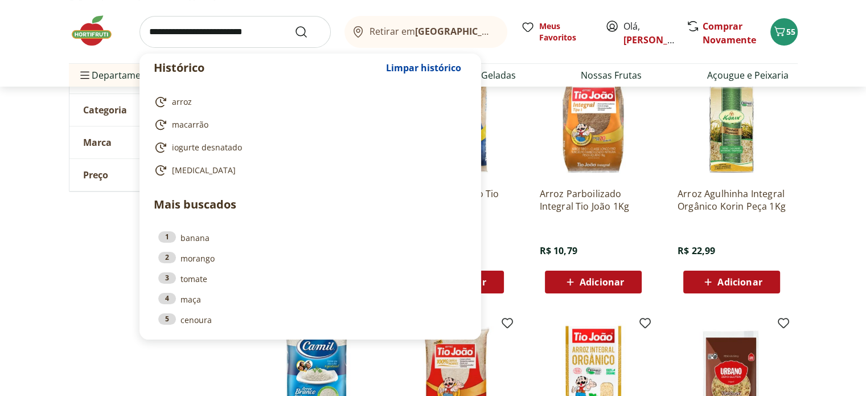
click at [226, 28] on input "search" at bounding box center [235, 32] width 191 height 32
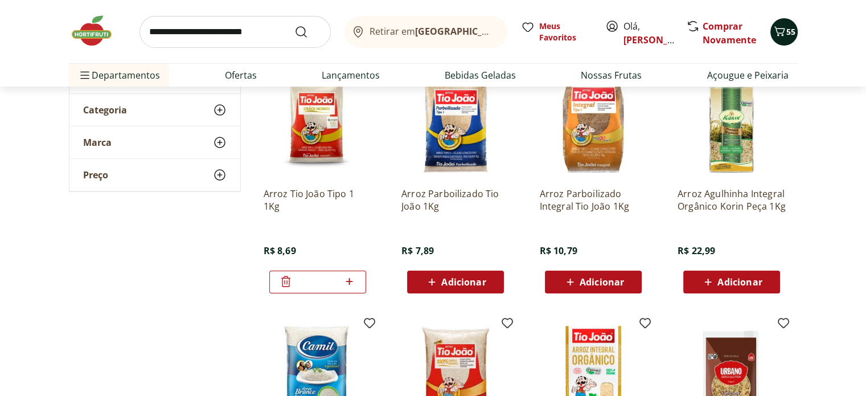
click at [793, 31] on span "55" at bounding box center [790, 31] width 9 height 11
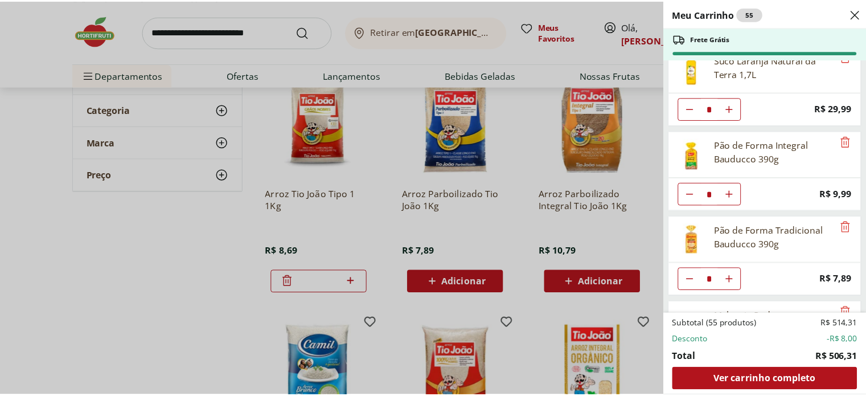
scroll to position [0, 0]
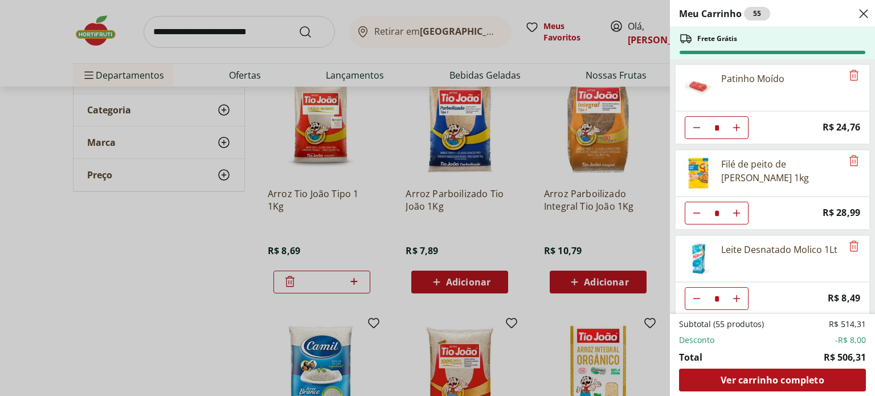
click at [856, 13] on icon "Close" at bounding box center [863, 14] width 14 height 14
